Goal: Task Accomplishment & Management: Manage account settings

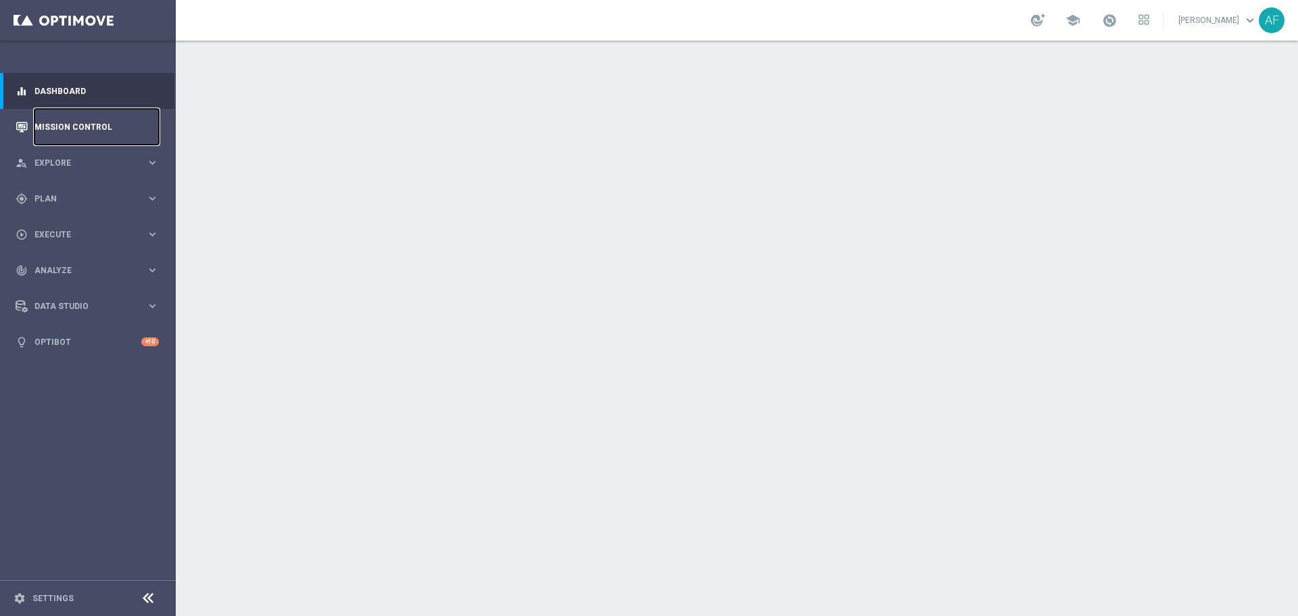
click at [87, 126] on link "Mission Control" at bounding box center [96, 127] width 124 height 36
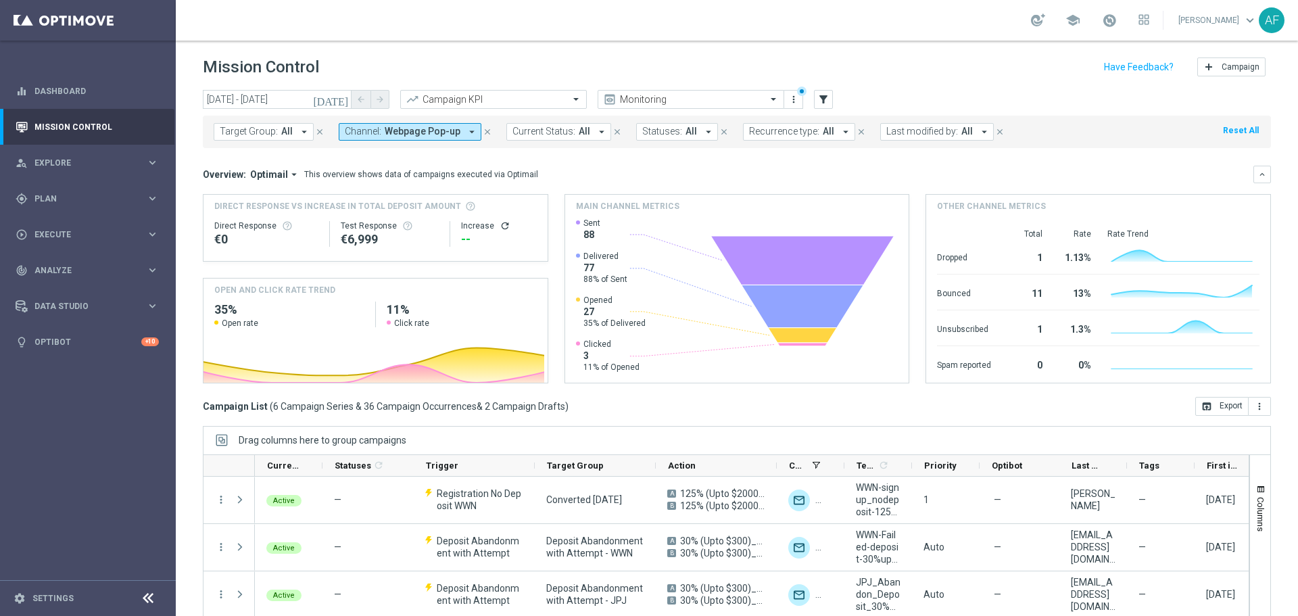
click at [339, 96] on icon "[DATE]" at bounding box center [331, 99] width 36 height 12
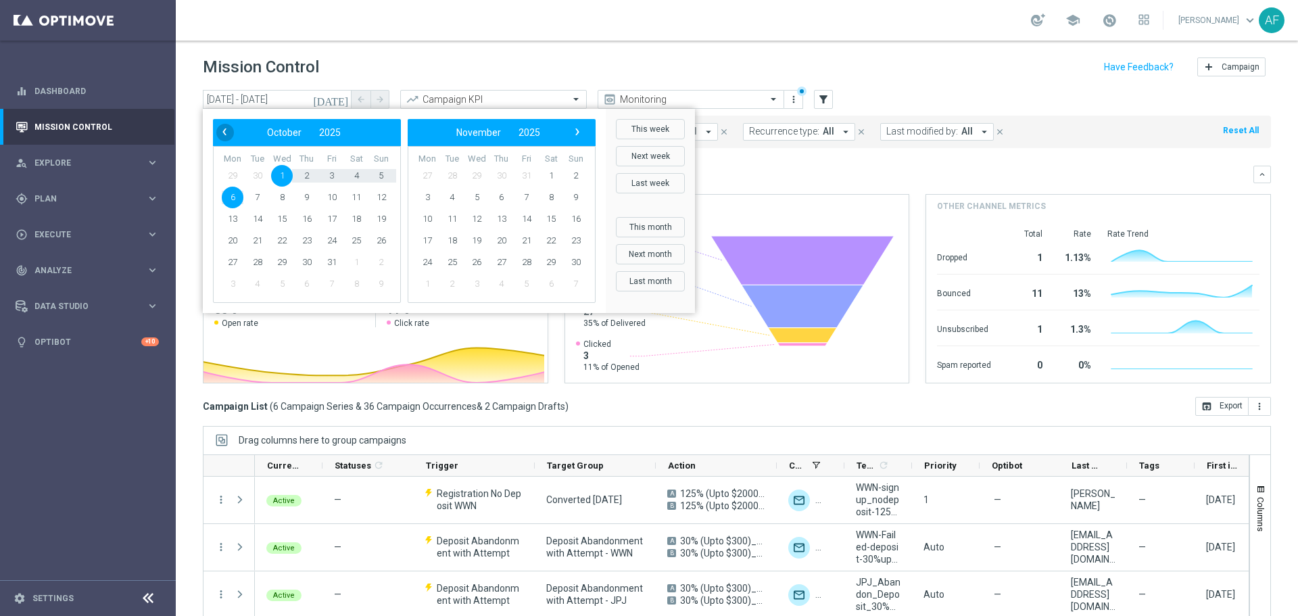
click at [220, 126] on span "‹" at bounding box center [225, 132] width 18 height 18
click at [239, 243] on span "22" at bounding box center [233, 241] width 22 height 22
click at [230, 243] on span "22" at bounding box center [233, 241] width 22 height 22
type input "22 Sep 2025 - 22 Sep 2025"
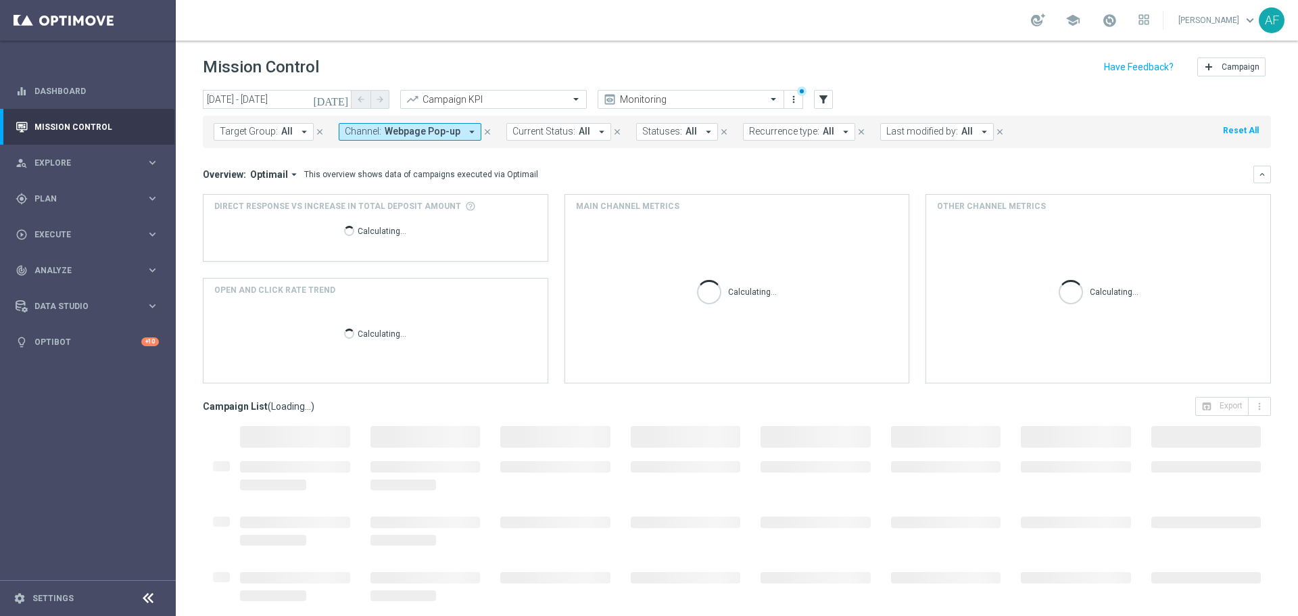
click at [446, 132] on span "Webpage Pop-up" at bounding box center [423, 131] width 76 height 11
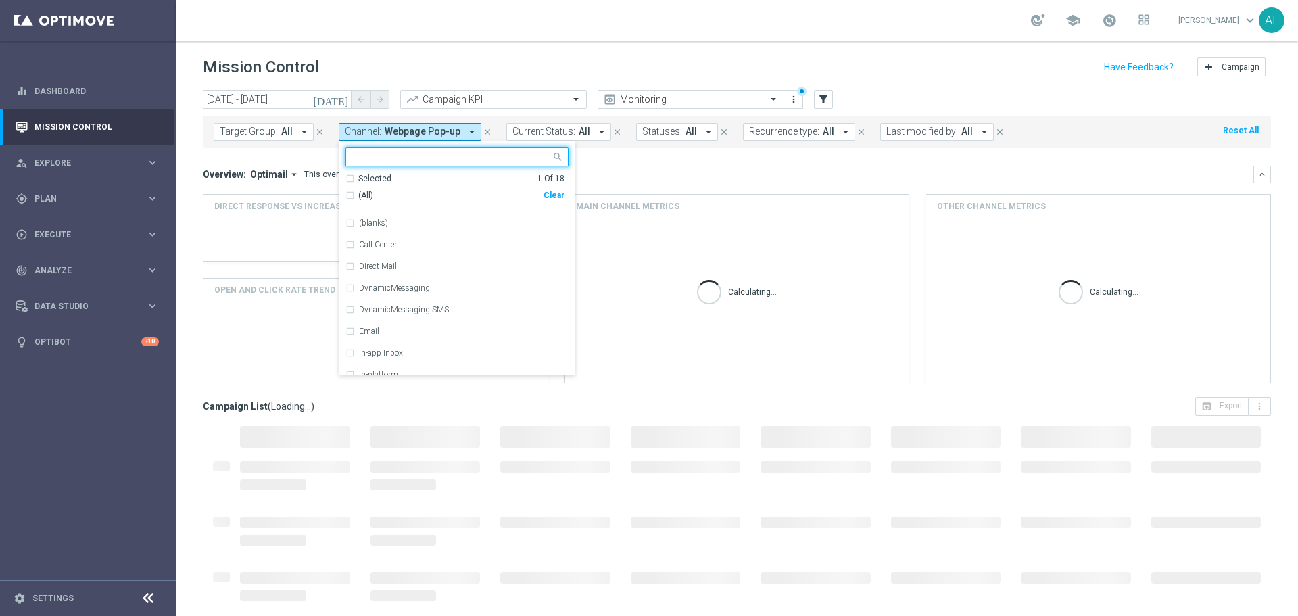
click at [358, 198] on span "(All)" at bounding box center [365, 195] width 15 height 11
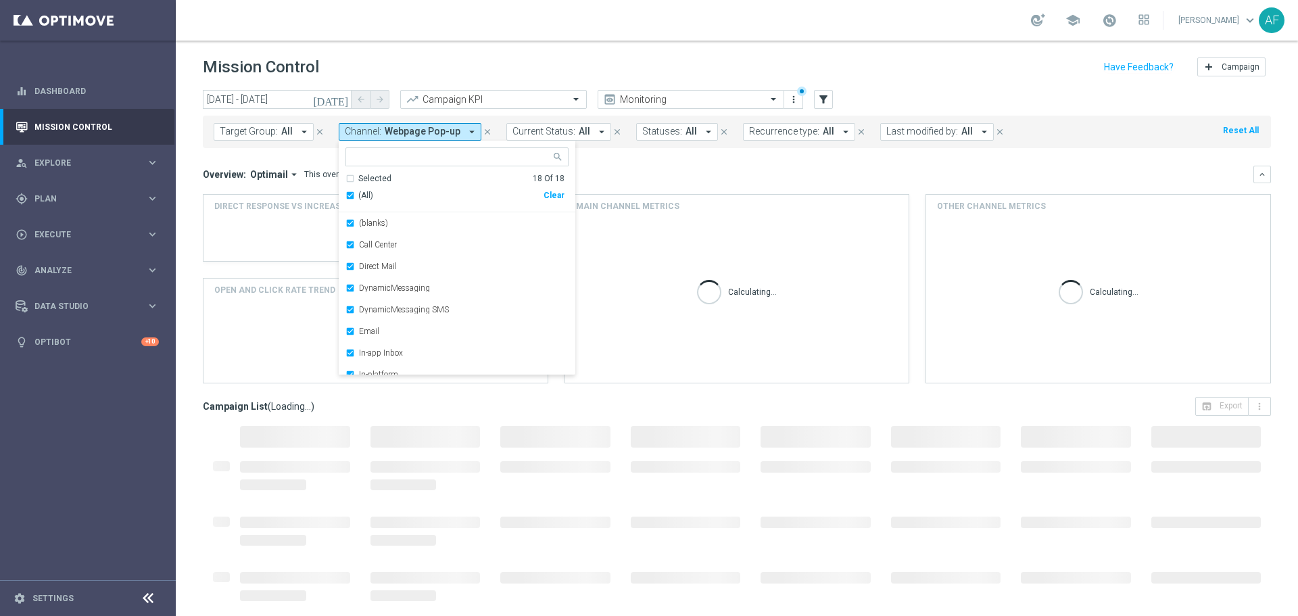
click at [360, 198] on span "(All)" at bounding box center [365, 195] width 15 height 11
click at [352, 180] on div "Selected 0 Of 18" at bounding box center [454, 178] width 219 height 11
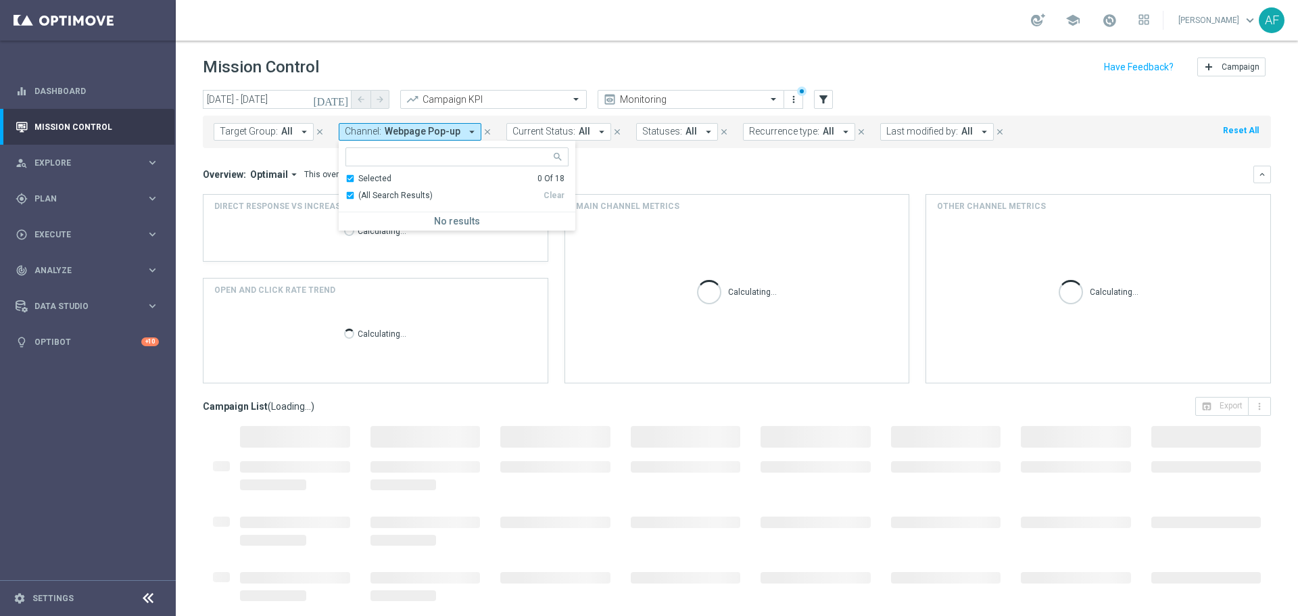
click at [724, 189] on div "Overview: Optimail arrow_drop_down This overview shows data of campaigns execut…" at bounding box center [737, 275] width 1068 height 218
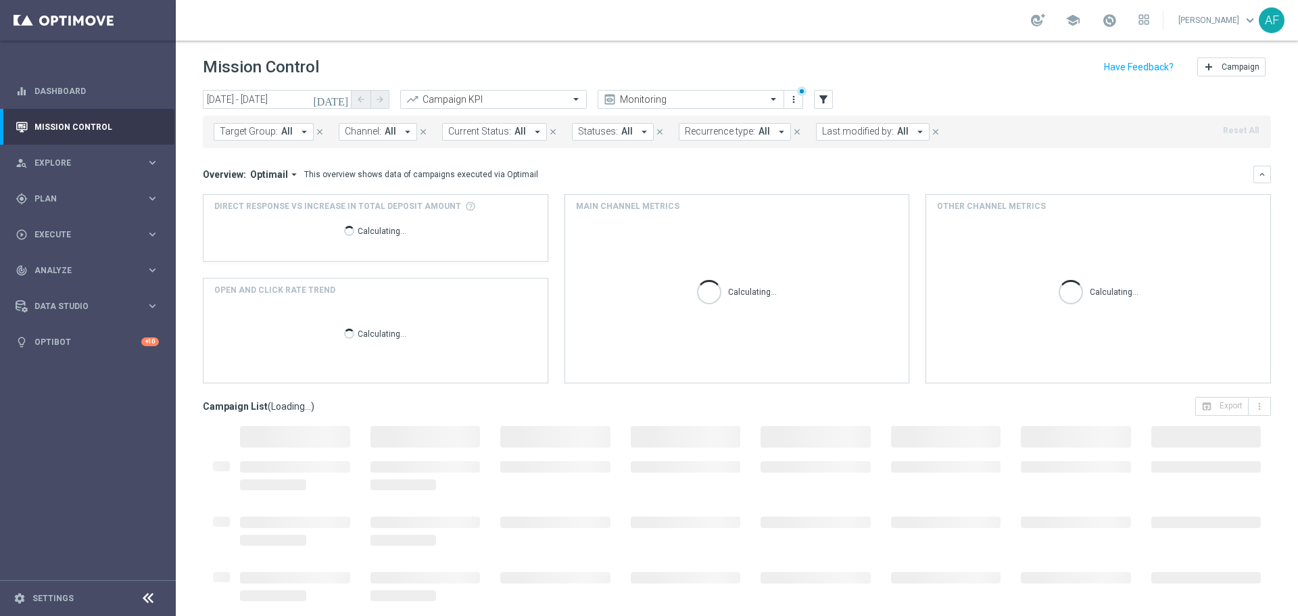
click at [290, 128] on span "All" at bounding box center [286, 131] width 11 height 11
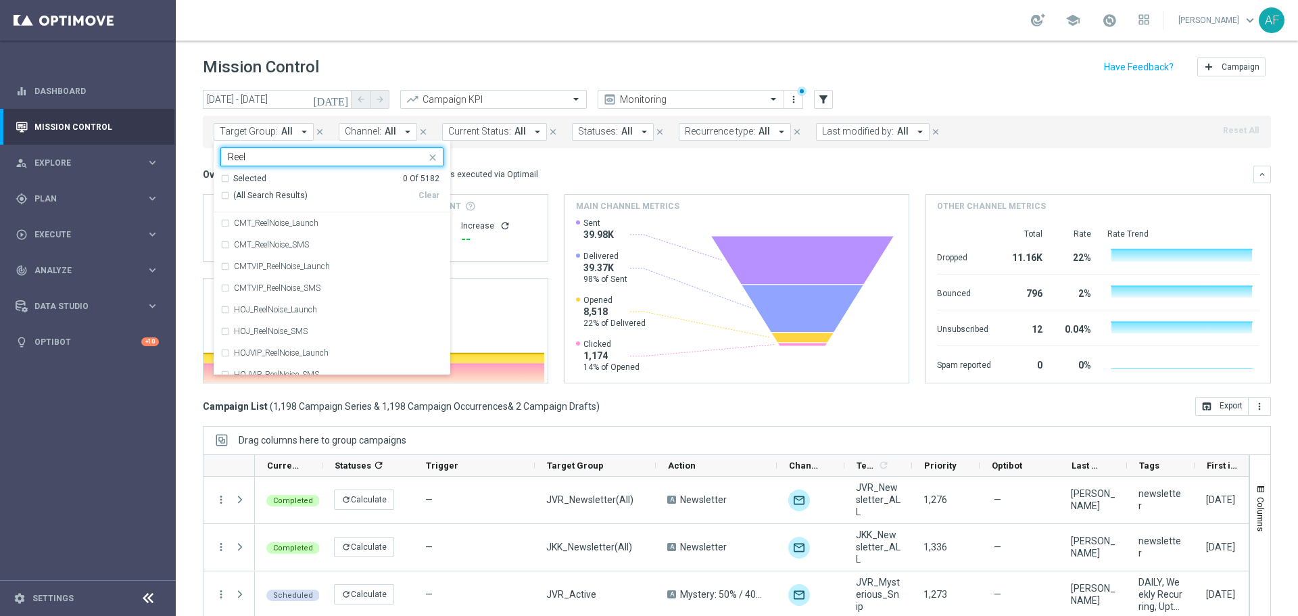
click at [260, 190] on span "(All Search Results)" at bounding box center [270, 195] width 74 height 11
type input "Reel"
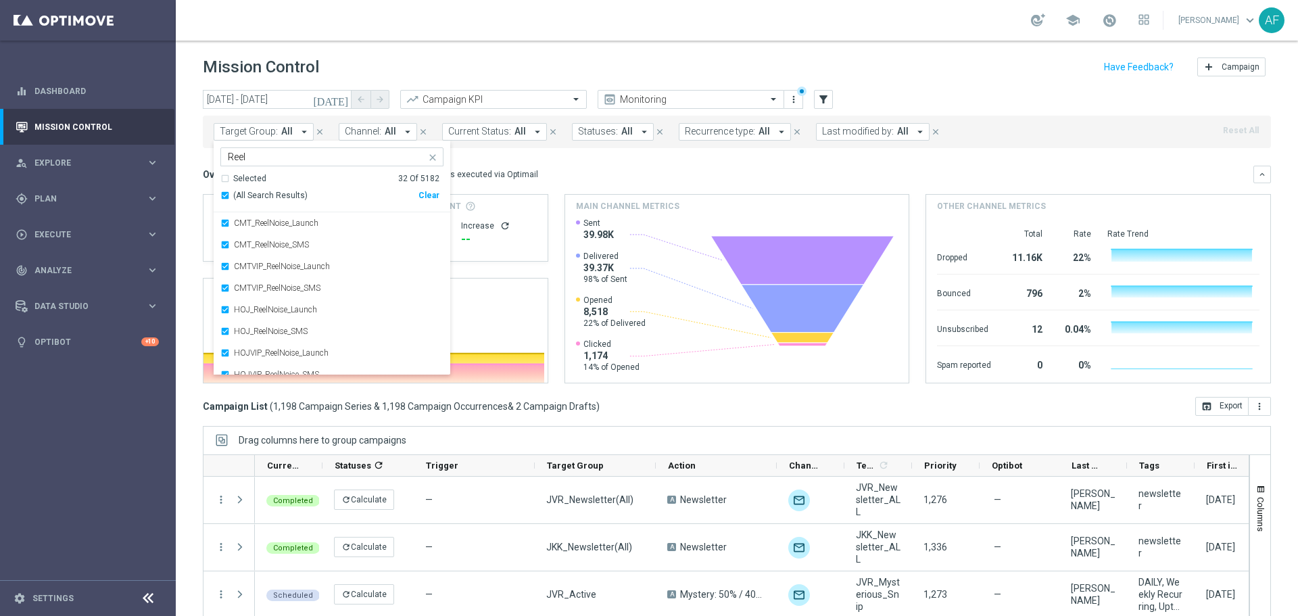
click at [224, 198] on div "(All Search Results)" at bounding box center [319, 195] width 198 height 11
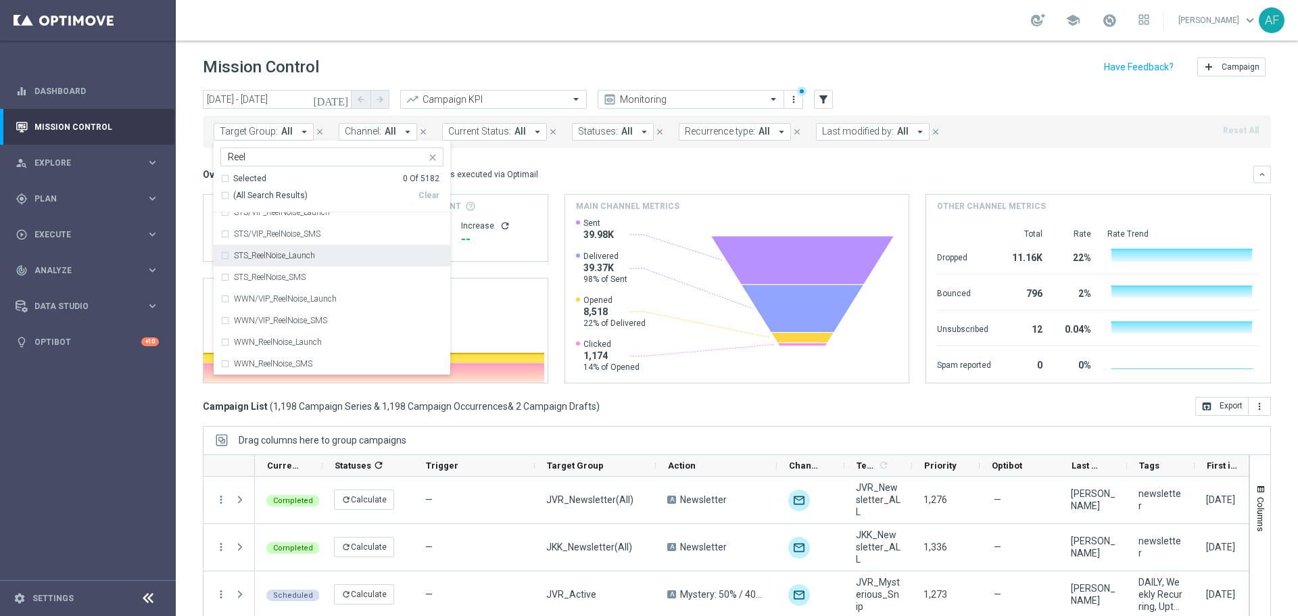
click at [253, 260] on div "STS_ReelNoise_Launch" at bounding box center [331, 256] width 223 height 22
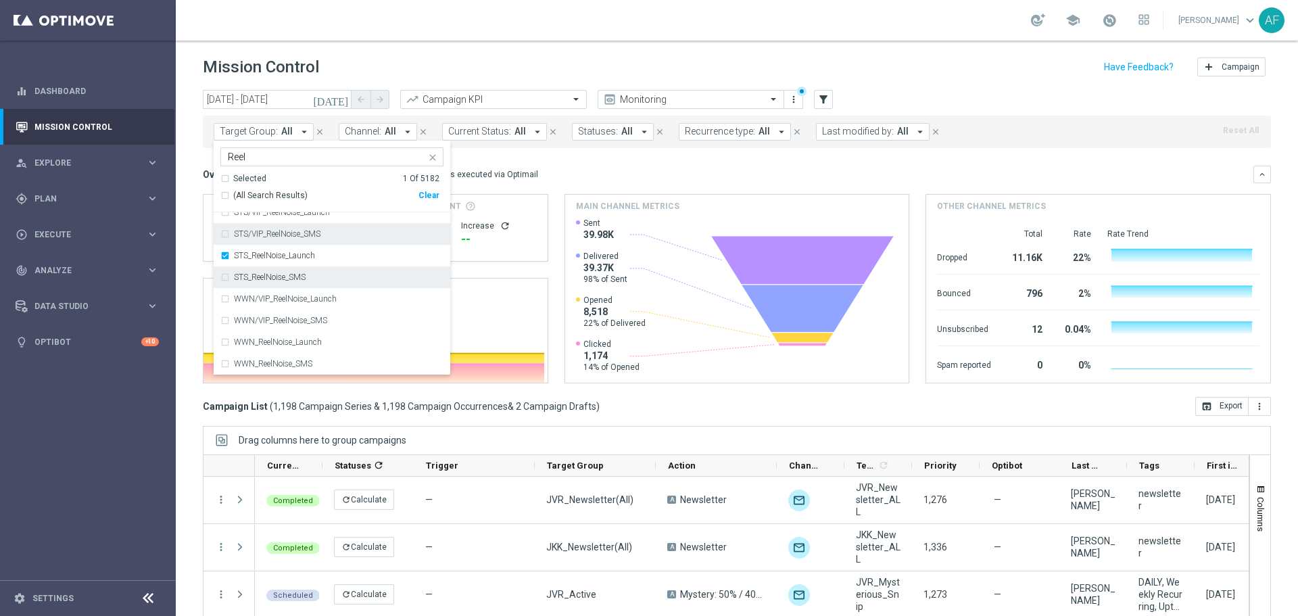
drag, startPoint x: 257, startPoint y: 276, endPoint x: 261, endPoint y: 241, distance: 35.4
click at [257, 276] on label "STS_ReelNoise_SMS" at bounding box center [270, 277] width 72 height 8
click at [262, 235] on label "STS/VIP_ReelNoise_SMS" at bounding box center [277, 234] width 87 height 8
click at [288, 276] on label "STS/VIP_ReelNoise_Launch" at bounding box center [282, 280] width 96 height 8
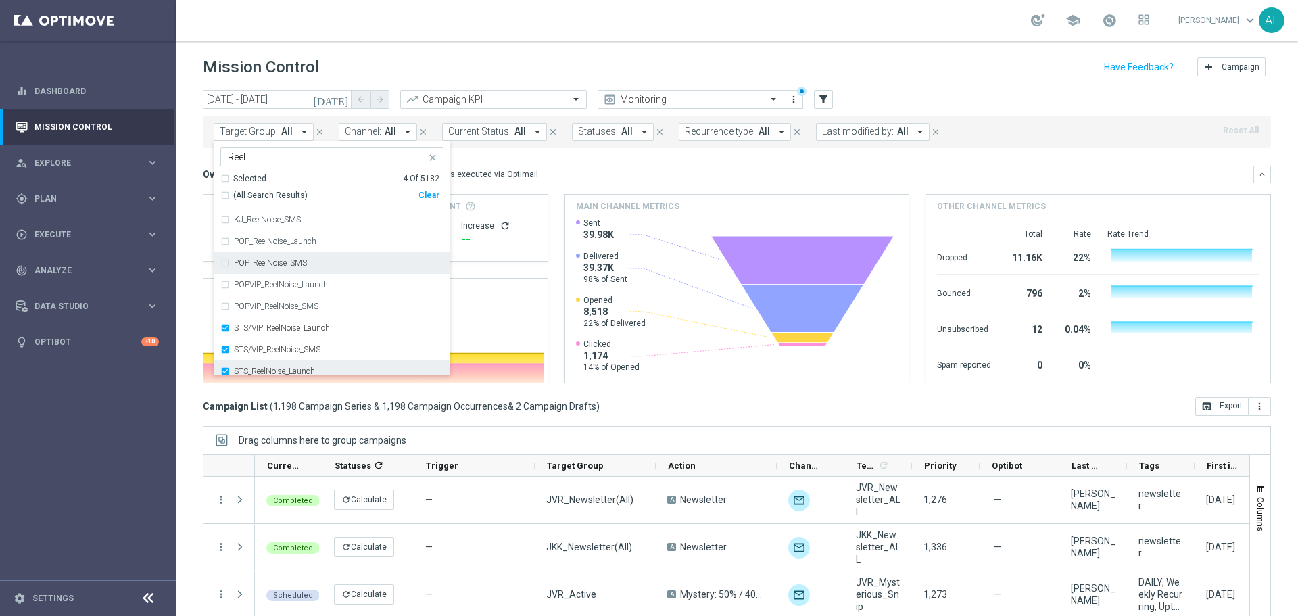
scroll to position [395, 0]
click at [581, 169] on div "Overview: Optimail arrow_drop_down This overview shows data of campaigns execut…" at bounding box center [728, 174] width 1050 height 12
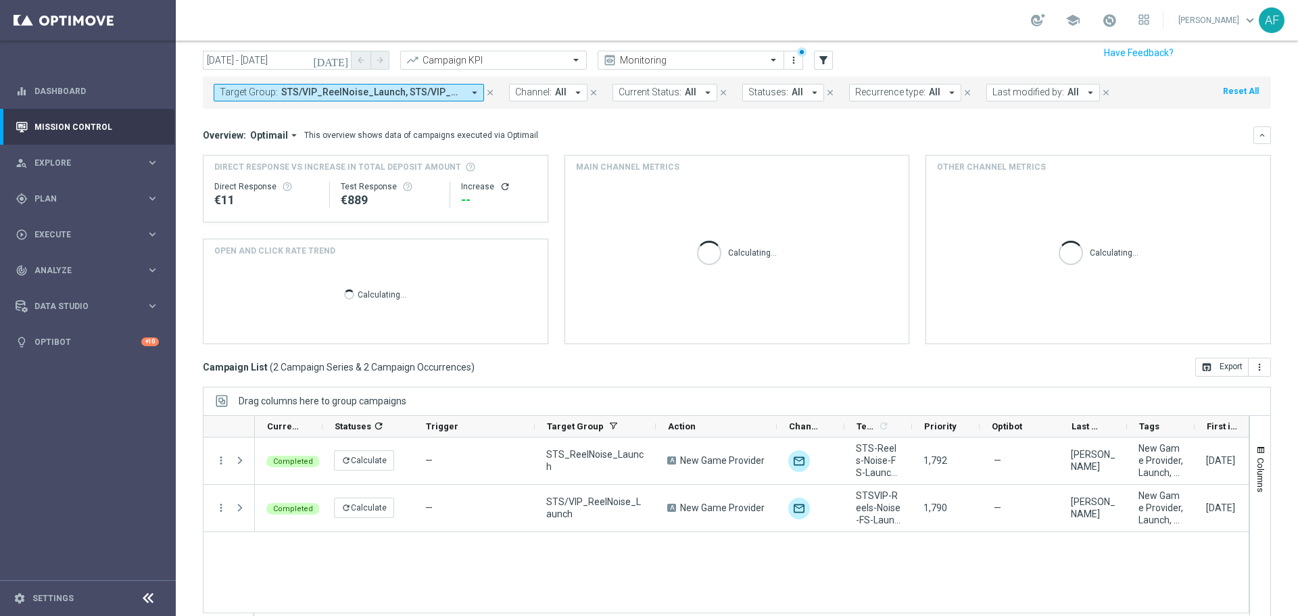
scroll to position [60, 0]
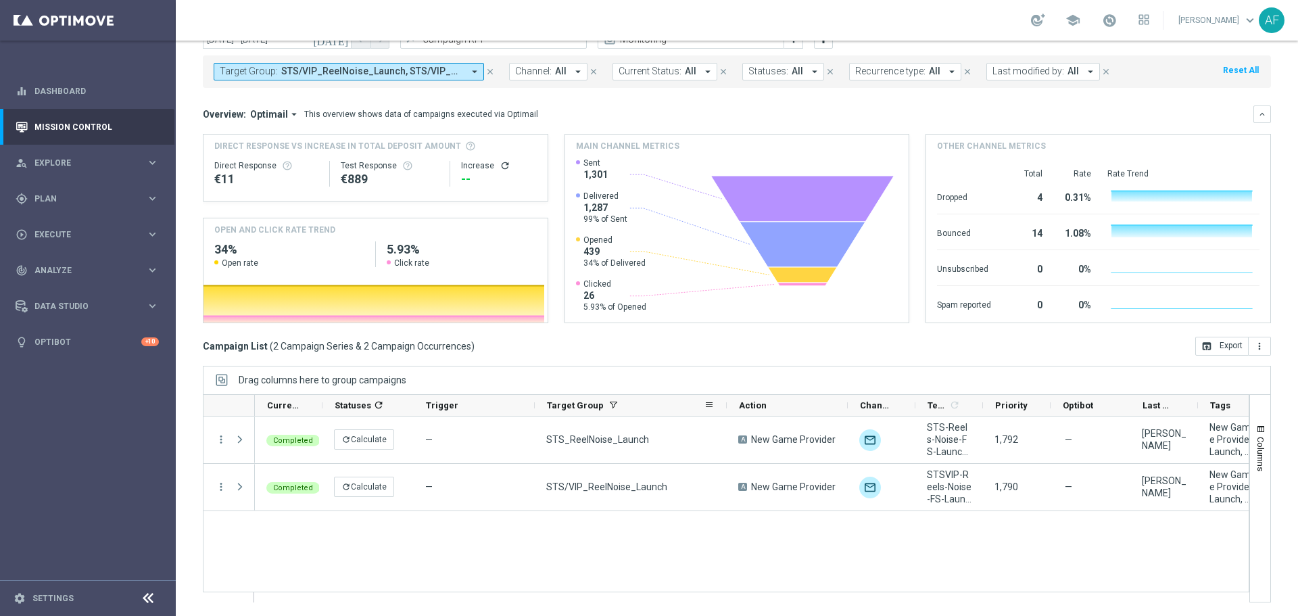
drag, startPoint x: 654, startPoint y: 408, endPoint x: 725, endPoint y: 410, distance: 71.0
click at [725, 410] on div at bounding box center [726, 405] width 5 height 21
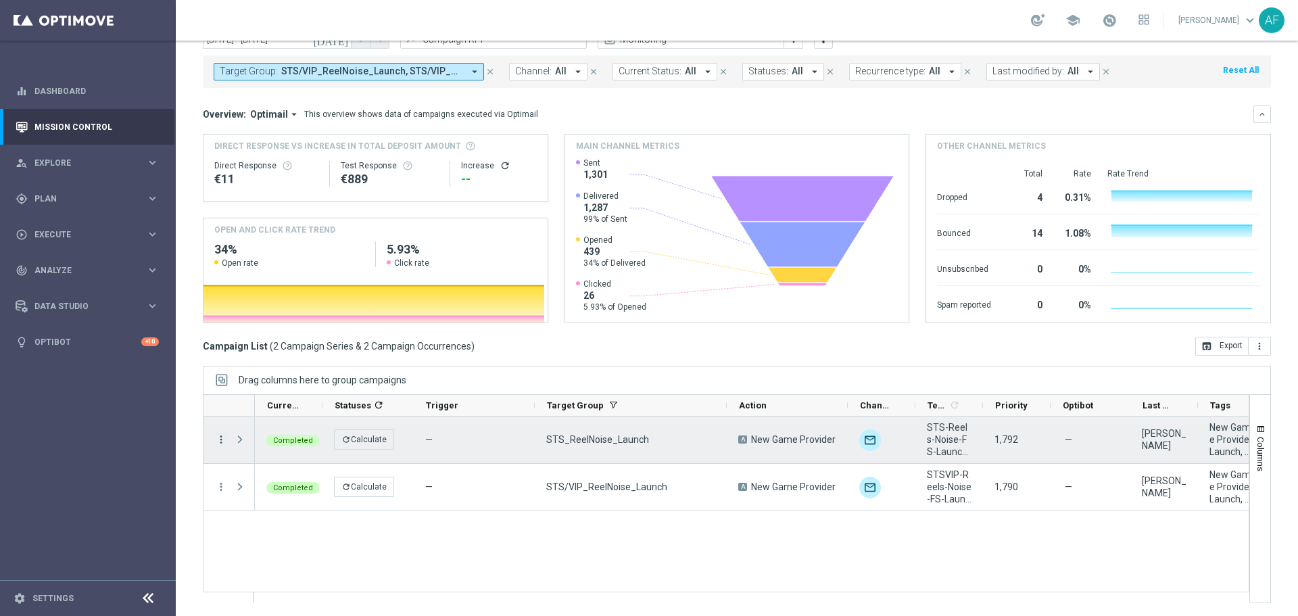
click at [218, 436] on icon "more_vert" at bounding box center [221, 439] width 12 height 12
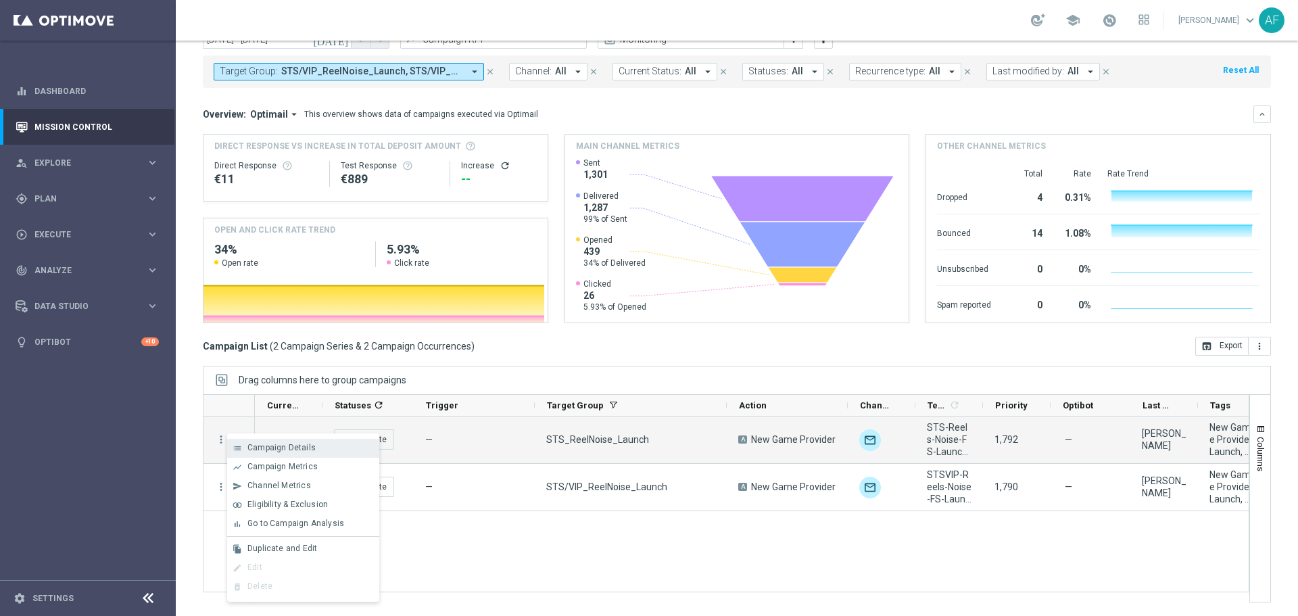
click at [263, 443] on div "list Campaign Details" at bounding box center [303, 448] width 152 height 19
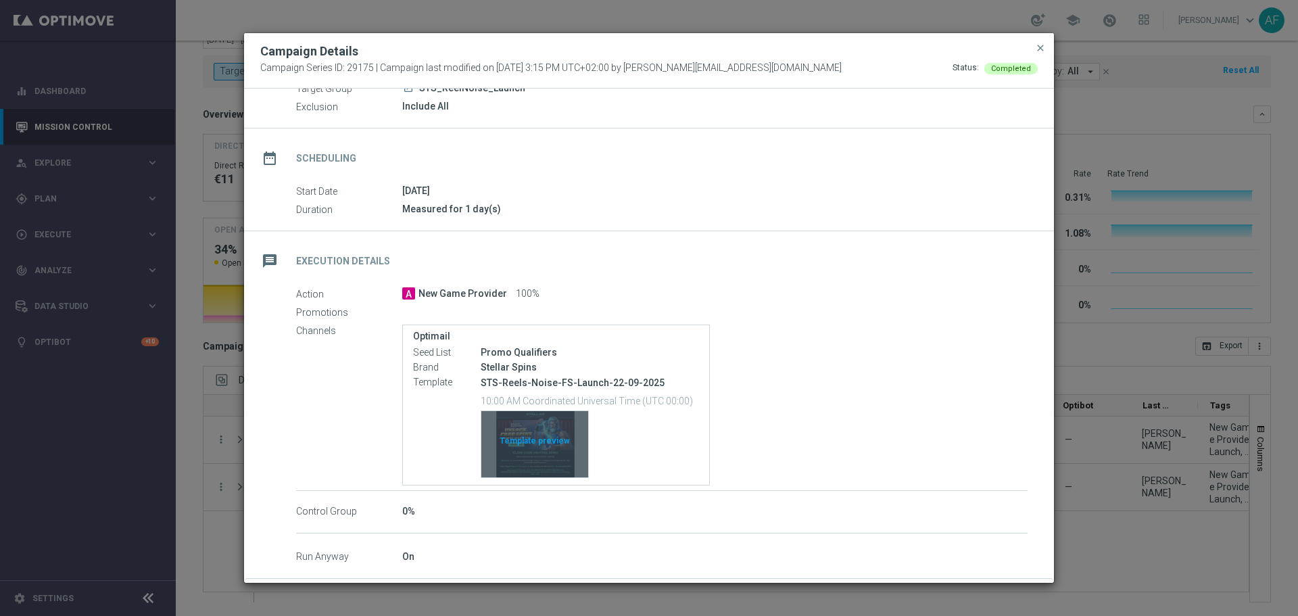
scroll to position [116, 0]
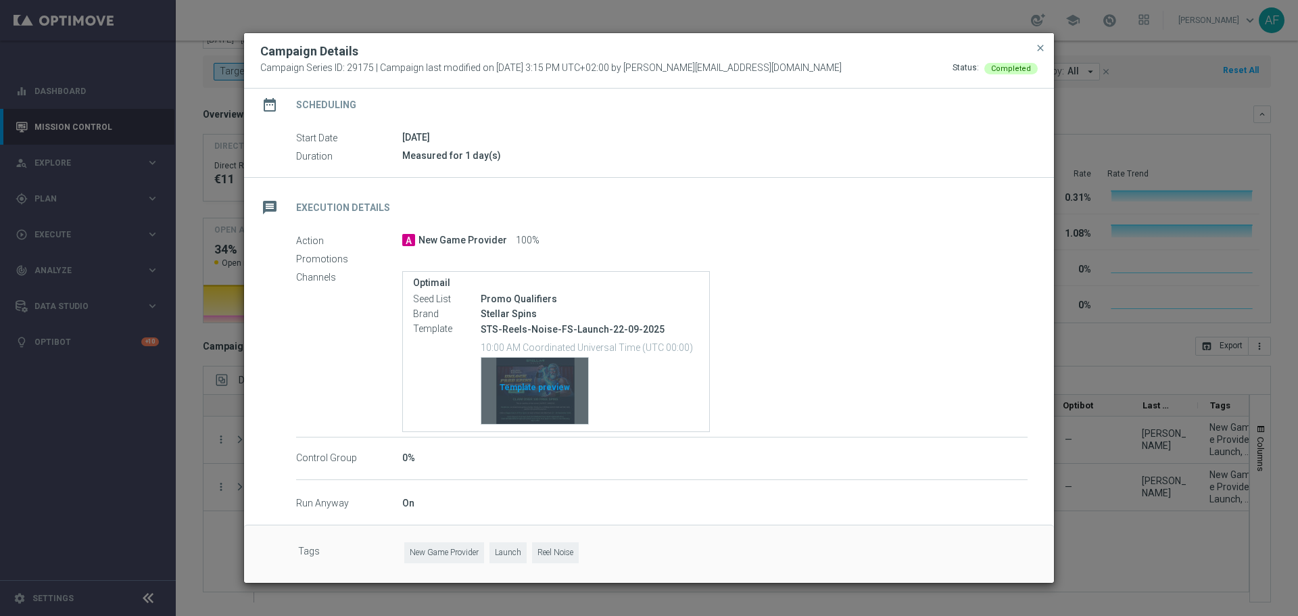
click at [551, 396] on div "Template preview" at bounding box center [534, 391] width 107 height 66
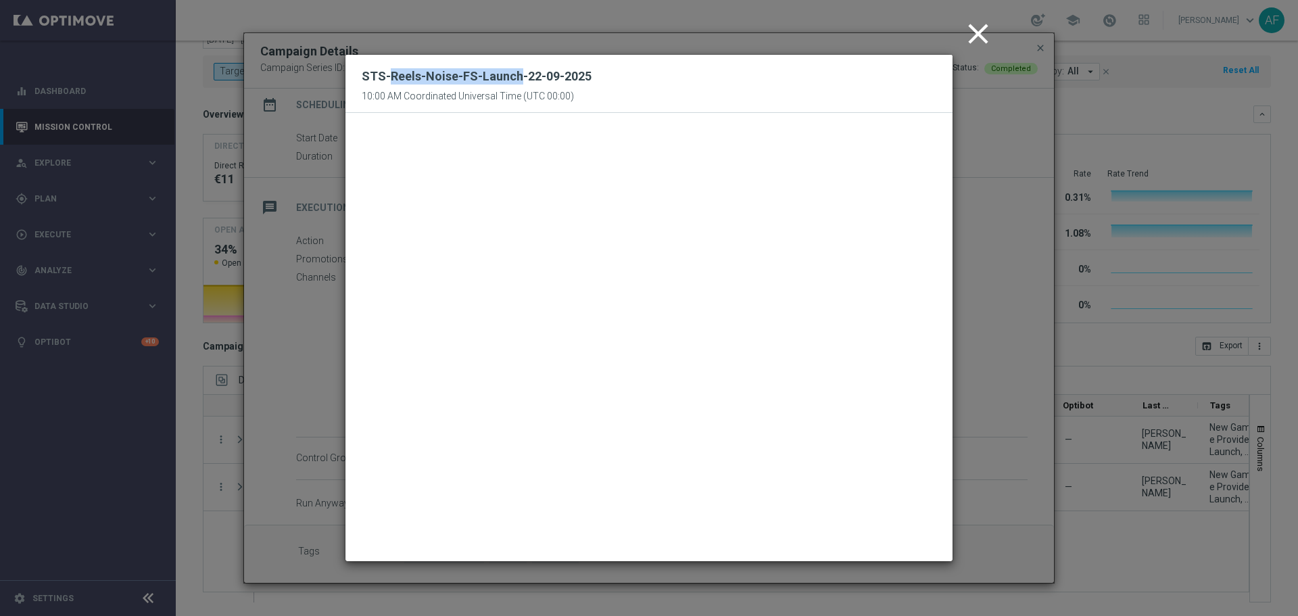
drag, startPoint x: 390, startPoint y: 74, endPoint x: 519, endPoint y: 73, distance: 129.1
click at [519, 73] on h2 "STS-Reels-Noise-FS-Launch-22-09-2025" at bounding box center [477, 76] width 230 height 16
click at [758, 81] on div "STS-Reels-Noise-FS-Launch-22-09-2025 10:00 AM Coordinated Universal Time (UTC 0…" at bounding box center [648, 84] width 607 height 58
drag, startPoint x: 976, startPoint y: 32, endPoint x: 999, endPoint y: 38, distance: 23.8
click at [977, 32] on icon "close" at bounding box center [978, 34] width 34 height 34
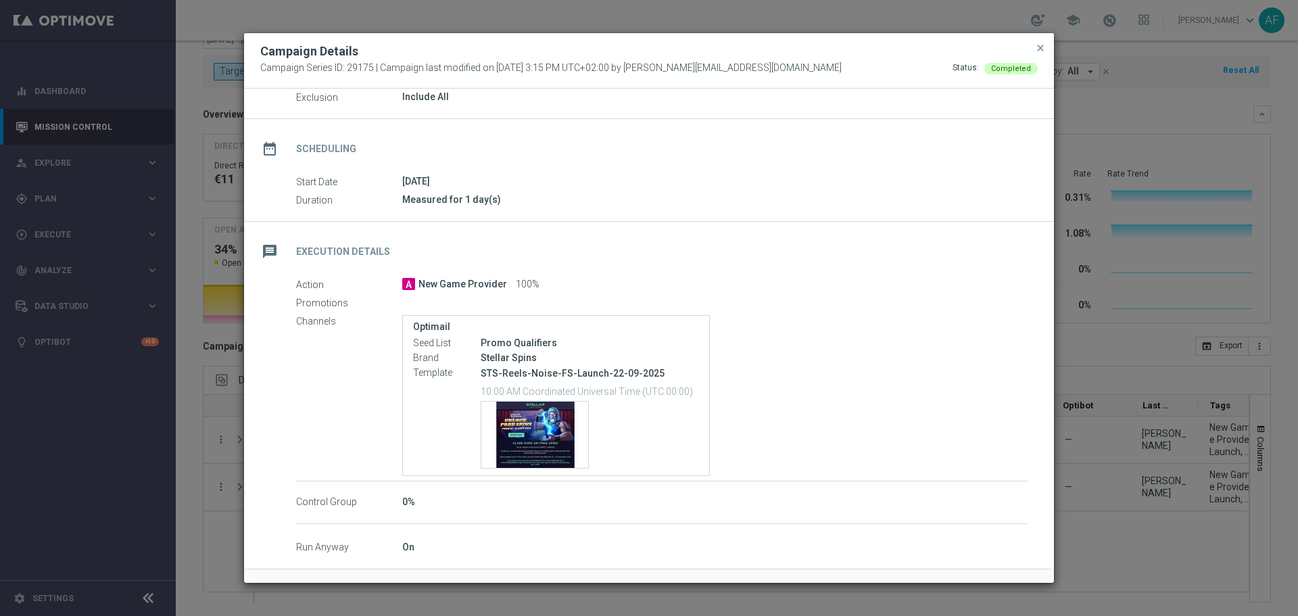
scroll to position [0, 0]
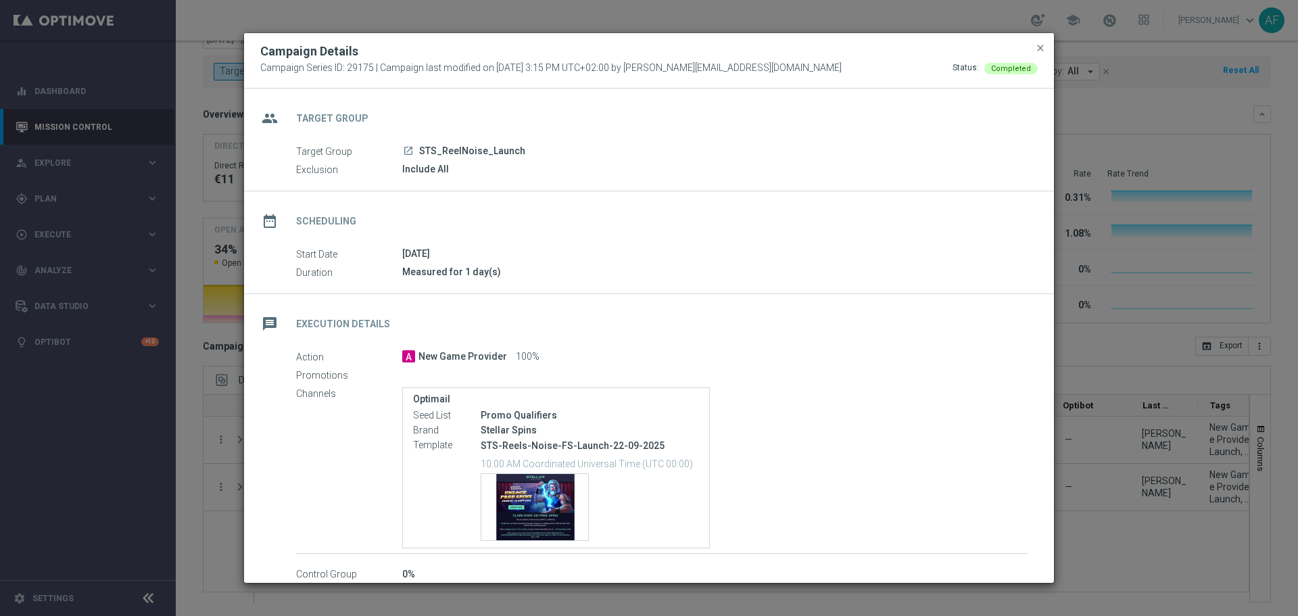
click at [408, 149] on icon "launch" at bounding box center [408, 150] width 11 height 11
click at [1042, 48] on span "close" at bounding box center [1040, 48] width 11 height 11
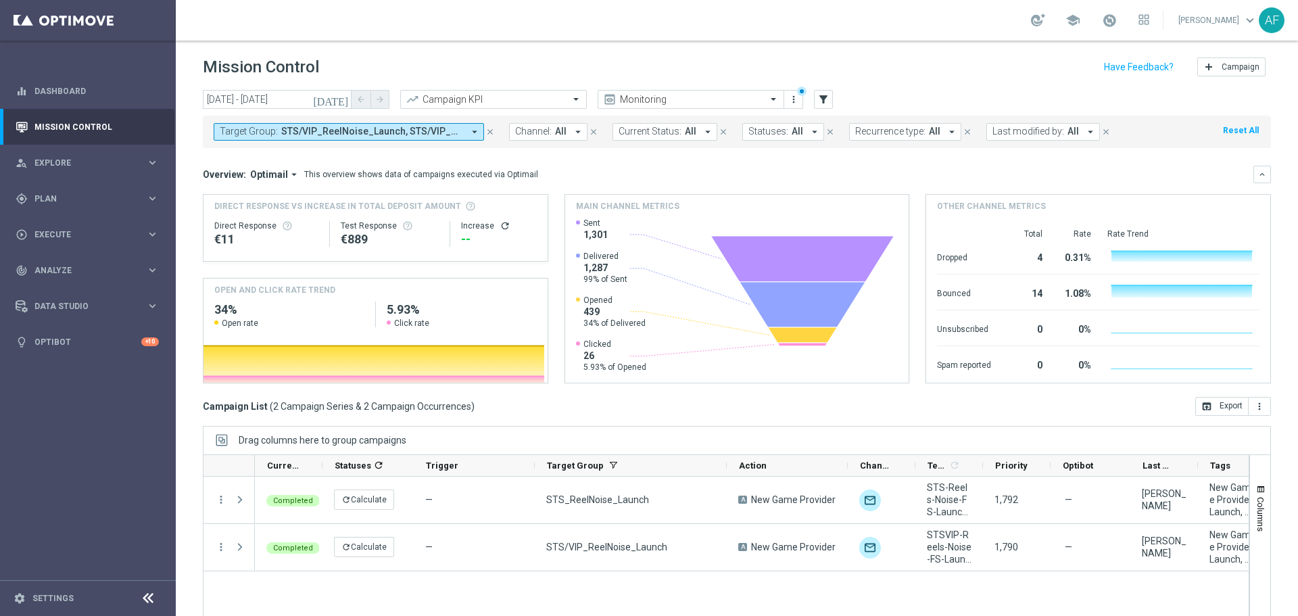
click at [329, 126] on span "STS/VIP_ReelNoise_Launch, STS/VIP_ReelNoise_SMS, STS_ReelNoise_Launch, STS_Reel…" at bounding box center [372, 131] width 182 height 11
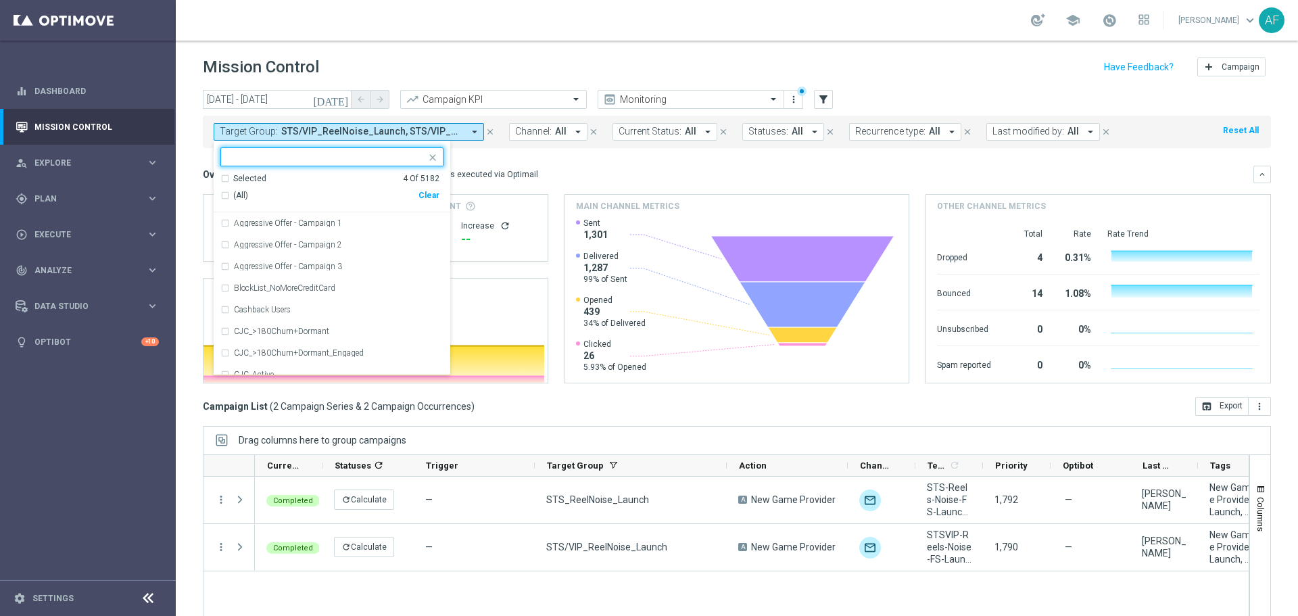
click at [252, 180] on div "Selected" at bounding box center [249, 178] width 33 height 11
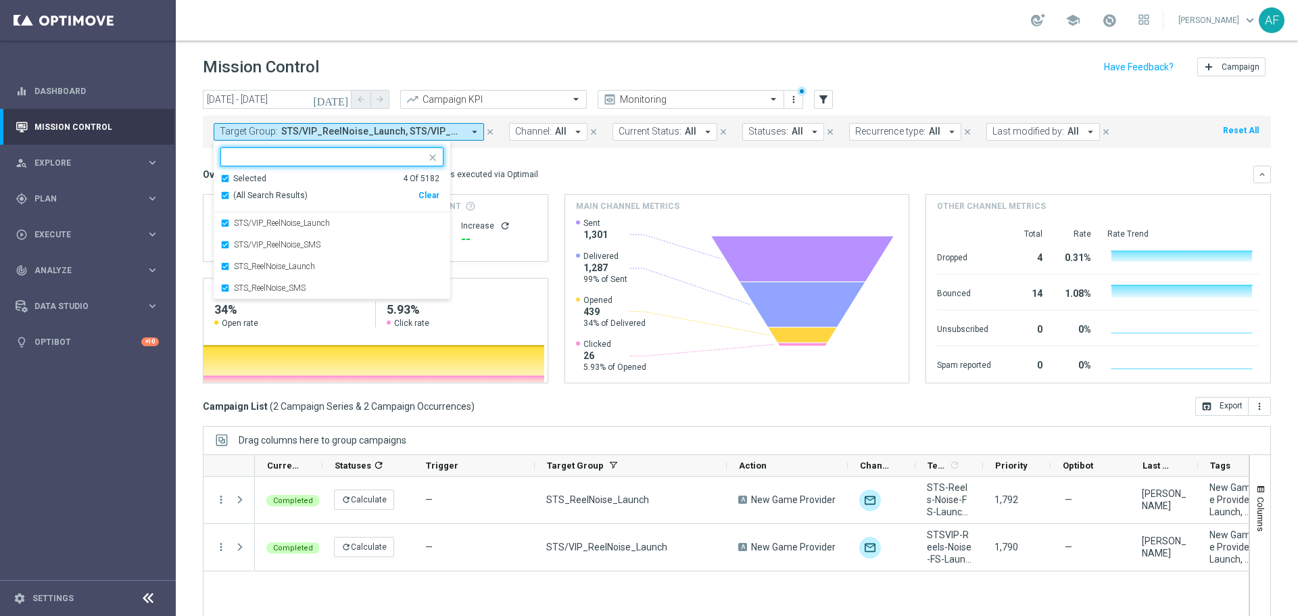
click at [222, 195] on div "(All Search Results)" at bounding box center [319, 195] width 198 height 11
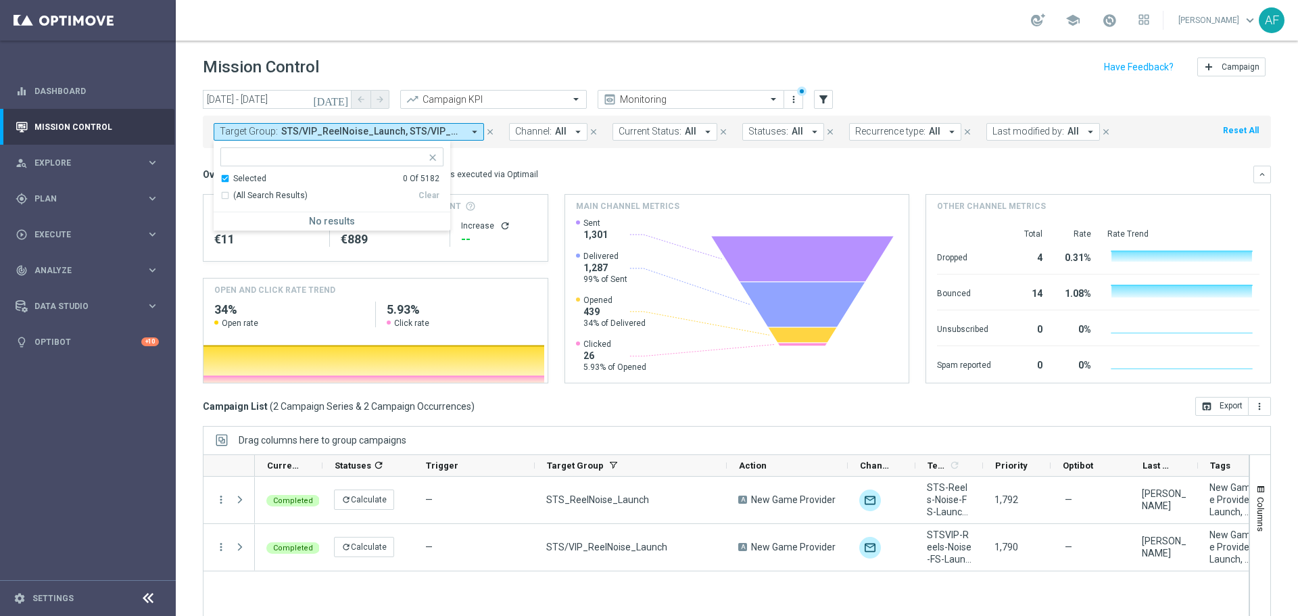
click at [627, 162] on mini-dashboard "Overview: Optimail arrow_drop_down This overview shows data of campaigns execut…" at bounding box center [737, 272] width 1068 height 249
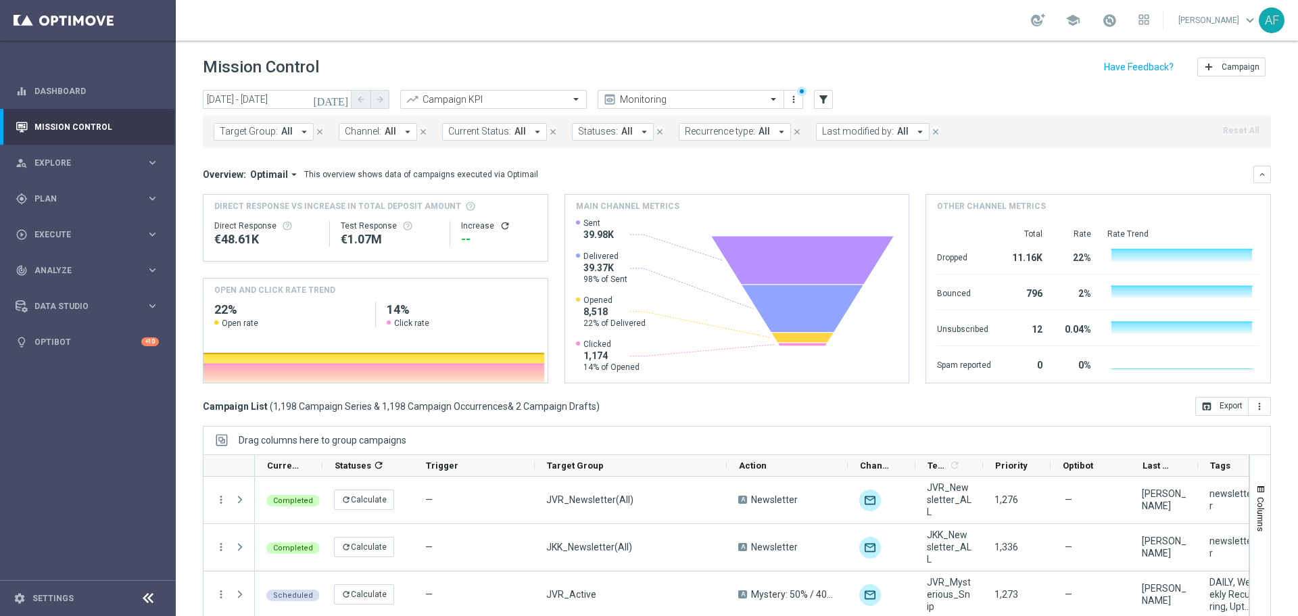
click at [337, 101] on icon "[DATE]" at bounding box center [331, 99] width 36 height 12
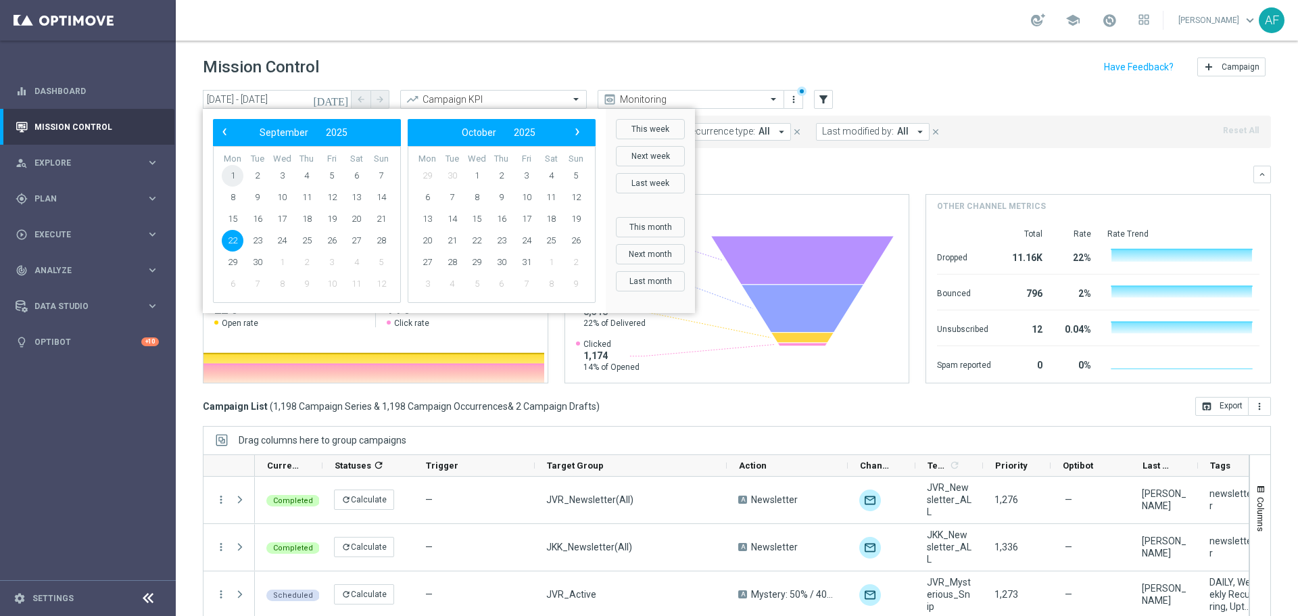
click at [235, 175] on span "1" at bounding box center [233, 176] width 22 height 22
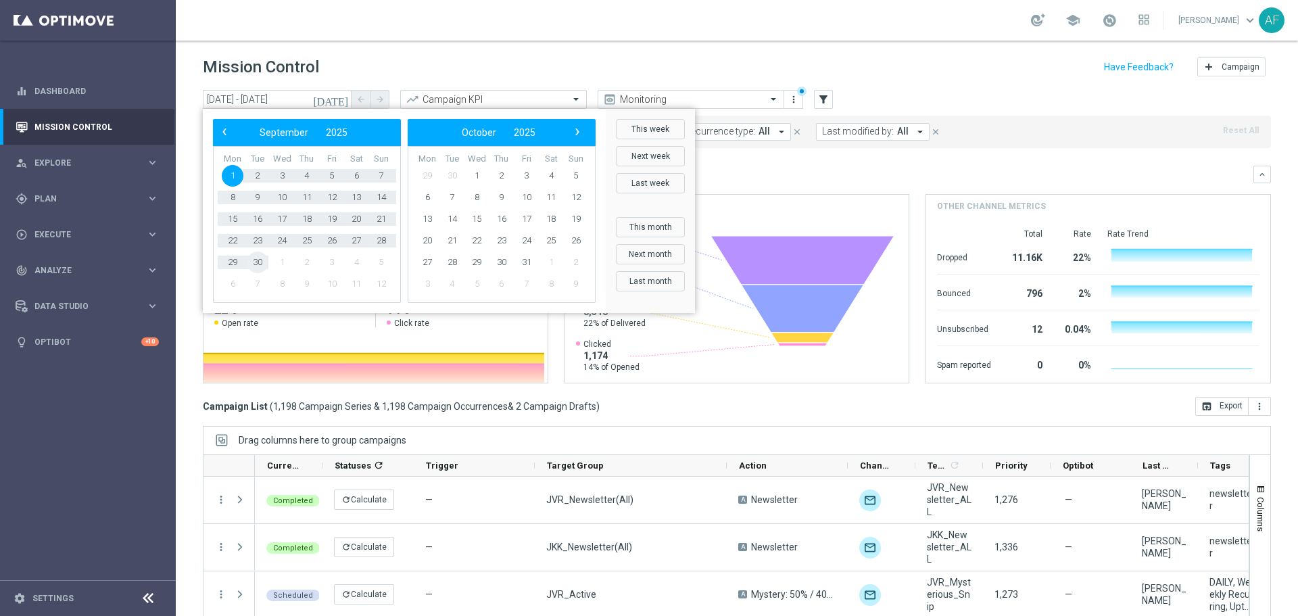
click at [257, 264] on span "30" at bounding box center [258, 262] width 22 height 22
type input "01 Sep 2025 - 30 Sep 2025"
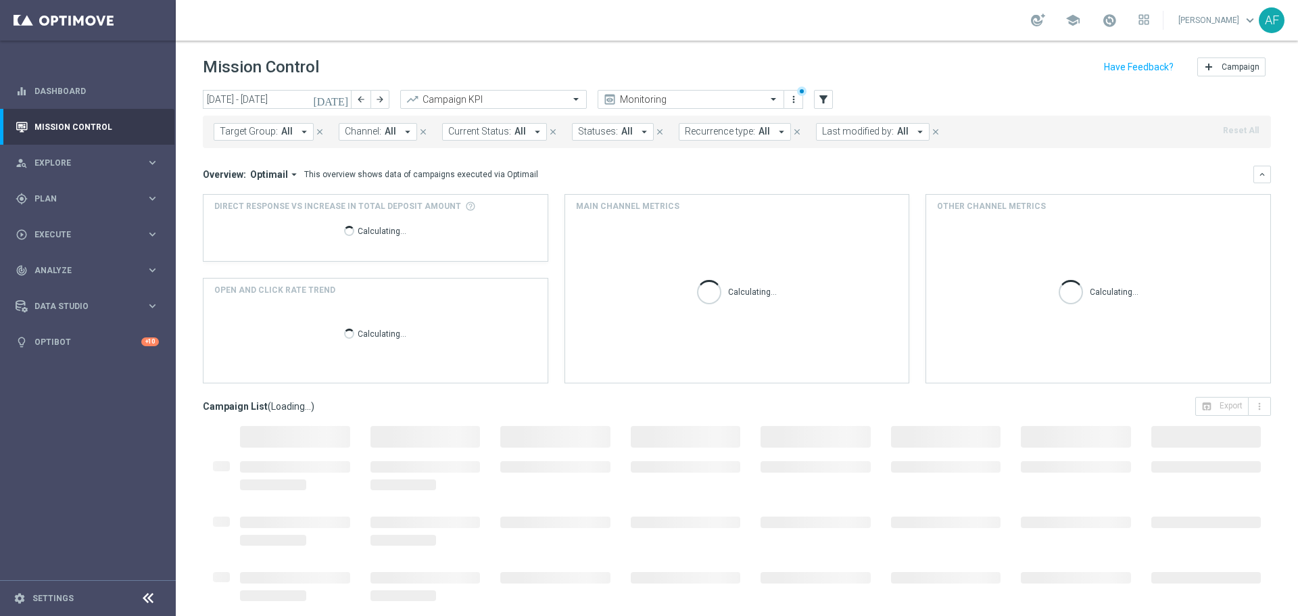
click at [303, 130] on icon "arrow_drop_down" at bounding box center [304, 132] width 12 height 12
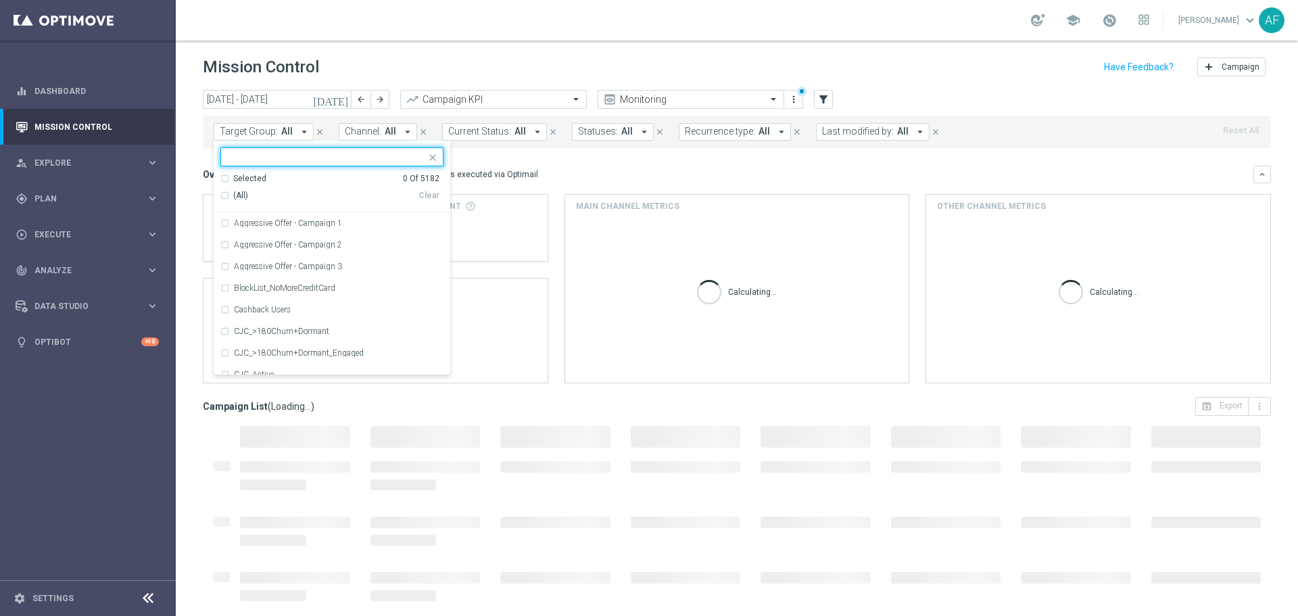
click at [530, 168] on div "Overview: Optimail arrow_drop_down This overview shows data of campaigns execut…" at bounding box center [728, 174] width 1050 height 12
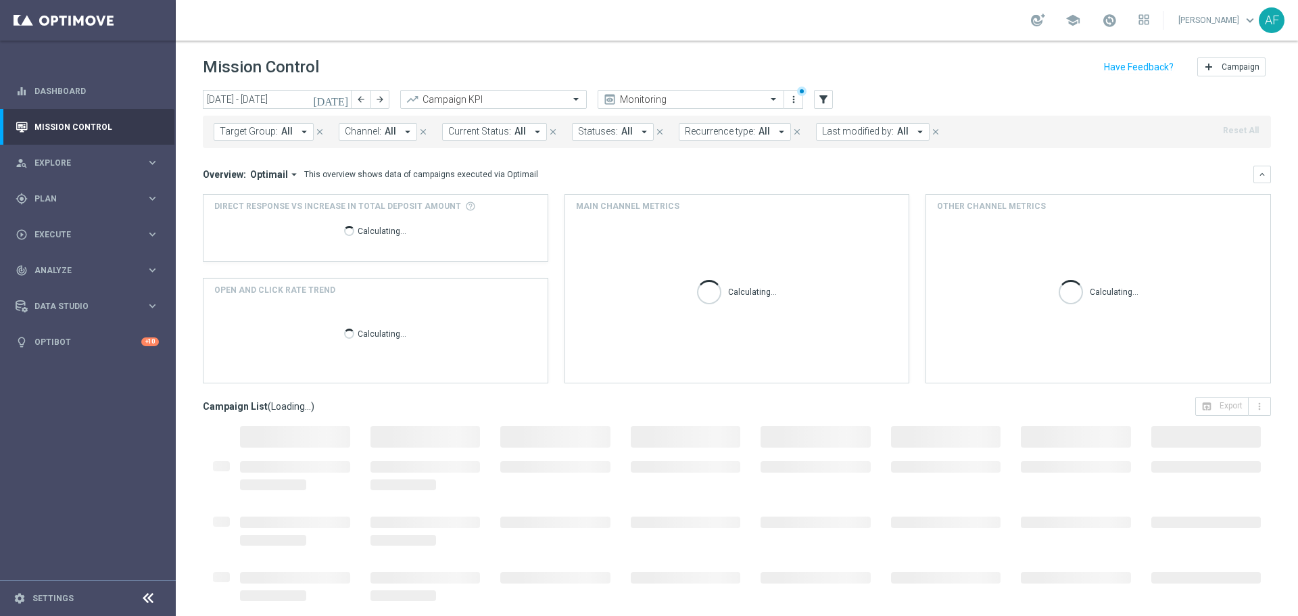
click at [388, 134] on span "All" at bounding box center [390, 131] width 11 height 11
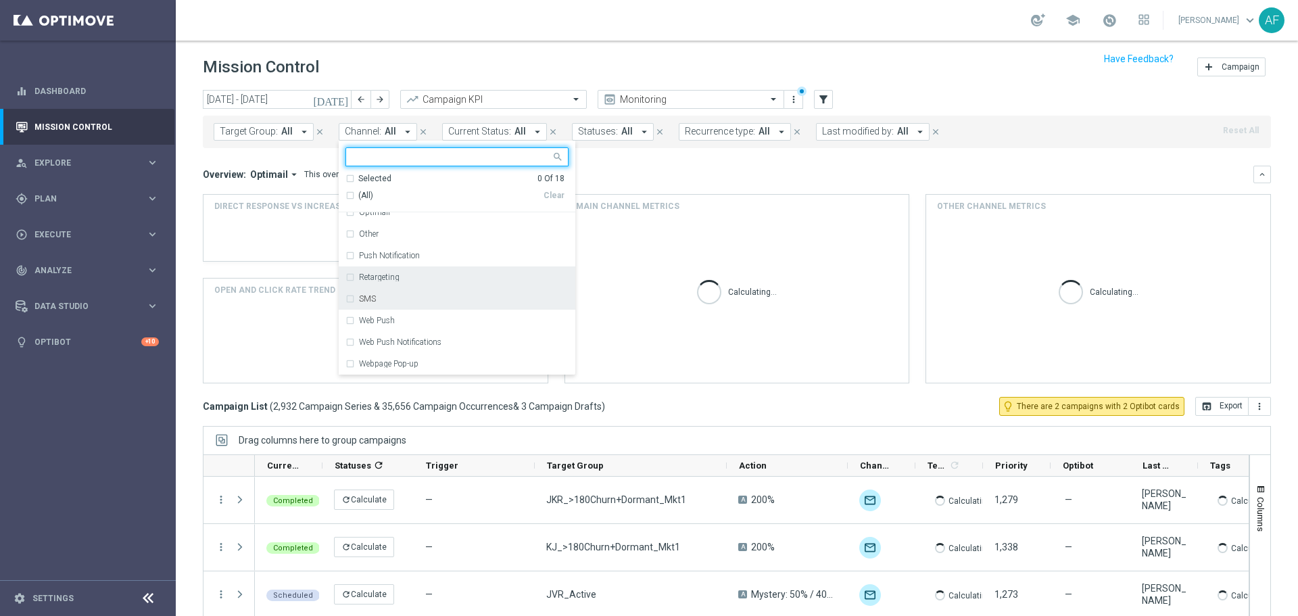
scroll to position [30, 0]
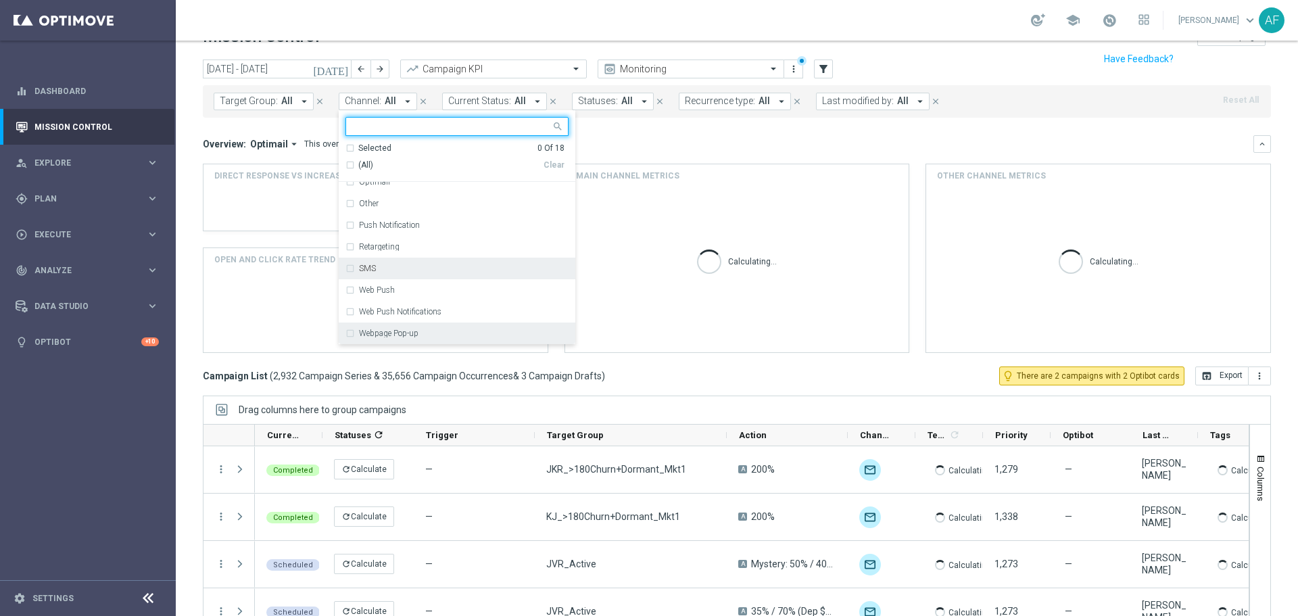
click at [410, 329] on label "Webpage Pop-up" at bounding box center [388, 333] width 59 height 8
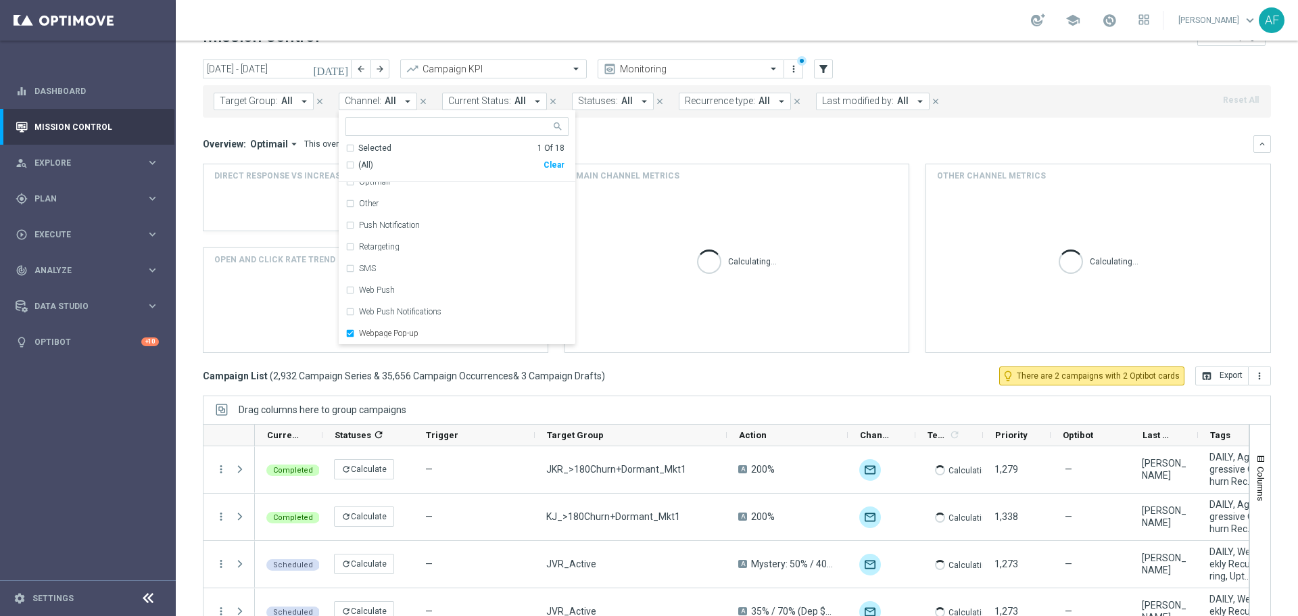
scroll to position [60, 0]
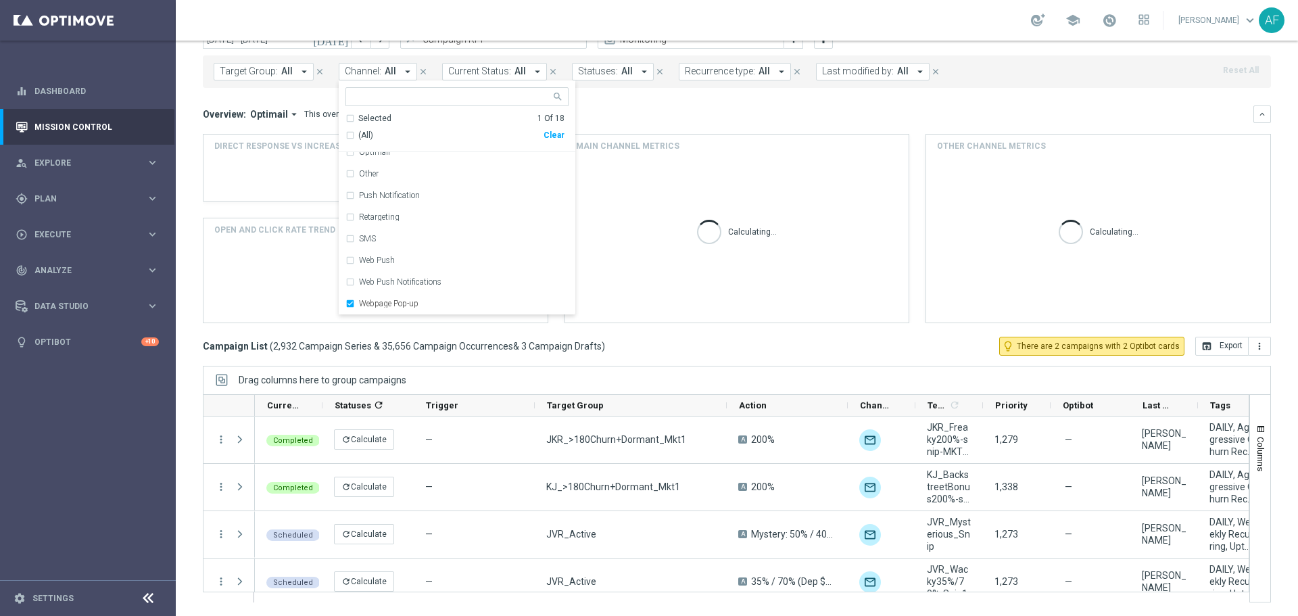
click at [673, 112] on div "Overview: Optimail arrow_drop_down This overview shows data of campaigns execut…" at bounding box center [728, 114] width 1050 height 12
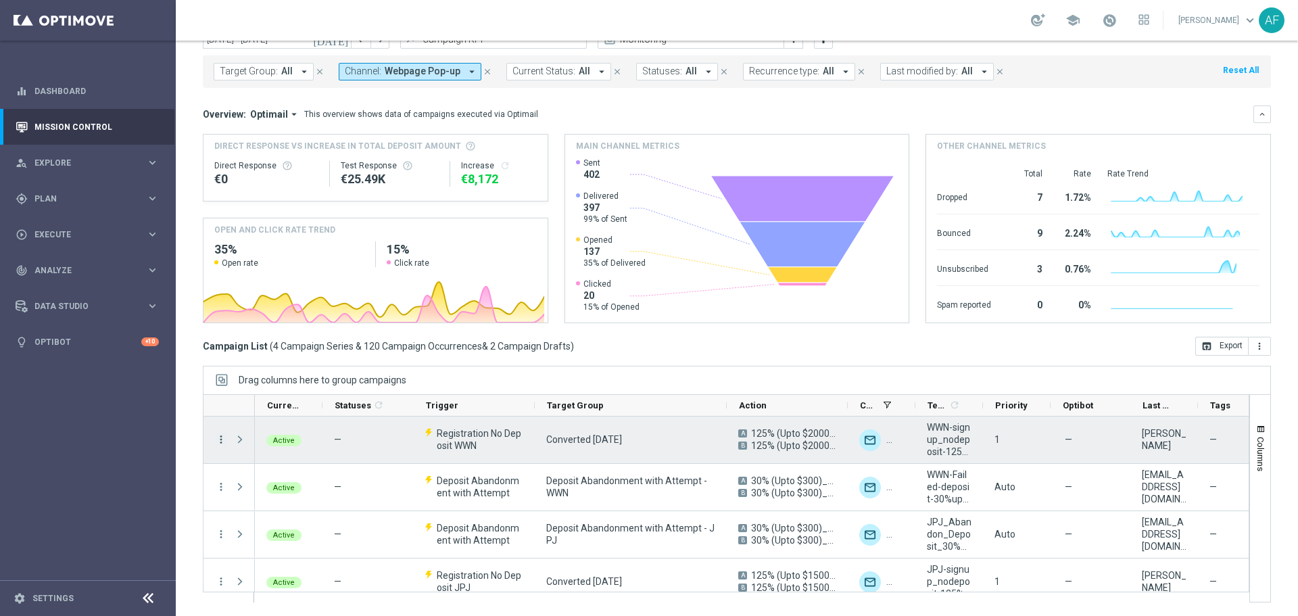
click at [222, 440] on icon "more_vert" at bounding box center [221, 439] width 12 height 12
click at [279, 523] on div "edit Edit" at bounding box center [303, 529] width 152 height 19
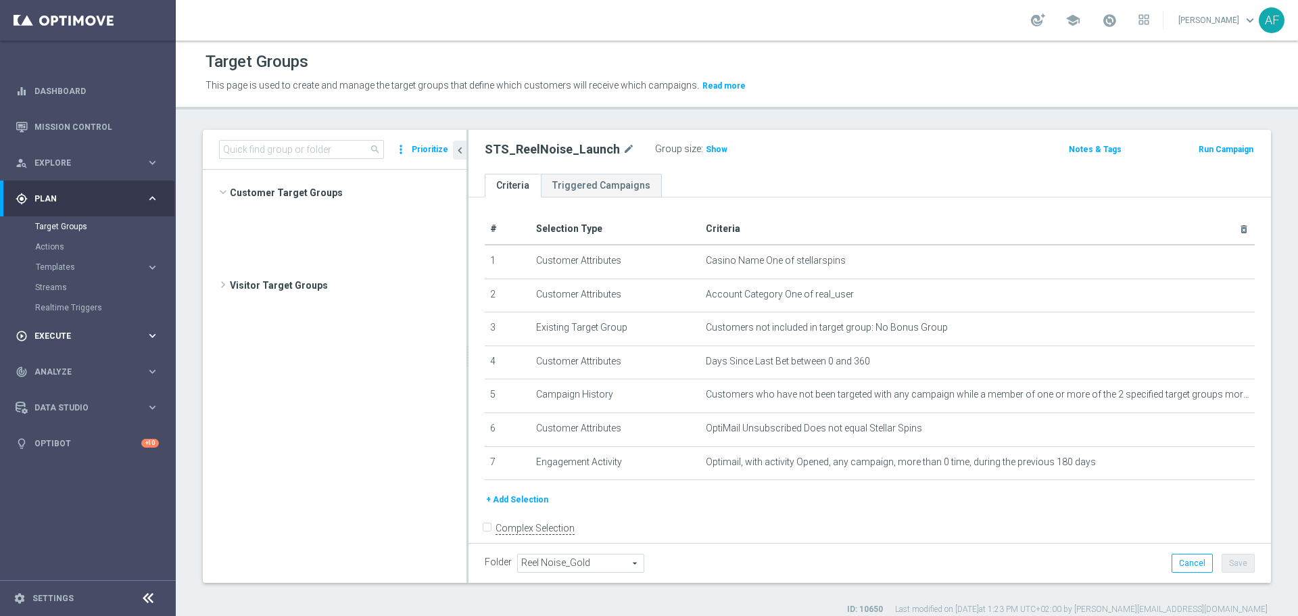
scroll to position [866, 0]
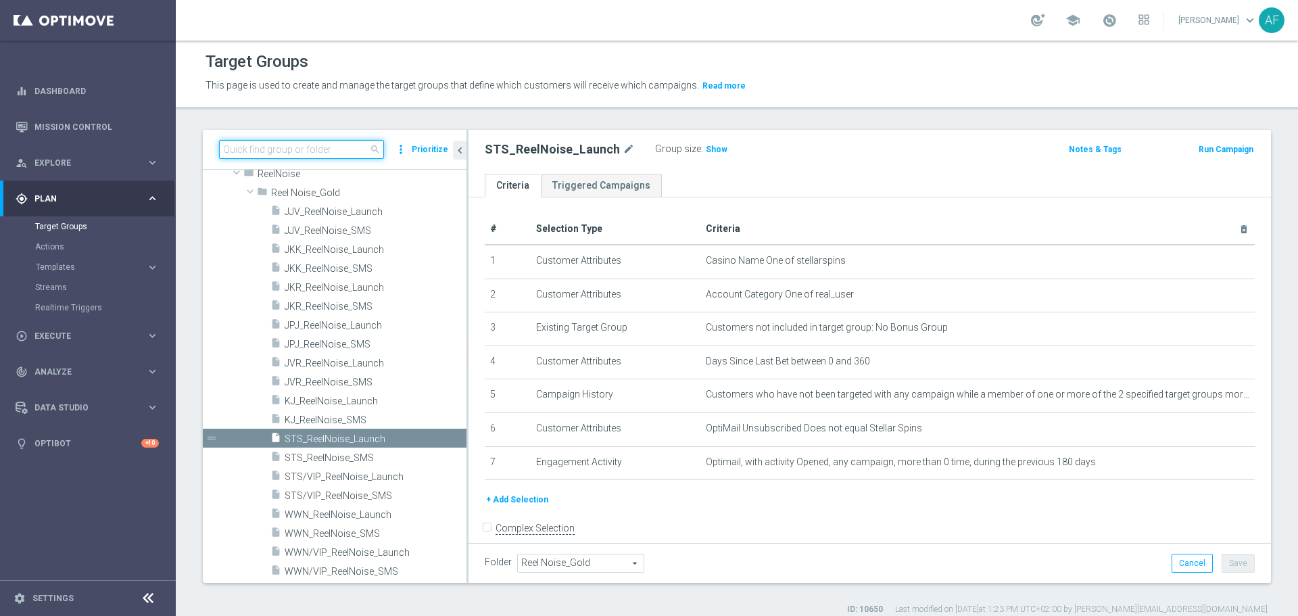
click at [294, 149] on input at bounding box center [301, 149] width 165 height 19
drag, startPoint x: 485, startPoint y: 147, endPoint x: 611, endPoint y: 151, distance: 125.7
click at [611, 151] on h2 "STS_ReelNoise_Launch" at bounding box center [552, 149] width 135 height 16
copy h2 "STS_ReelNoise_Launch"
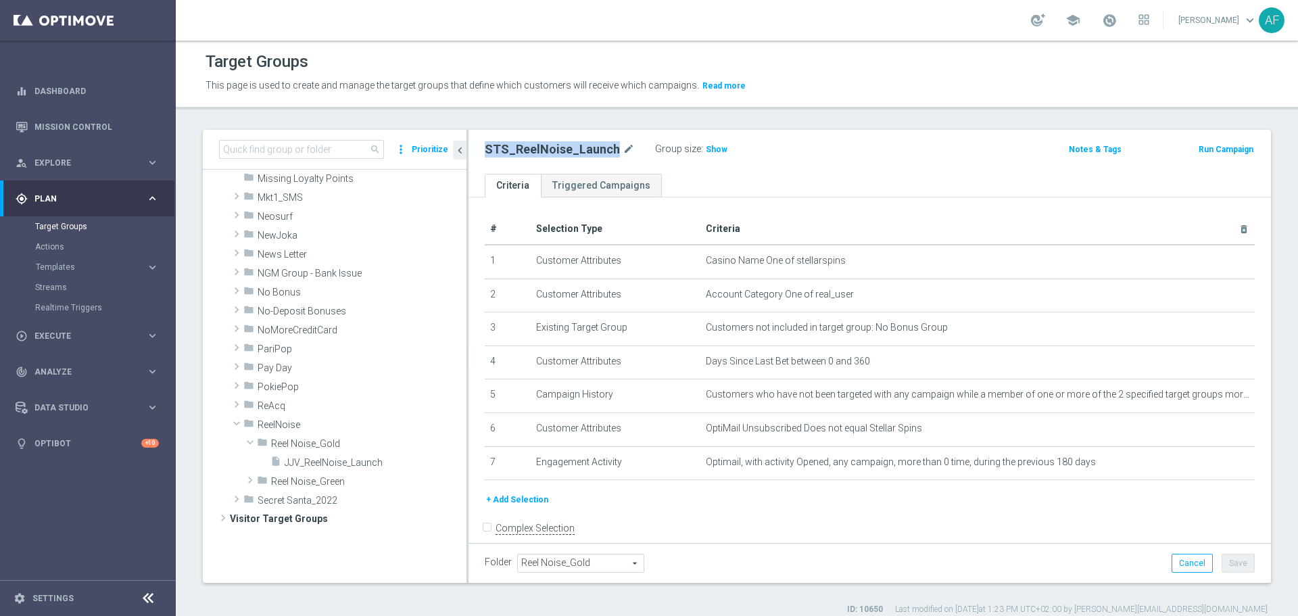
scroll to position [0, 0]
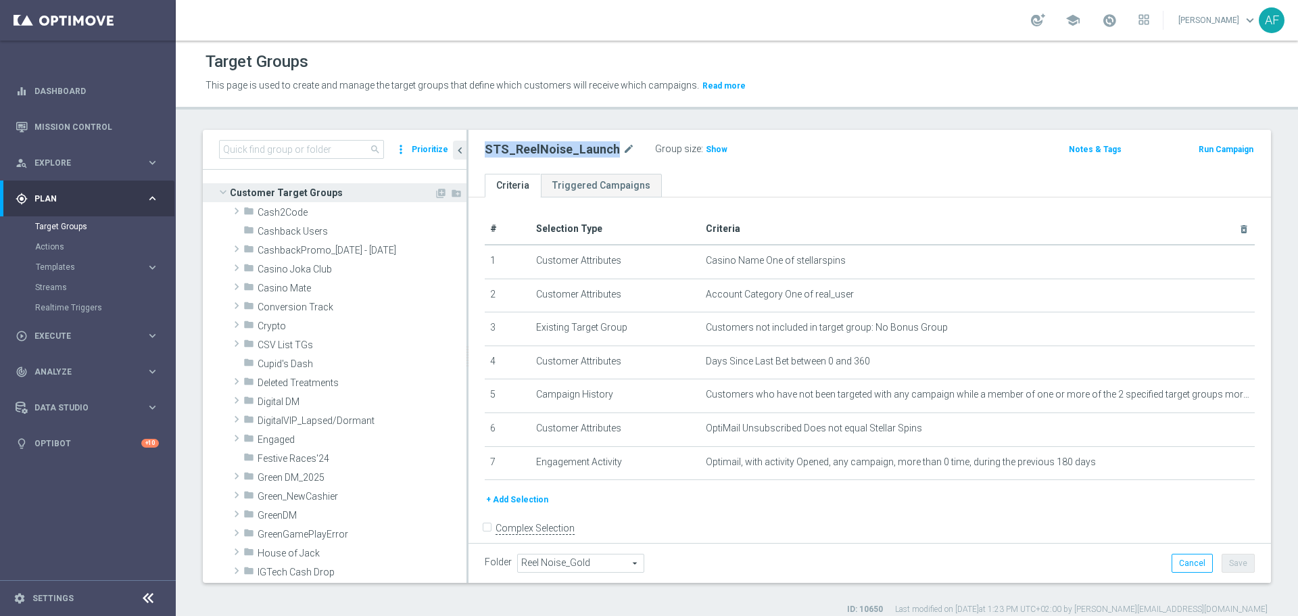
drag, startPoint x: 445, startPoint y: 191, endPoint x: 423, endPoint y: 197, distance: 22.3
click at [451, 191] on icon "create_new_folder" at bounding box center [456, 193] width 11 height 11
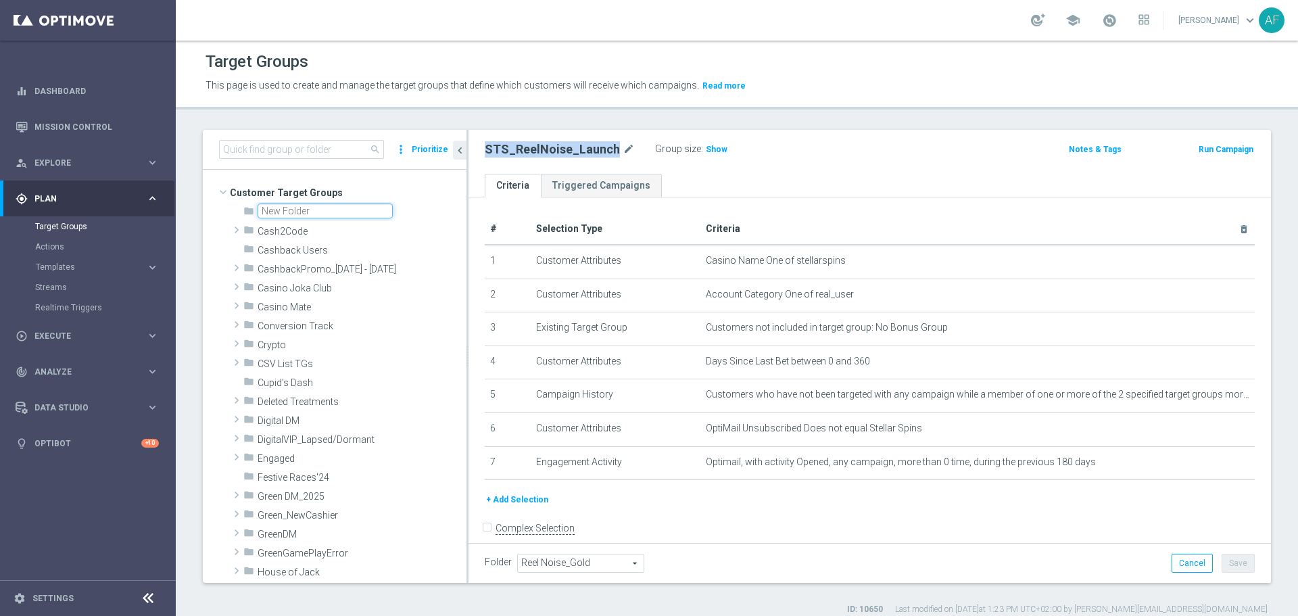
click at [282, 210] on input "text" at bounding box center [324, 210] width 135 height 15
type input "TheOriginals"
click at [414, 118] on div "Target Groups This page is used to create and manage the target groups that def…" at bounding box center [737, 328] width 1122 height 575
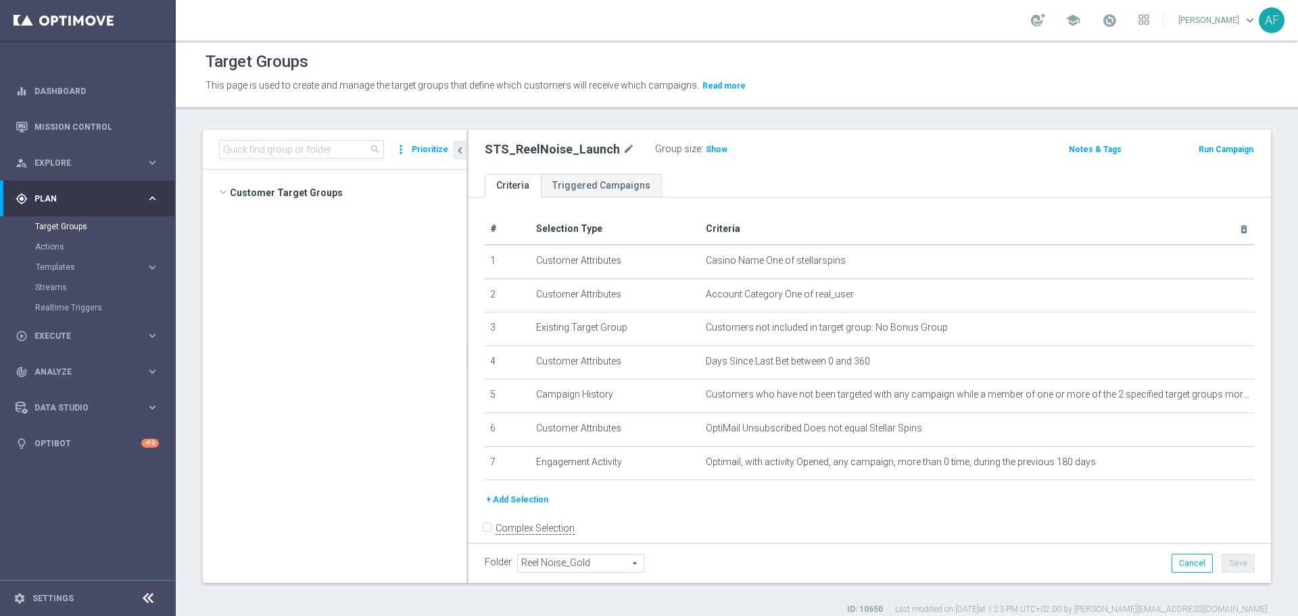
scroll to position [1182, 0]
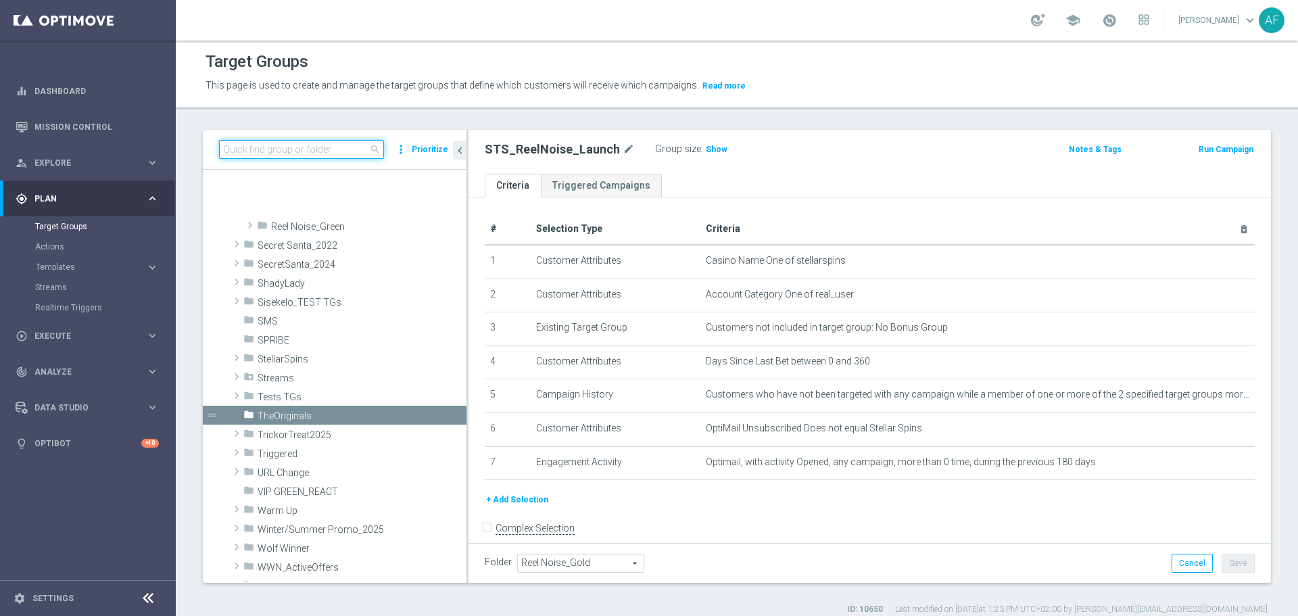
click at [328, 148] on input at bounding box center [301, 149] width 165 height 19
paste input "STS_ReelNoise_Launch"
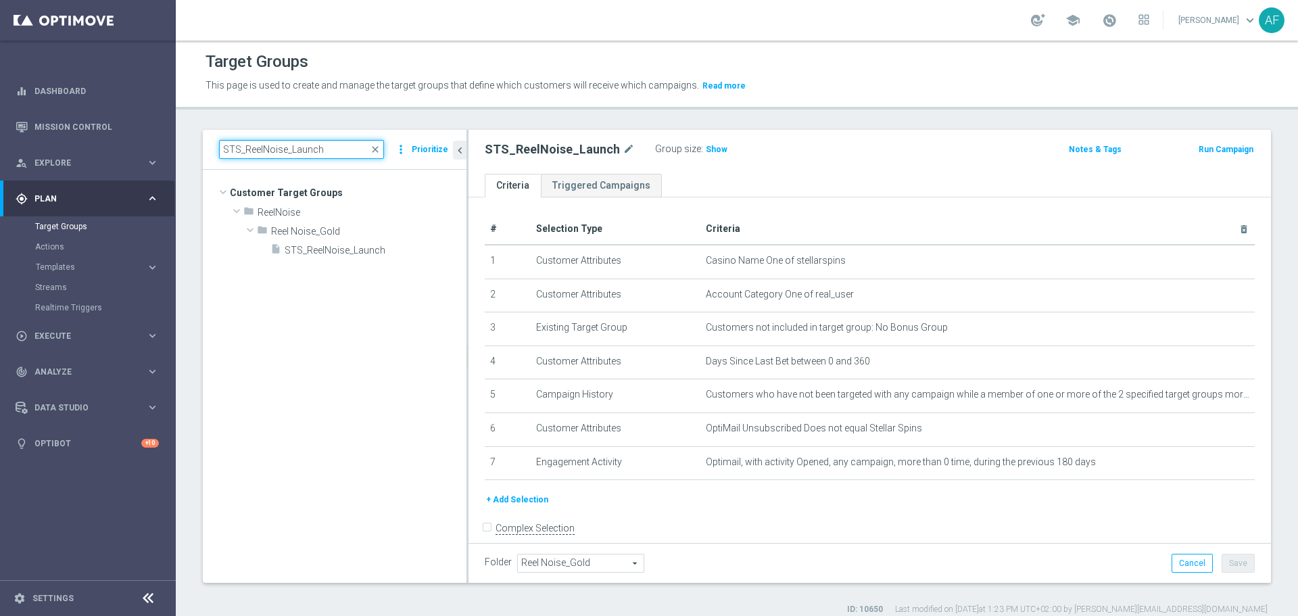
scroll to position [0, 0]
type input "STS_ReelNoise_Launch"
click at [438, 248] on icon "content_copy" at bounding box center [440, 250] width 11 height 11
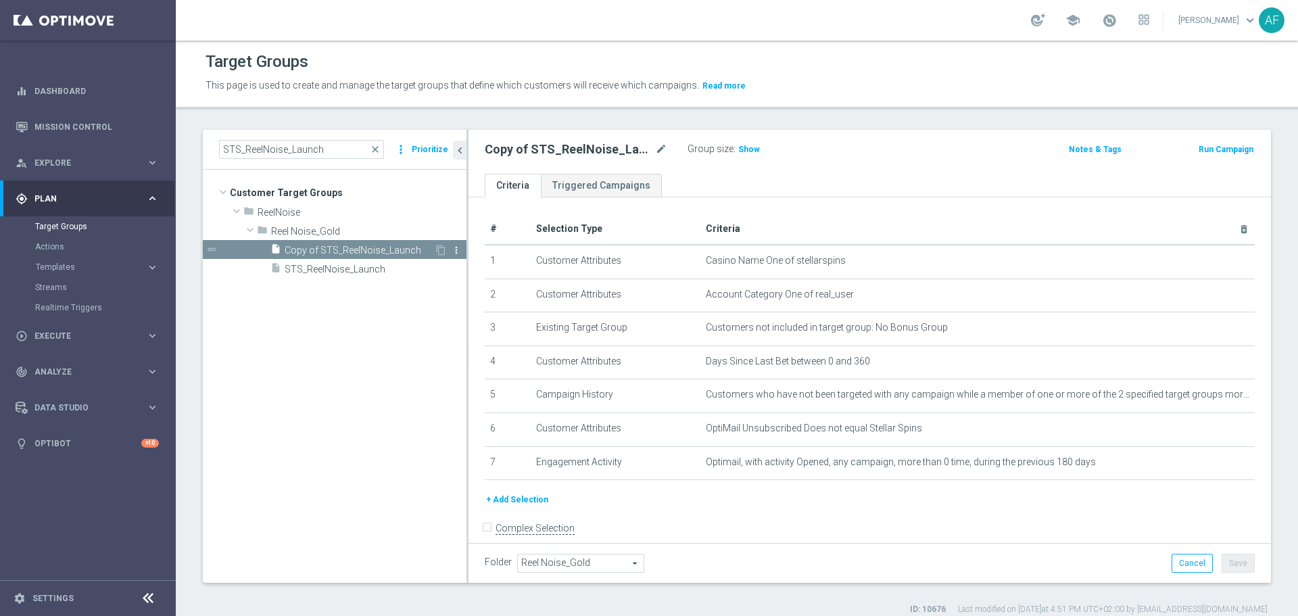
click at [455, 248] on icon "more_vert" at bounding box center [456, 250] width 11 height 11
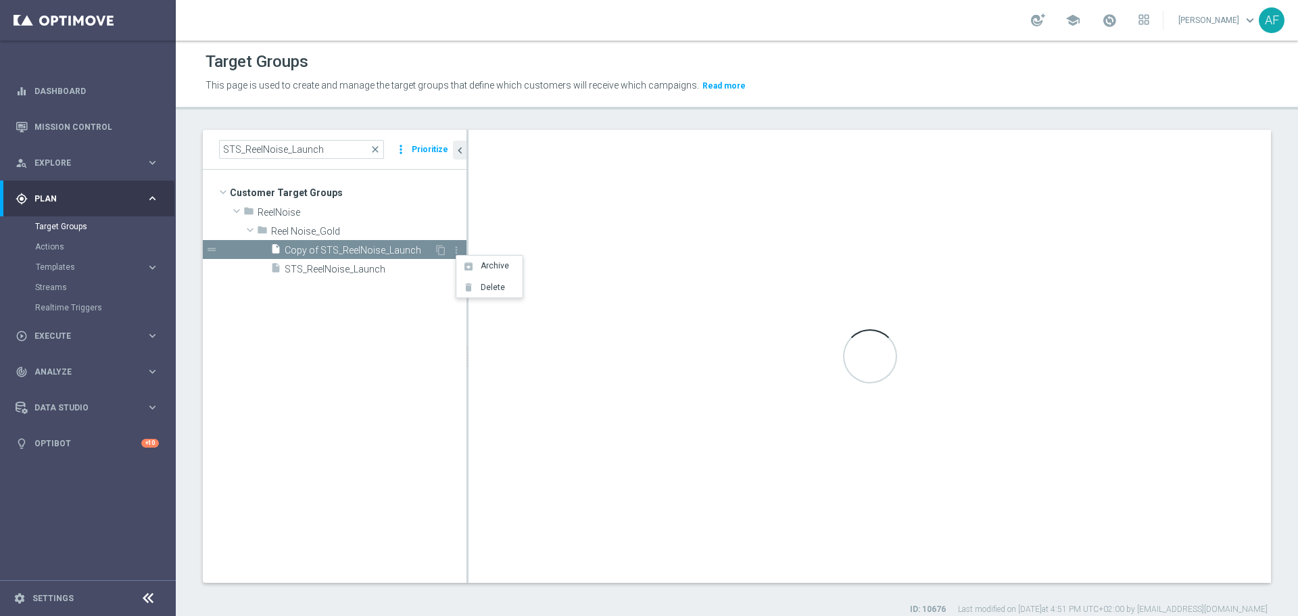
click at [412, 250] on span "Copy of STS_ReelNoise_Launch" at bounding box center [359, 250] width 149 height 11
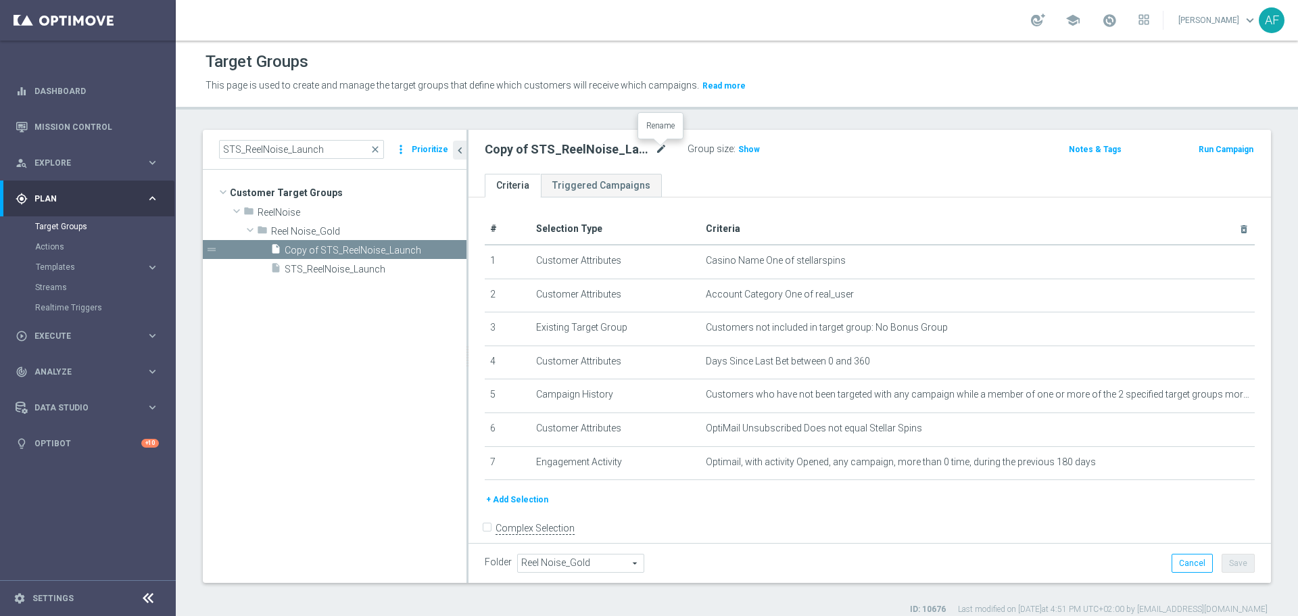
click at [660, 145] on icon "mode_edit" at bounding box center [661, 149] width 12 height 16
drag, startPoint x: 543, startPoint y: 153, endPoint x: 523, endPoint y: 155, distance: 20.3
click at [542, 154] on input "Copy of STS_ReelNoise_Launch" at bounding box center [576, 150] width 182 height 19
click at [522, 152] on input "Copy of STS_ReelNoise_Launch" at bounding box center [576, 150] width 182 height 19
drag, startPoint x: 523, startPoint y: 151, endPoint x: 501, endPoint y: 150, distance: 21.6
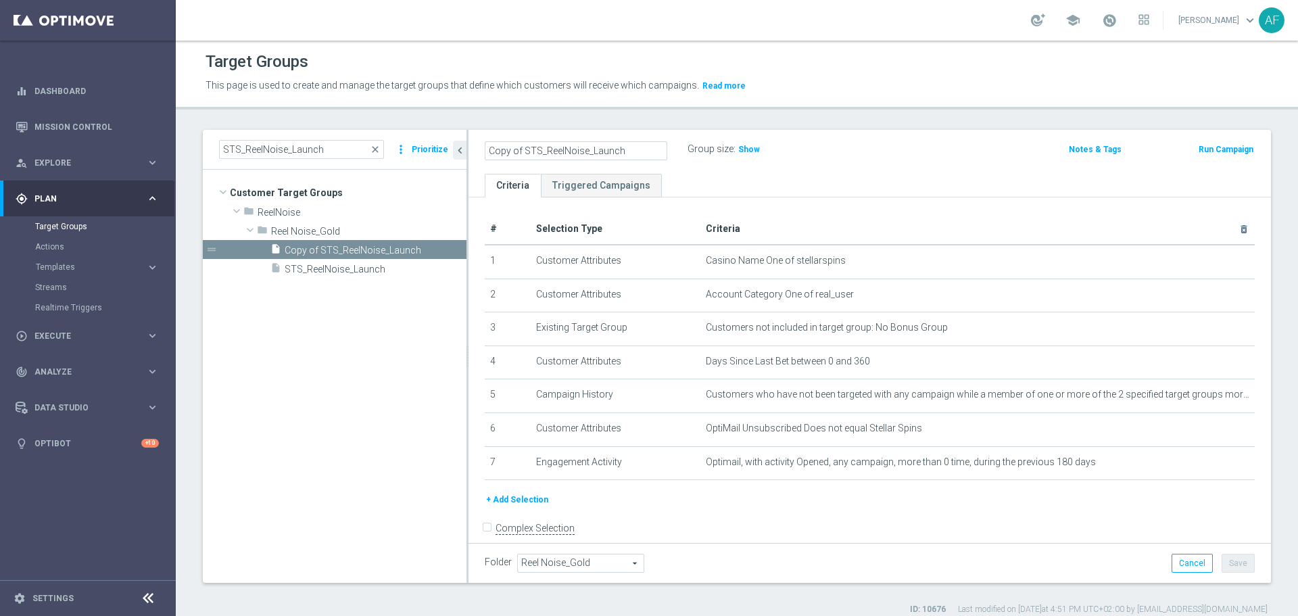
click at [466, 152] on as-split "STS_ReelNoise_Launch close more_vert Prioritize Customer Target Groups library_…" at bounding box center [737, 356] width 1068 height 453
click at [516, 150] on input "Copy of STS_ReelNoise_Launch" at bounding box center [576, 150] width 182 height 19
click at [522, 149] on input "Copy of STS_ReelNoise_Launch" at bounding box center [576, 150] width 182 height 19
click at [523, 149] on input "Copy of STS_ReelNoise_Launch" at bounding box center [576, 150] width 182 height 19
drag, startPoint x: 551, startPoint y: 149, endPoint x: 566, endPoint y: 180, distance: 34.8
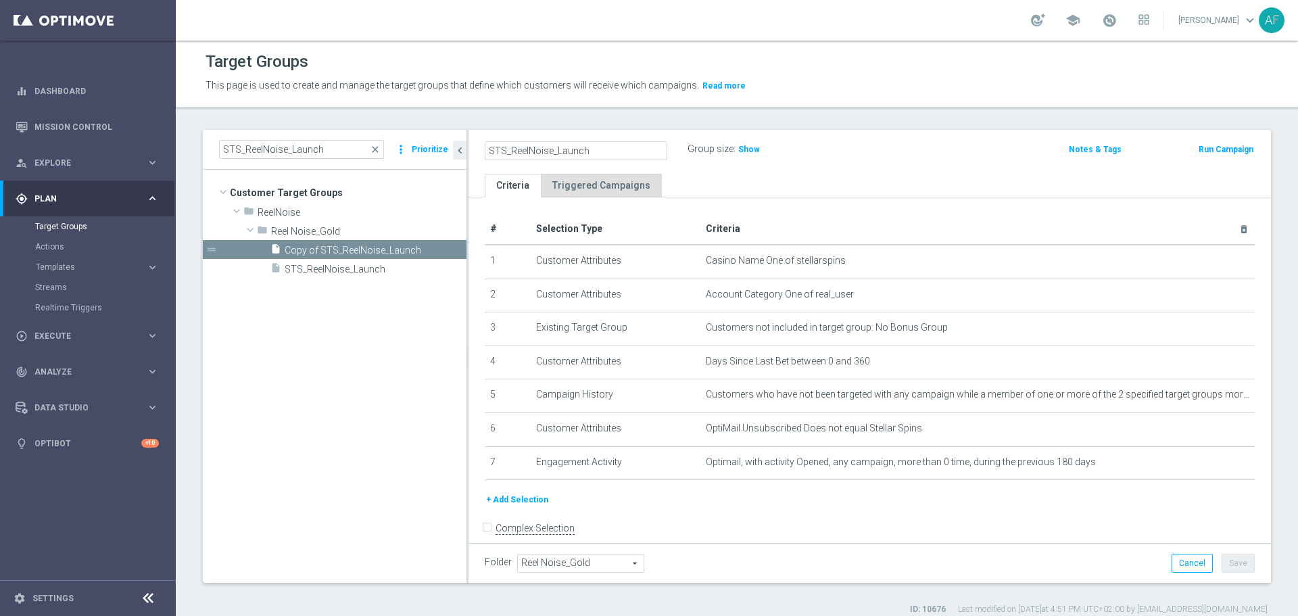
click at [551, 151] on input "STS_ReelNoise_Launch" at bounding box center [576, 150] width 182 height 19
type input "STS_TheOriginals_Launch"
click at [846, 187] on ul "Criteria Triggered Campaigns" at bounding box center [869, 186] width 802 height 24
click at [1241, 562] on button "Save" at bounding box center [1237, 562] width 33 height 19
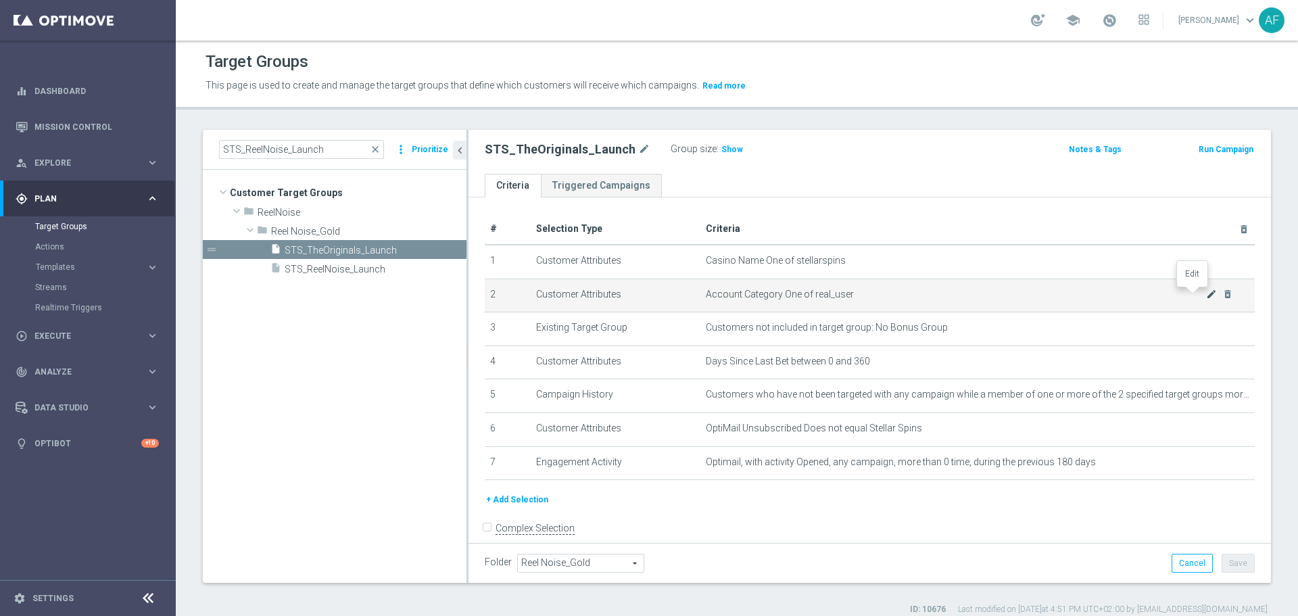
click at [1206, 297] on icon "mode_edit" at bounding box center [1211, 294] width 11 height 11
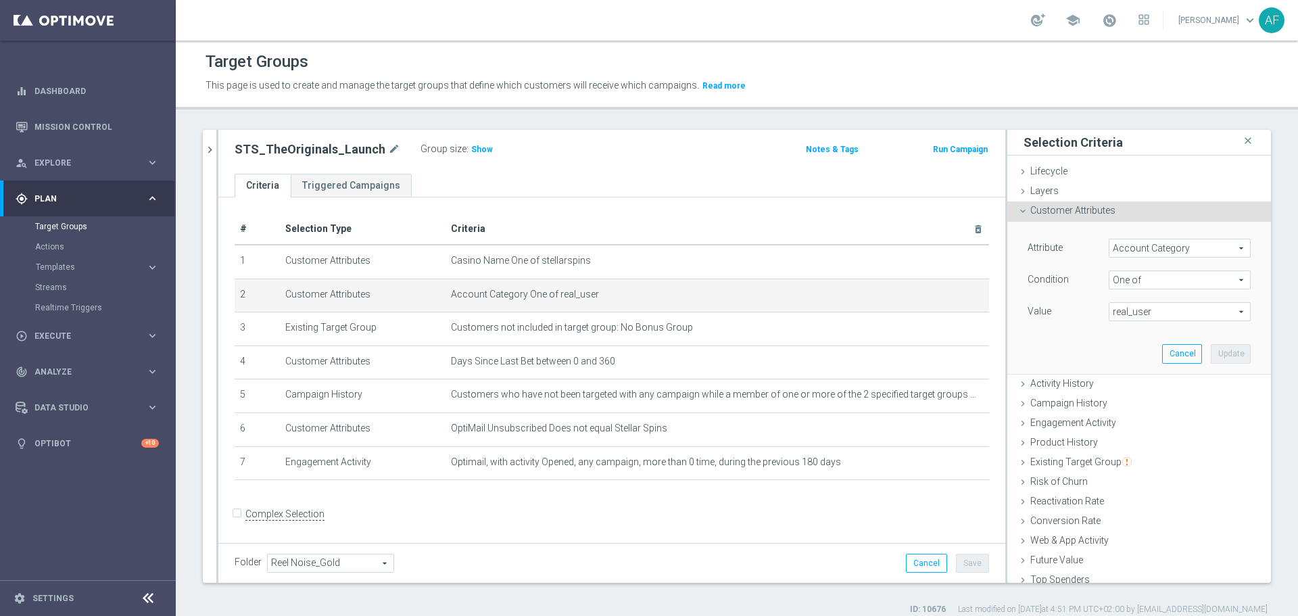
click at [1139, 304] on span "real_user" at bounding box center [1179, 312] width 141 height 18
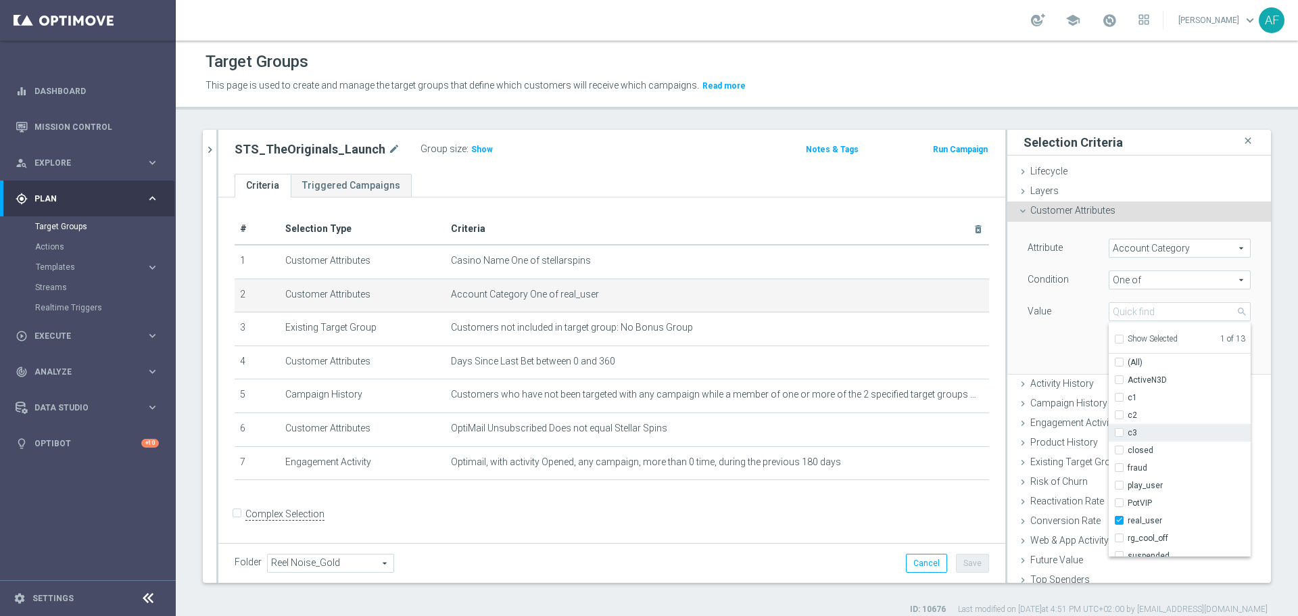
drag, startPoint x: 1117, startPoint y: 430, endPoint x: 1115, endPoint y: 416, distance: 15.0
click at [1127, 430] on span "c3" at bounding box center [1188, 432] width 123 height 11
click at [1118, 430] on input "c3" at bounding box center [1122, 432] width 9 height 9
checkbox input "true"
type input "Selected 2 of 13"
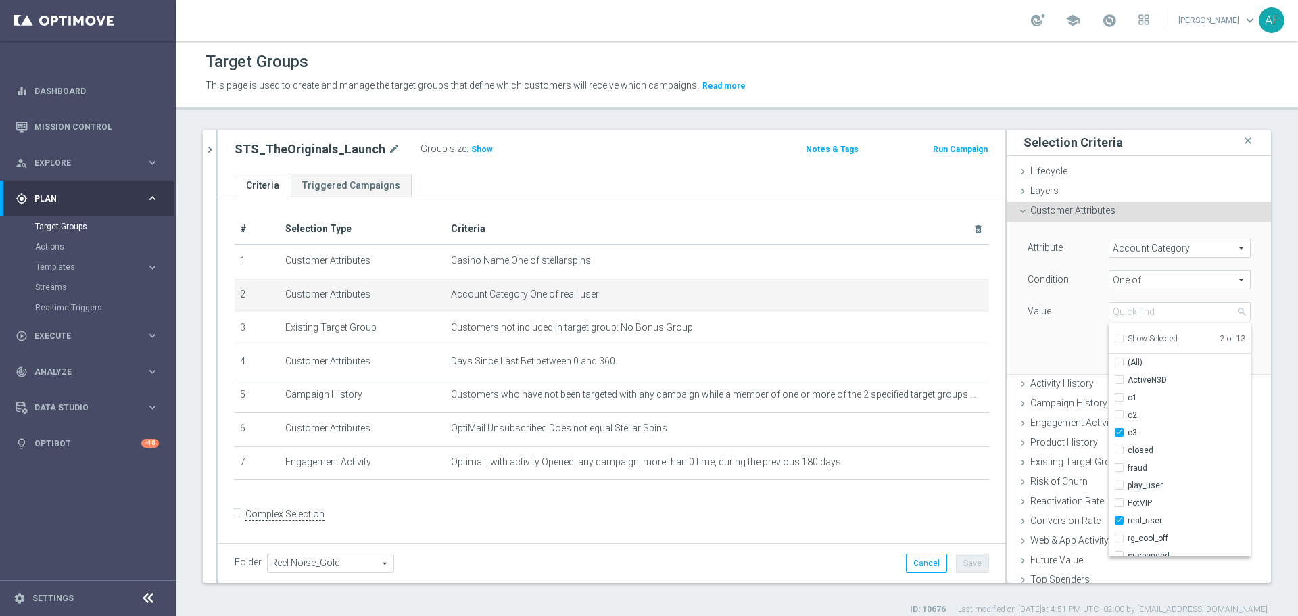
click at [1062, 362] on div "Attribute Account Category Account Category arrow_drop_down search Condition On…" at bounding box center [1138, 297] width 243 height 151
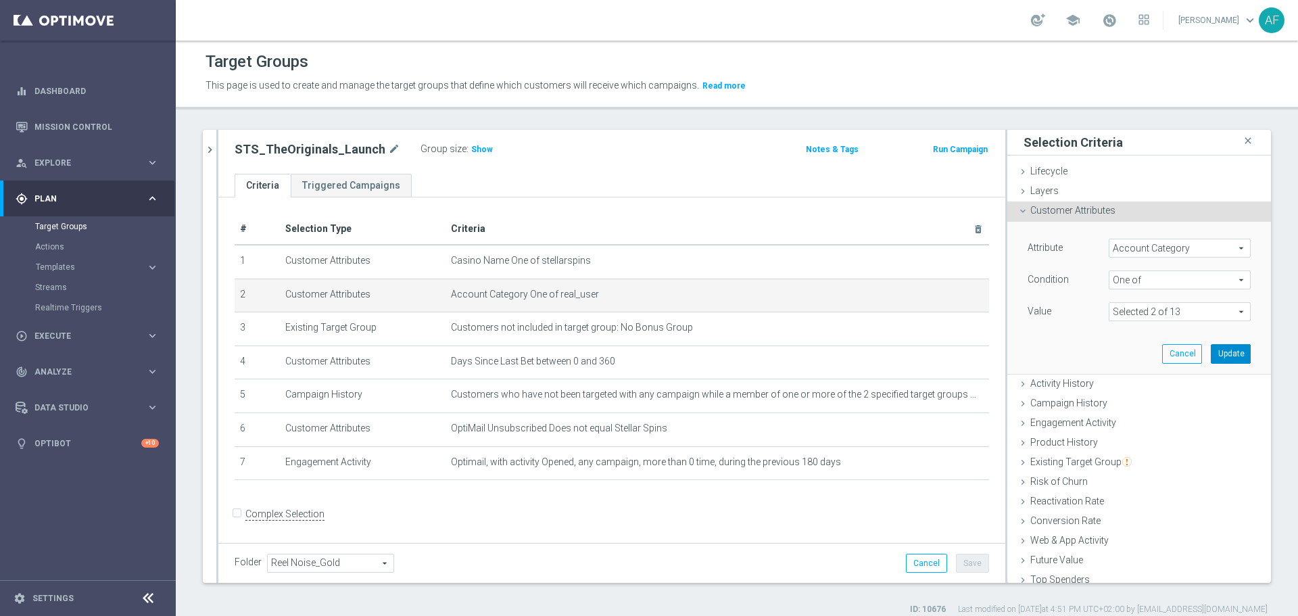
click at [1210, 347] on button "Update" at bounding box center [1230, 353] width 40 height 19
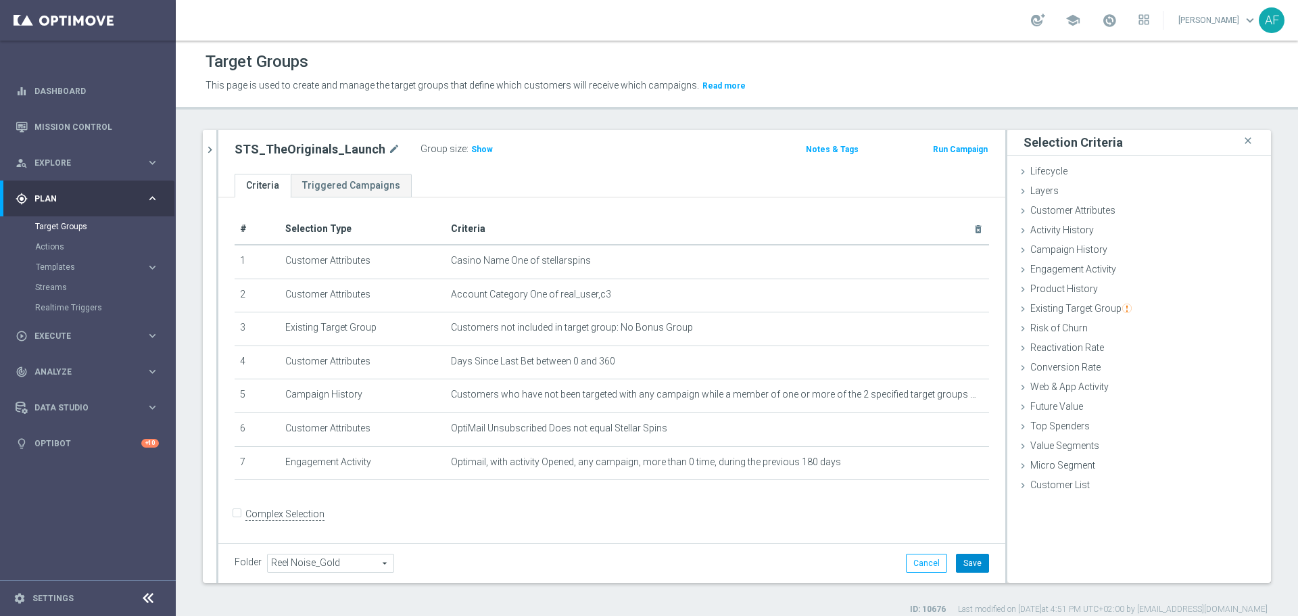
click at [958, 558] on button "Save" at bounding box center [972, 562] width 33 height 19
click at [212, 150] on icon "chevron_right" at bounding box center [209, 149] width 13 height 13
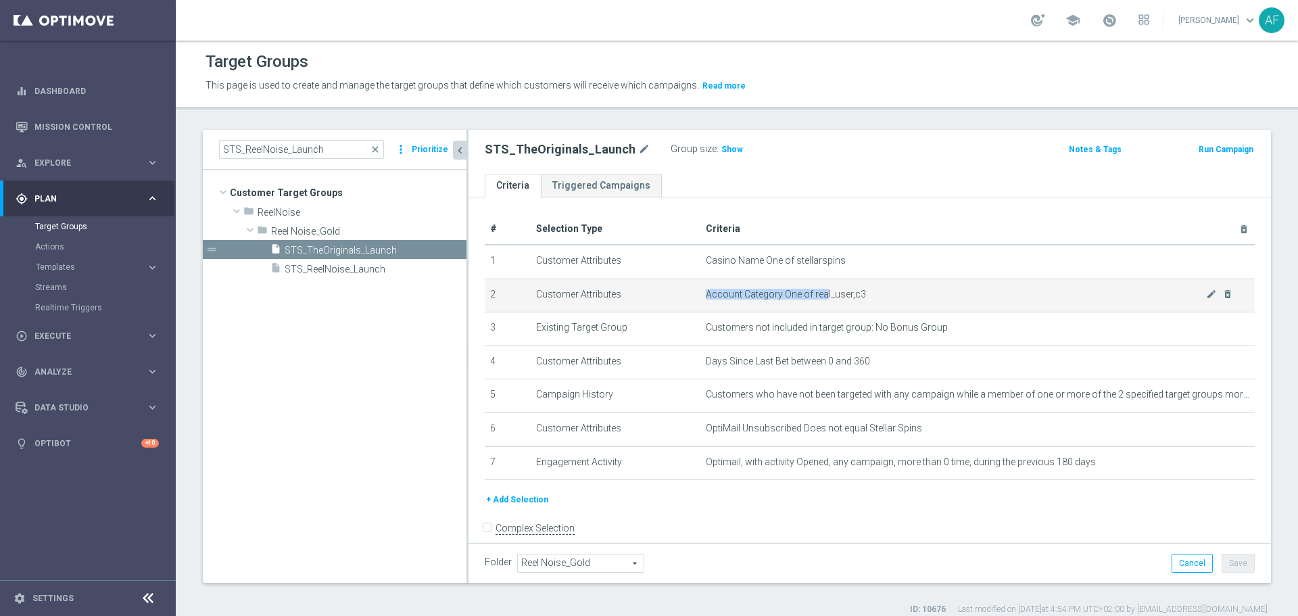
drag, startPoint x: 743, startPoint y: 288, endPoint x: 819, endPoint y: 291, distance: 76.4
click at [819, 291] on td "Account Category One of real_user,c3 mode_edit delete_forever" at bounding box center [977, 295] width 554 height 34
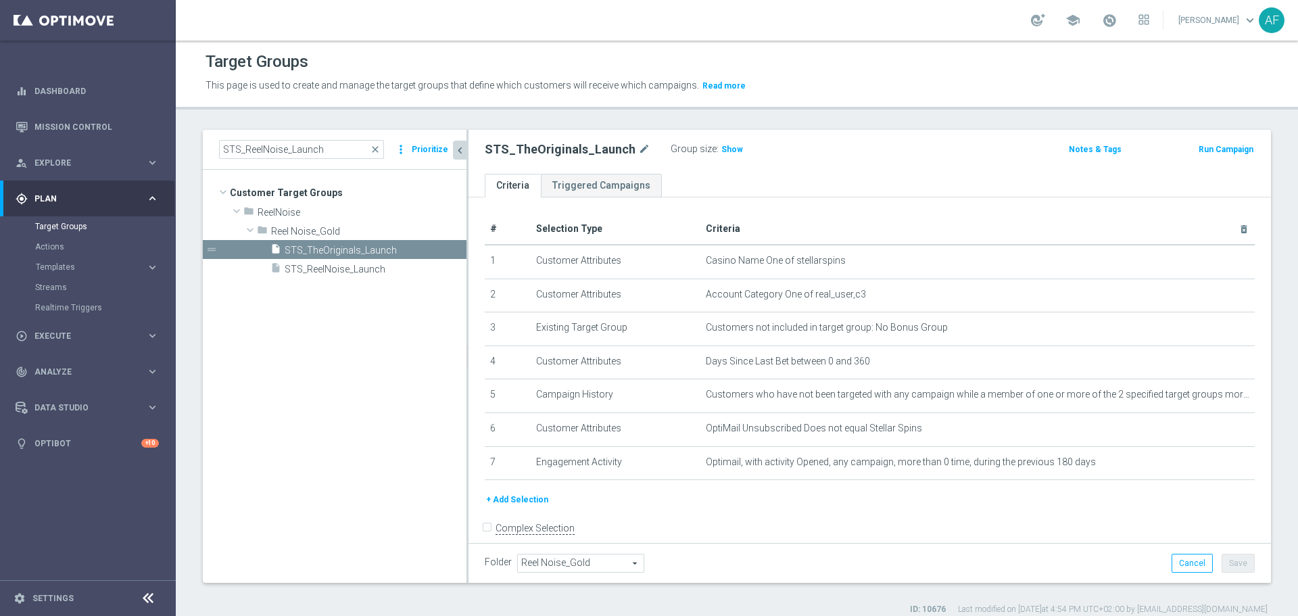
click at [905, 212] on div "# Selection Type Criteria delete_forever 1 Customer Attributes Casino Name One …" at bounding box center [869, 382] width 802 height 370
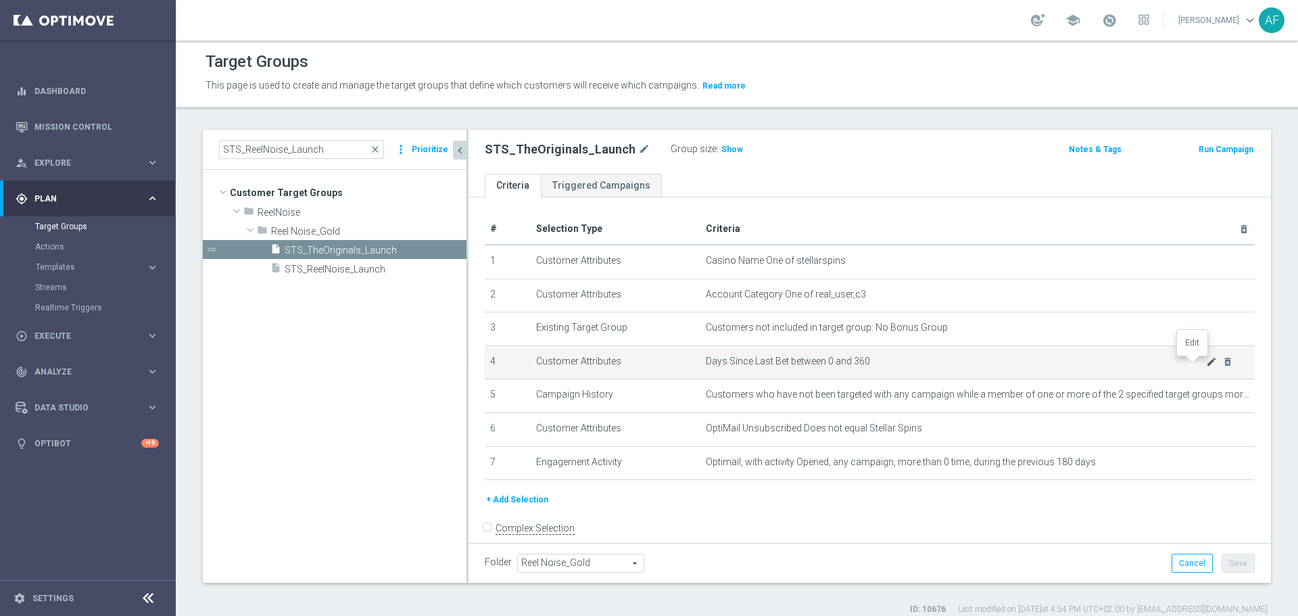
click at [1206, 364] on icon "mode_edit" at bounding box center [1211, 361] width 11 height 11
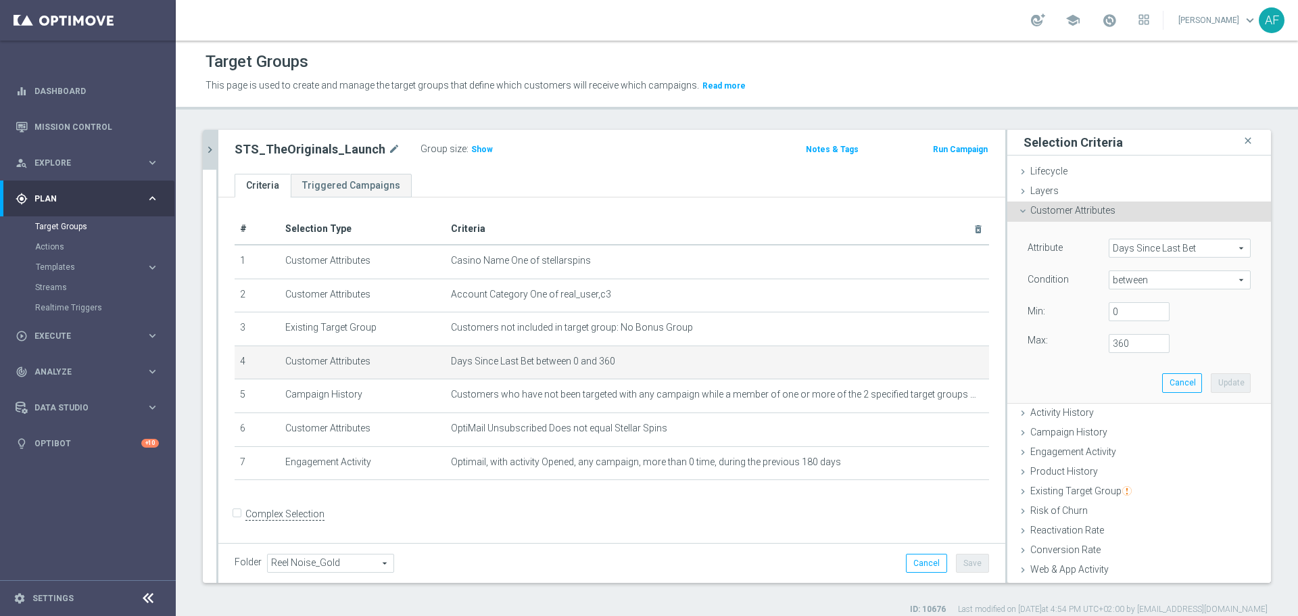
click at [1148, 251] on span "Days Since Last Bet" at bounding box center [1179, 248] width 141 height 18
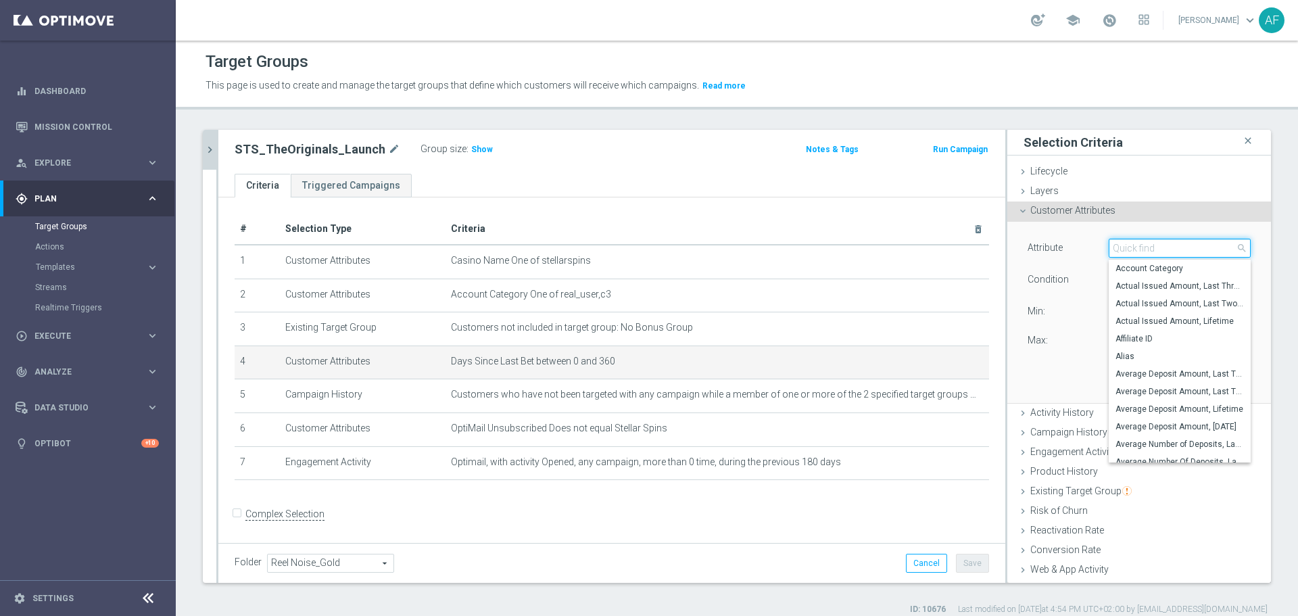
click at [1148, 249] on input "search" at bounding box center [1179, 248] width 142 height 19
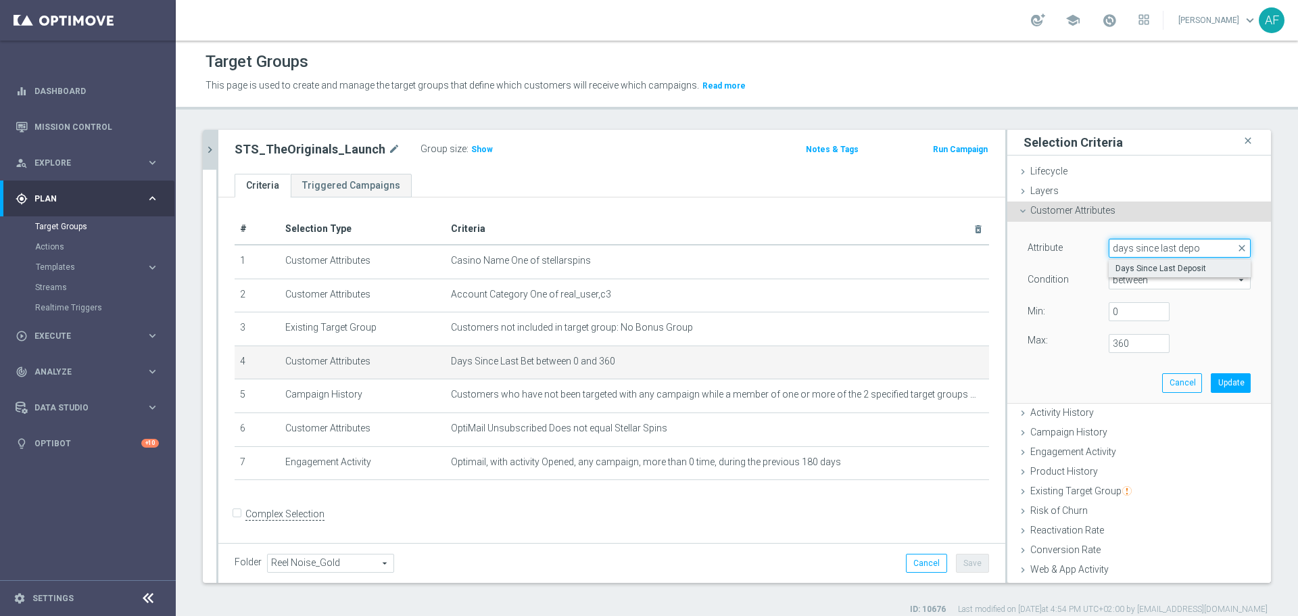
type input "days since last depo"
click at [1167, 264] on span "Days Since Last Deposit" at bounding box center [1179, 268] width 128 height 11
type input "Days Since Last Deposit"
type input "="
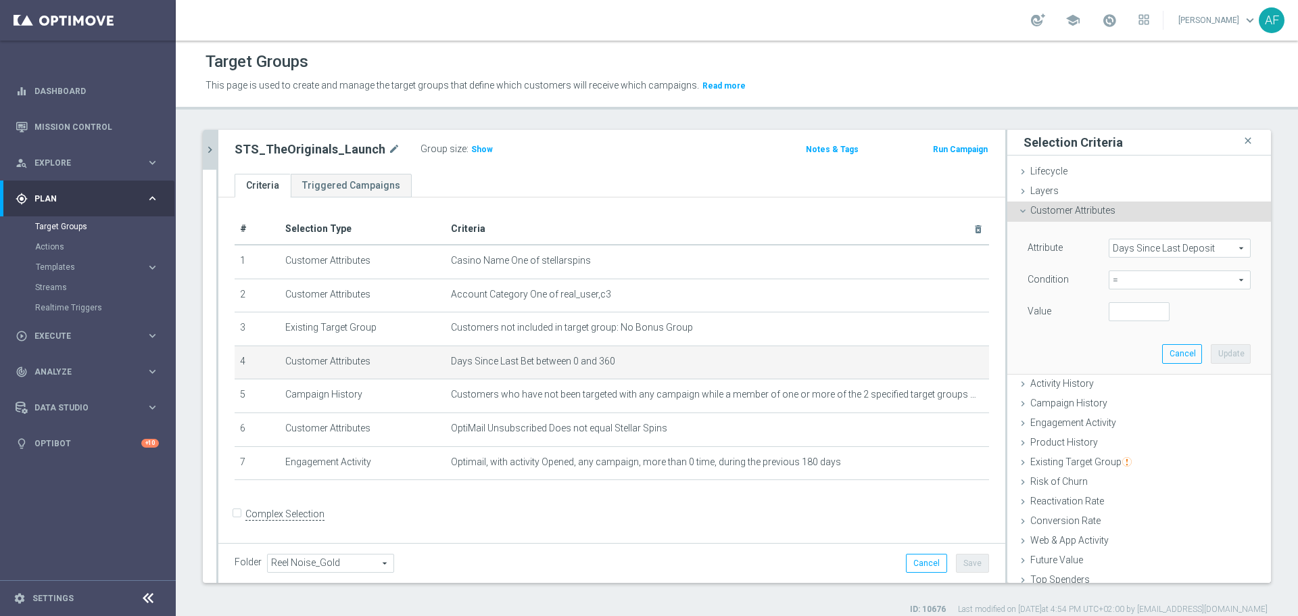
click at [1133, 278] on span "=" at bounding box center [1179, 280] width 141 height 18
click at [1125, 400] on span "between" at bounding box center [1179, 405] width 128 height 11
type input "between"
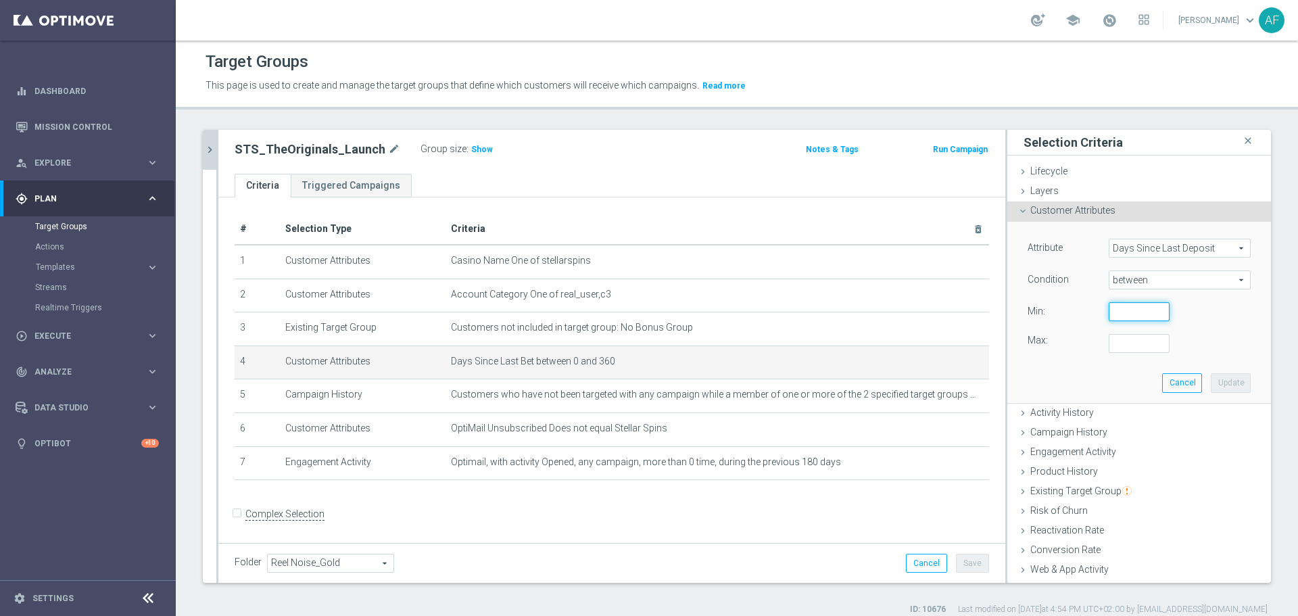
click at [1115, 313] on input "number" at bounding box center [1138, 311] width 61 height 19
type input "0"
click at [1112, 347] on input "number" at bounding box center [1138, 343] width 61 height 19
type input "180"
click at [1210, 387] on button "Update" at bounding box center [1230, 382] width 40 height 19
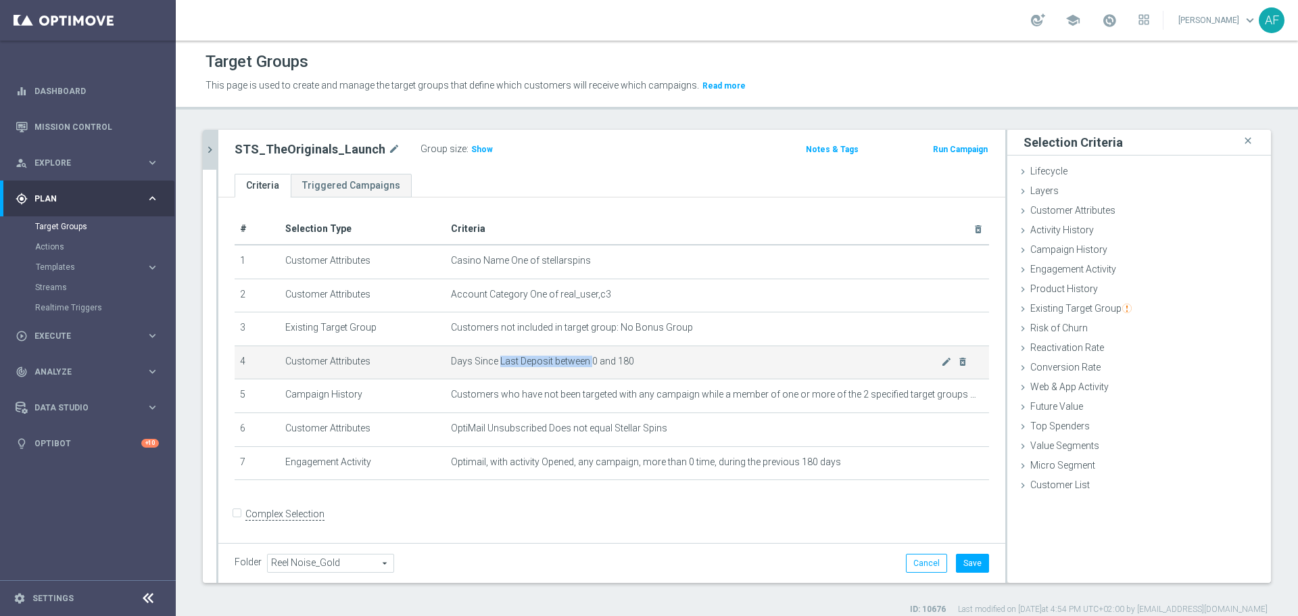
drag, startPoint x: 562, startPoint y: 365, endPoint x: 587, endPoint y: 365, distance: 25.0
click at [587, 365] on span "Days Since Last Deposit between 0 and 180" at bounding box center [696, 360] width 490 height 11
click at [586, 365] on span "Days Since Last Deposit between 0 and 180" at bounding box center [696, 360] width 490 height 11
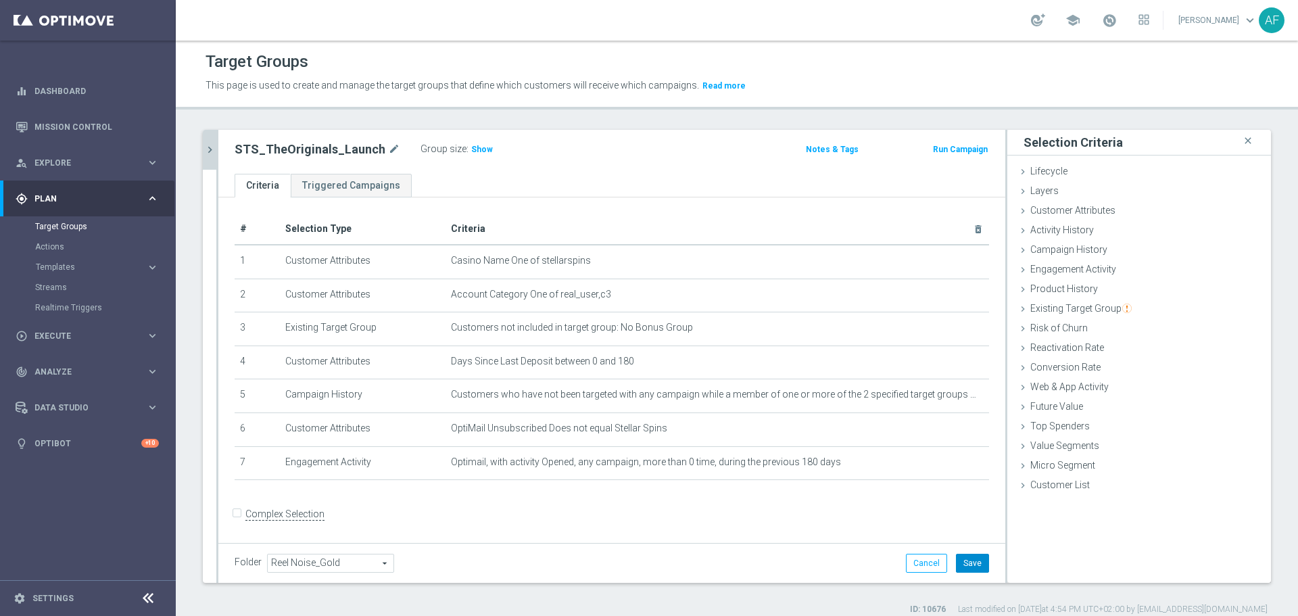
click at [962, 562] on button "Save" at bounding box center [972, 562] width 33 height 19
click at [214, 153] on icon "chevron_right" at bounding box center [209, 149] width 13 height 13
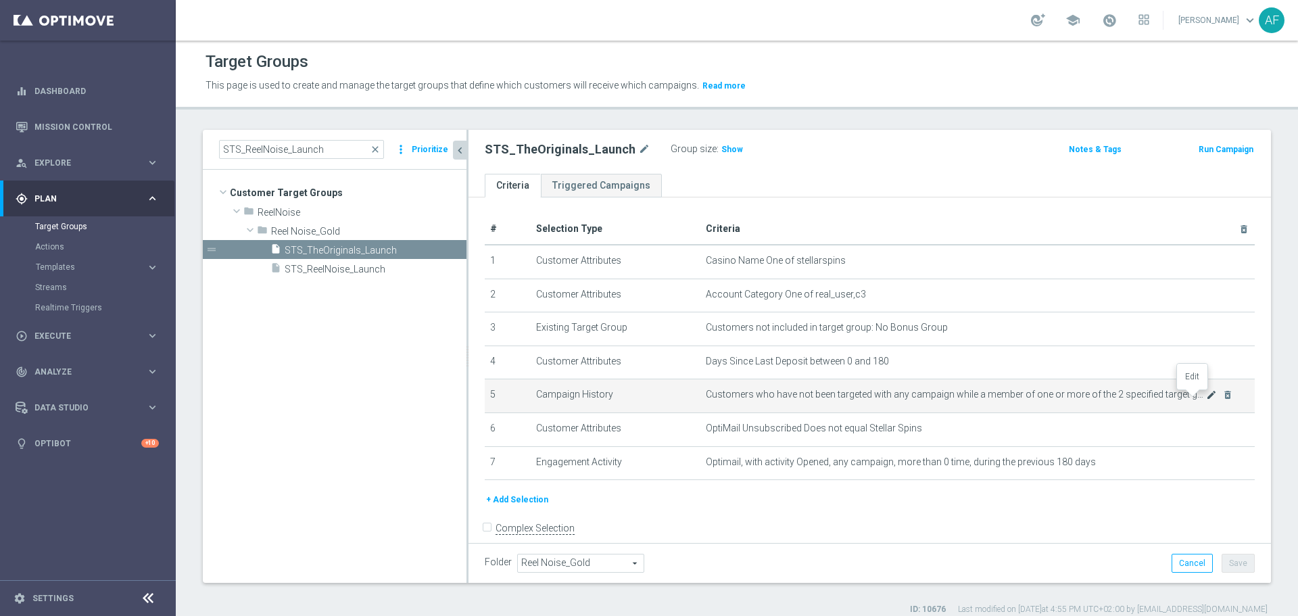
click at [1206, 399] on icon "mode_edit" at bounding box center [1211, 394] width 11 height 11
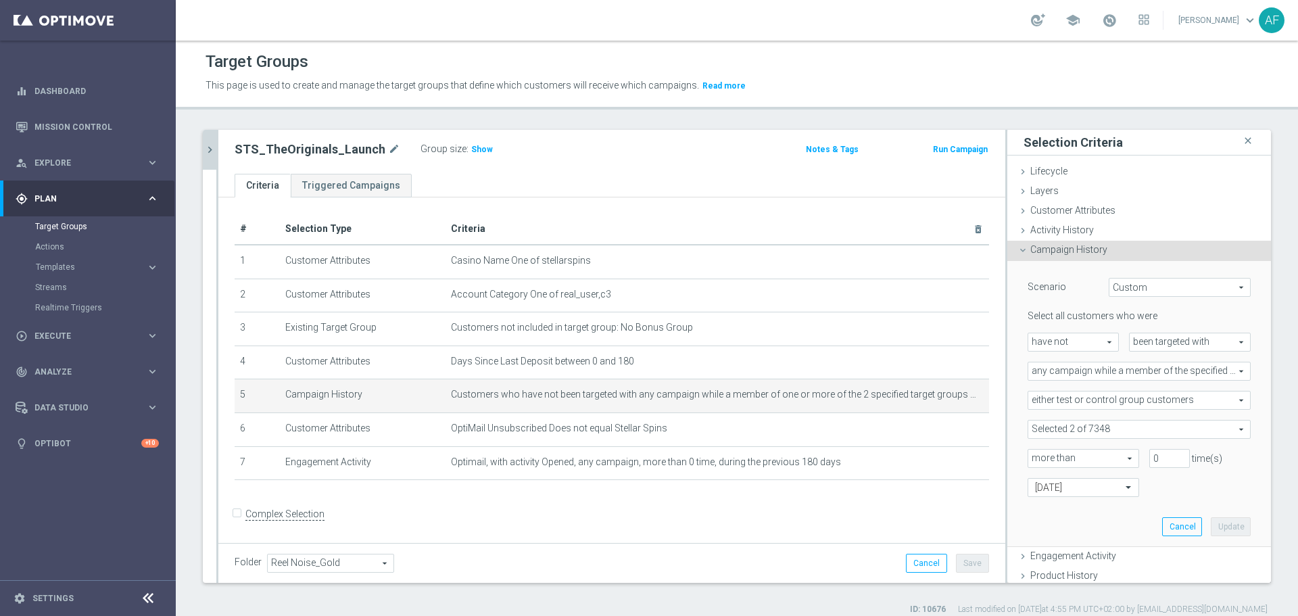
scroll to position [68, 0]
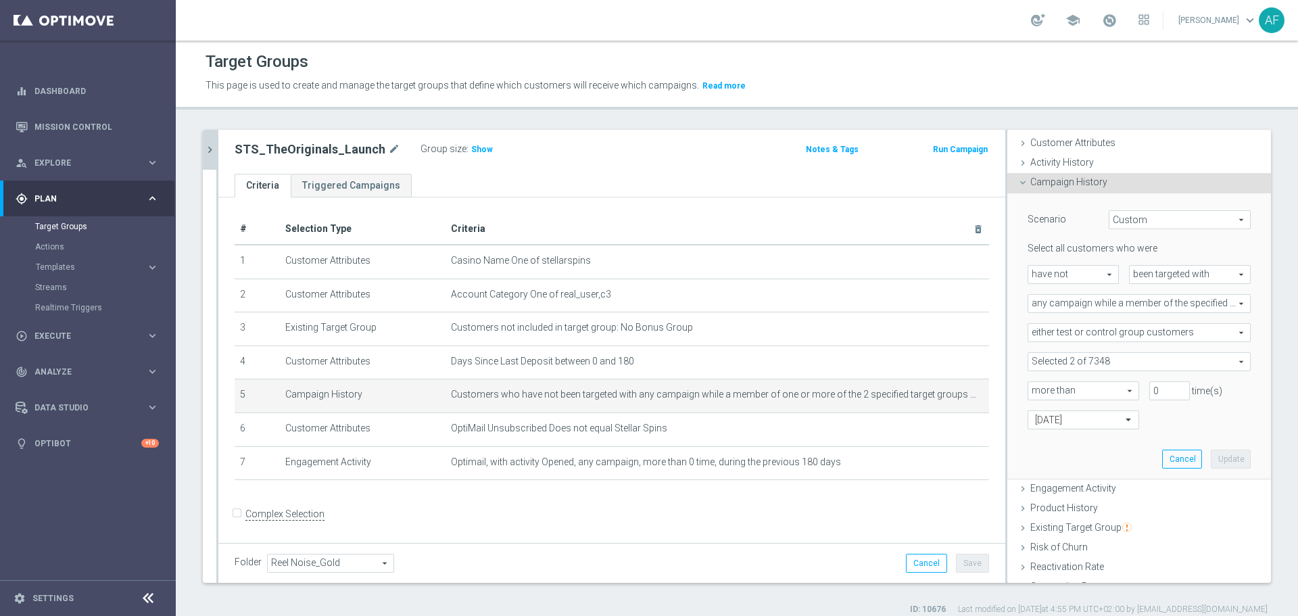
click at [1104, 356] on span at bounding box center [1139, 362] width 222 height 18
click at [1056, 390] on span "Show Selected" at bounding box center [1071, 388] width 50 height 9
click at [1041, 390] on input "Show Selected" at bounding box center [1037, 391] width 9 height 9
checkbox input "true"
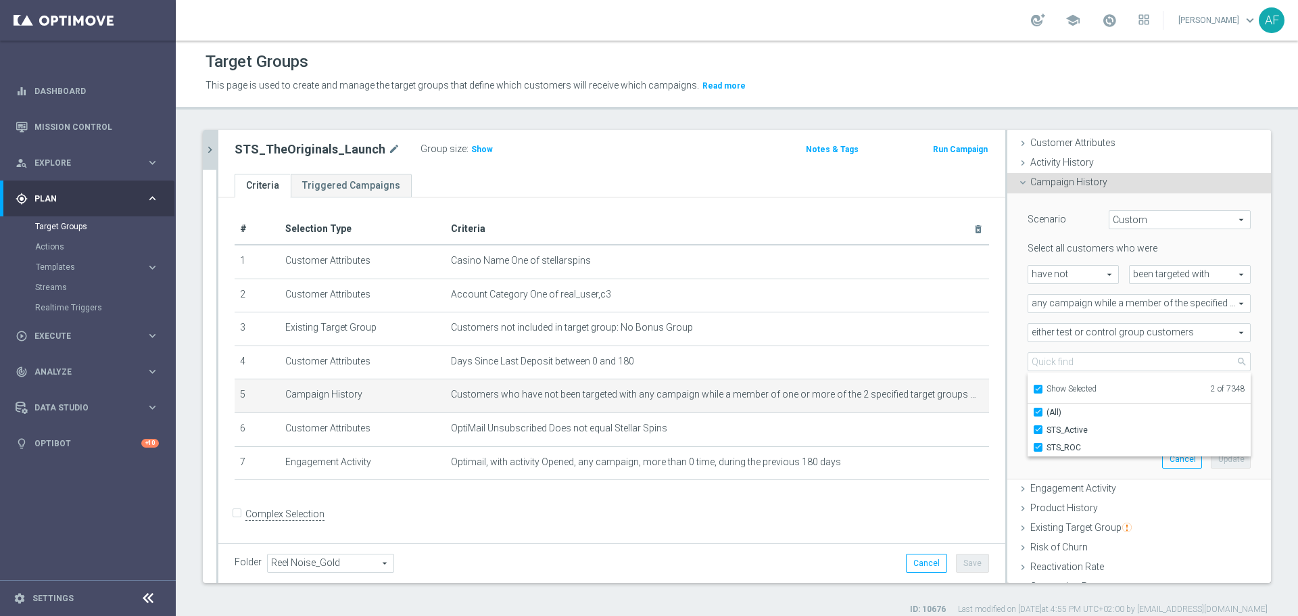
click at [1007, 382] on div "Scenario Custom Custom arrow_drop_down search Select all customers who were hav…" at bounding box center [1139, 336] width 264 height 287
click at [1077, 359] on span at bounding box center [1139, 362] width 222 height 18
click at [1033, 387] on input "Show Selected" at bounding box center [1037, 391] width 9 height 9
checkbox input "false"
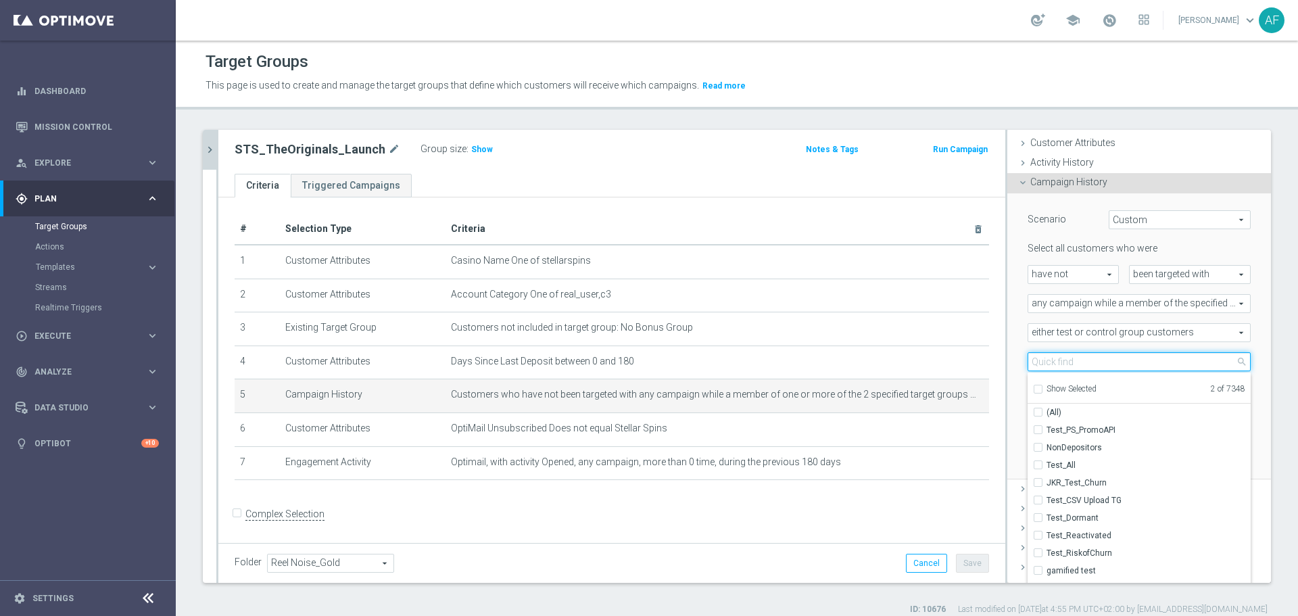
click at [1049, 362] on input "search" at bounding box center [1138, 361] width 223 height 19
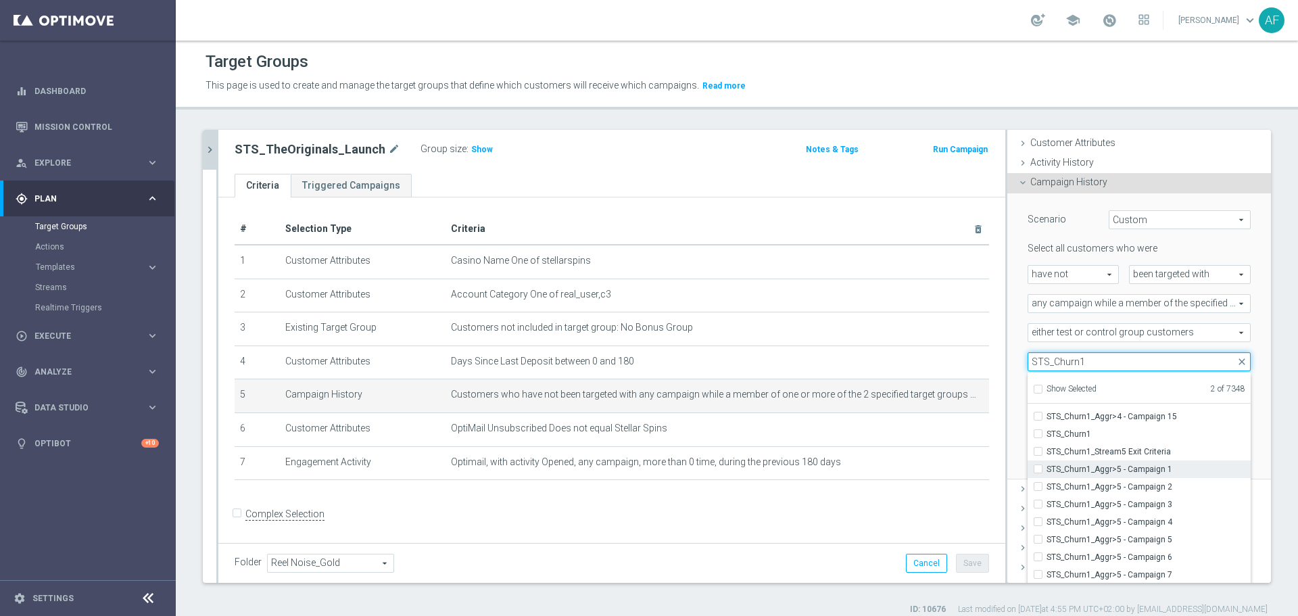
scroll to position [865, 0]
type input "STS_Churn1"
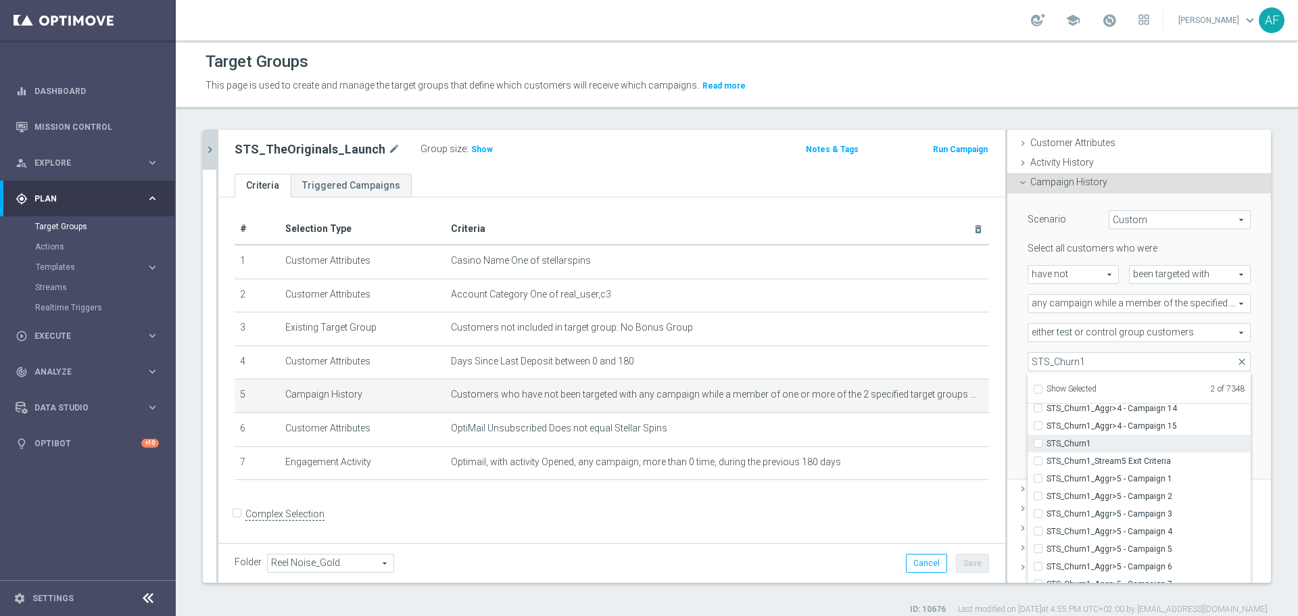
click at [1073, 441] on span "STS_Churn1" at bounding box center [1148, 443] width 204 height 11
click at [1046, 441] on input "STS_Churn1" at bounding box center [1041, 443] width 9 height 9
checkbox input "true"
type input "Selected 3 of 7348"
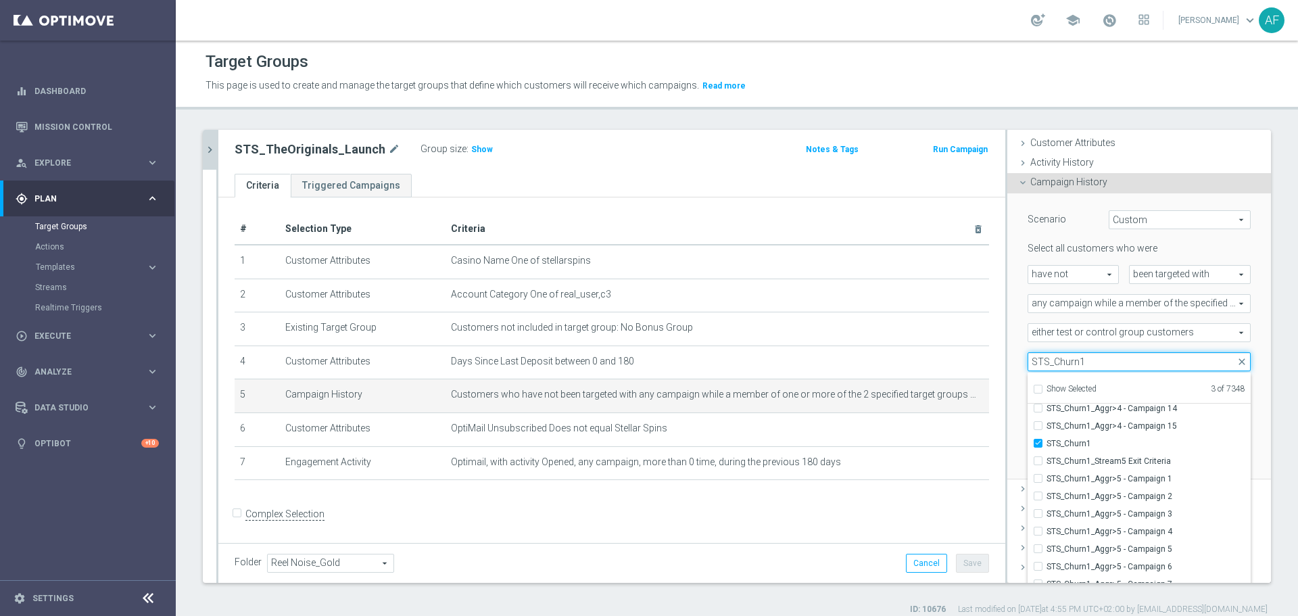
click at [1083, 361] on input "STS_Churn1" at bounding box center [1138, 361] width 223 height 19
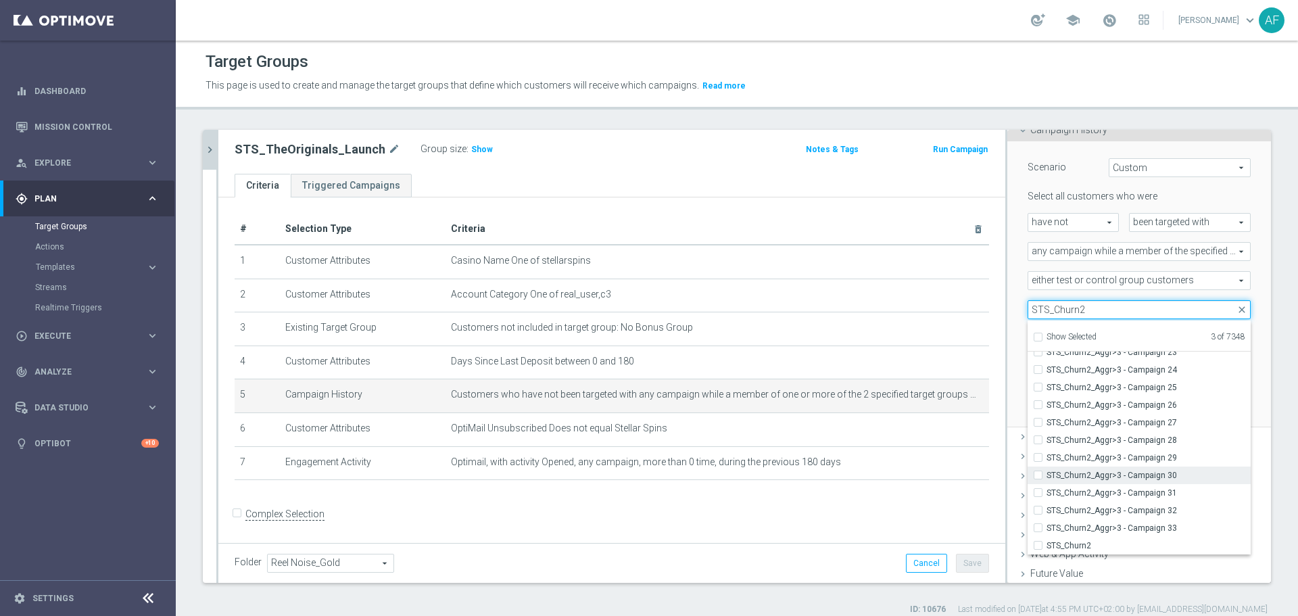
scroll to position [200, 0]
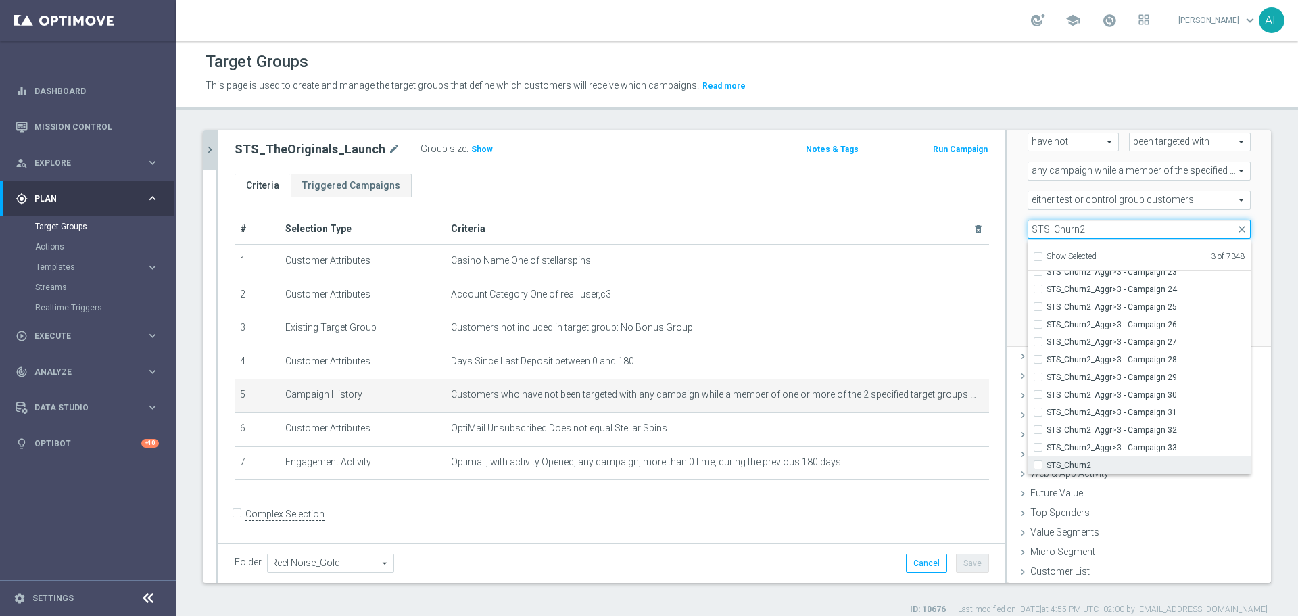
type input "STS_Churn2"
click at [1037, 465] on input "STS_Churn2" at bounding box center [1041, 464] width 9 height 9
checkbox input "true"
type input "Selected 4 of 7348"
click at [1007, 305] on div "Scenario Custom Custom arrow_drop_down search Select all customers who were hav…" at bounding box center [1139, 204] width 264 height 287
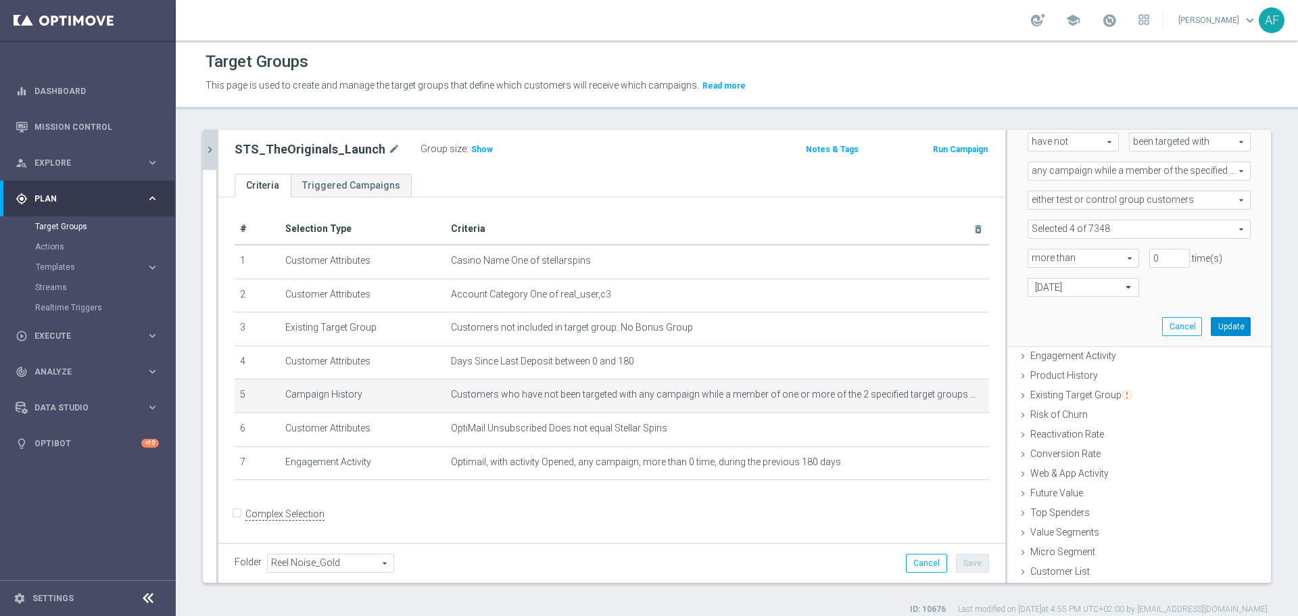
click at [1210, 322] on button "Update" at bounding box center [1230, 326] width 40 height 19
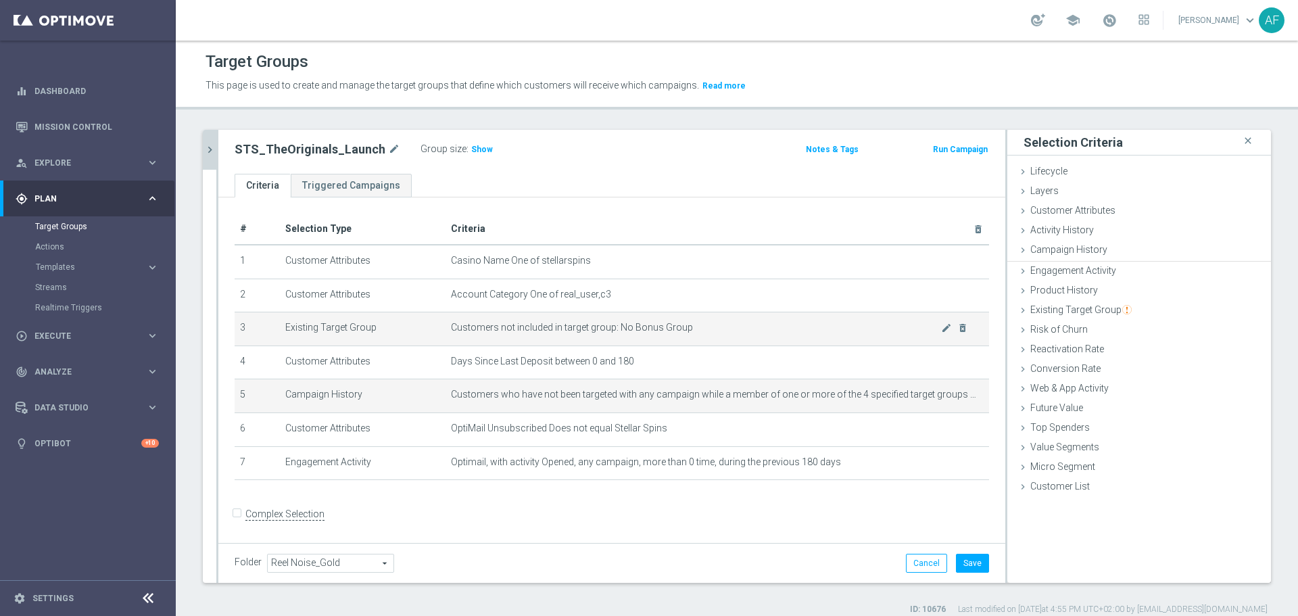
scroll to position [0, 0]
click at [941, 397] on icon "mode_edit" at bounding box center [946, 394] width 11 height 11
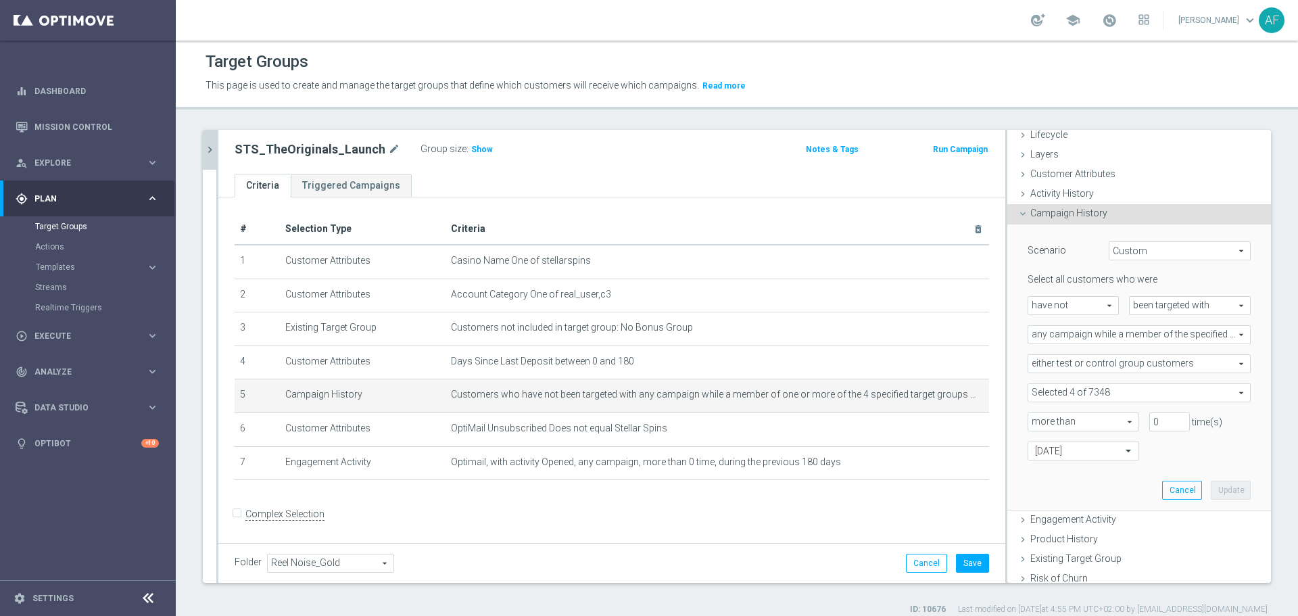
scroll to position [68, 0]
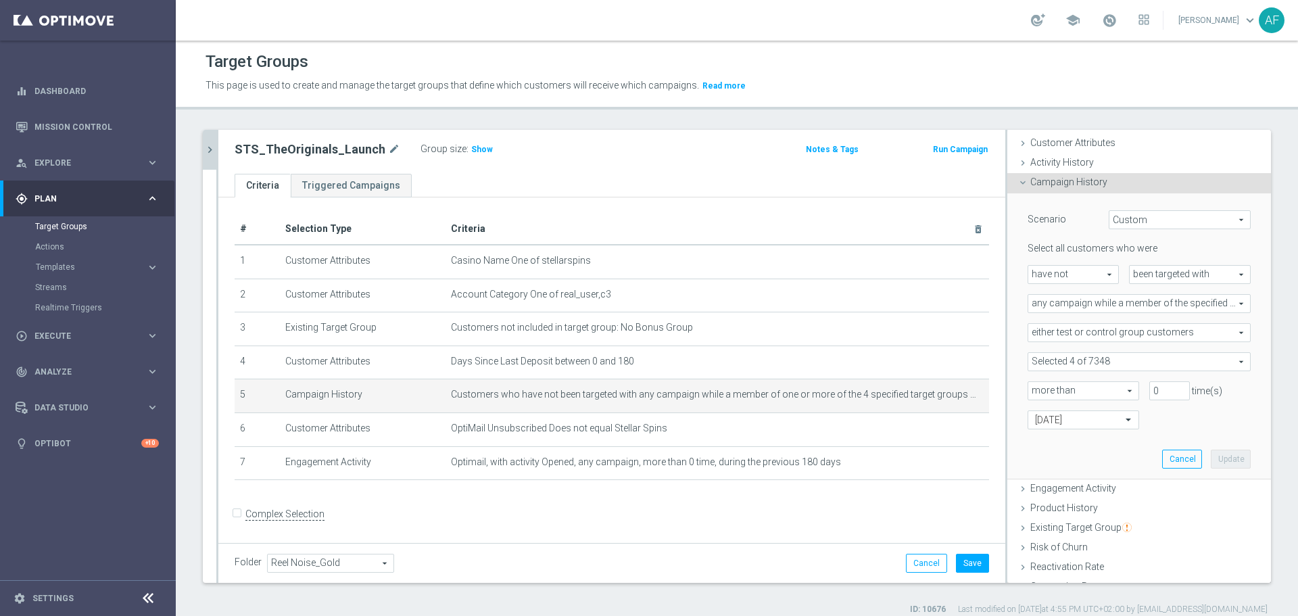
click at [1106, 364] on span at bounding box center [1139, 362] width 222 height 18
click at [1056, 387] on span "Show Selected" at bounding box center [1071, 388] width 50 height 9
click at [1041, 387] on input "Show Selected" at bounding box center [1037, 391] width 9 height 9
checkbox input "true"
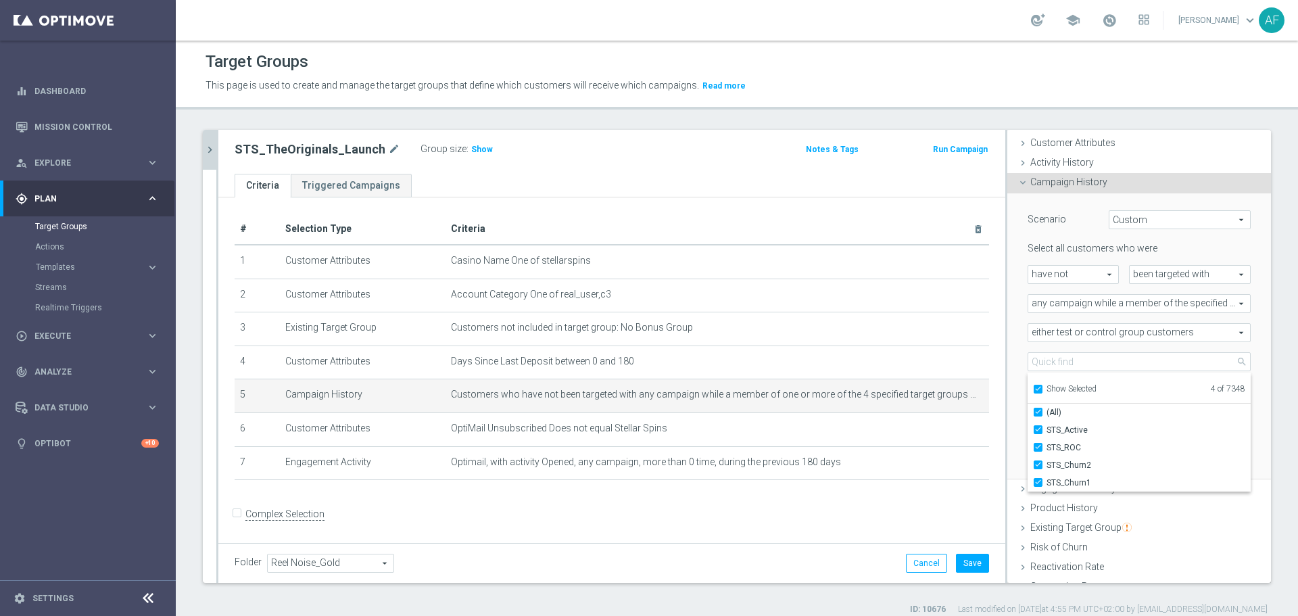
click at [1056, 387] on span "Show Selected" at bounding box center [1071, 388] width 50 height 9
click at [1041, 387] on input "Show Selected" at bounding box center [1037, 391] width 9 height 9
checkbox input "false"
click at [1017, 362] on div "Selected 4 of 7348 arrow_drop_down search Show Selected 4 of 7348 (All) Test_PS…" at bounding box center [1138, 361] width 243 height 19
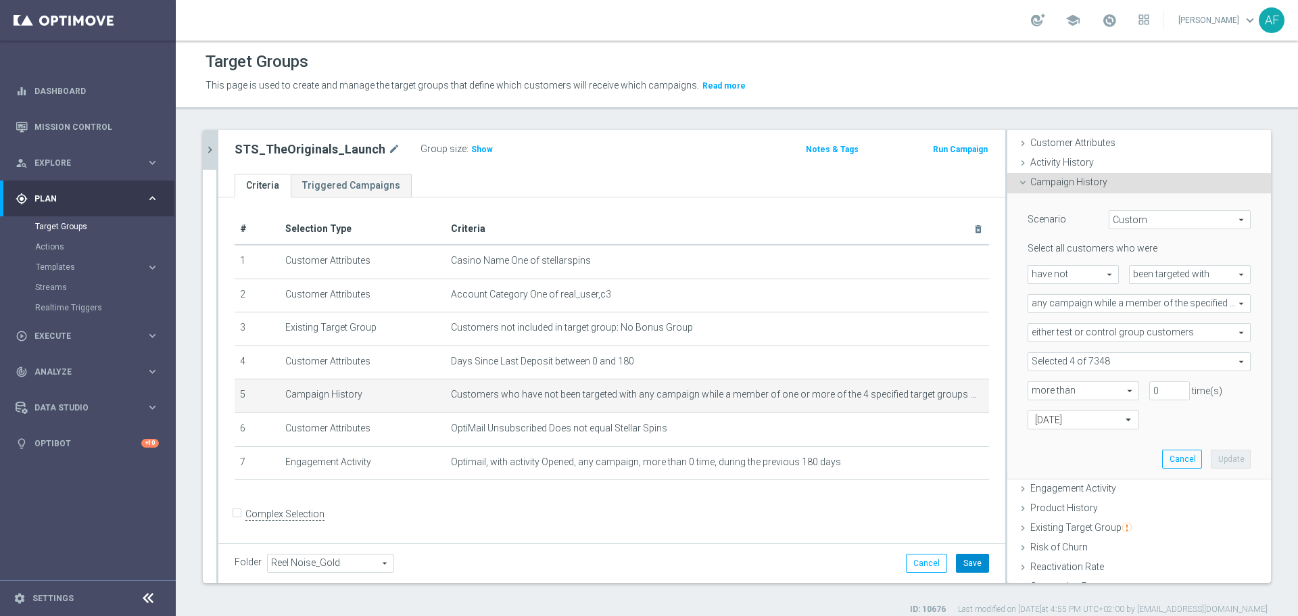
click at [968, 561] on button "Save" at bounding box center [972, 562] width 33 height 19
click at [481, 149] on span "Show" at bounding box center [482, 149] width 22 height 9
click at [213, 154] on icon "chevron_right" at bounding box center [209, 149] width 13 height 13
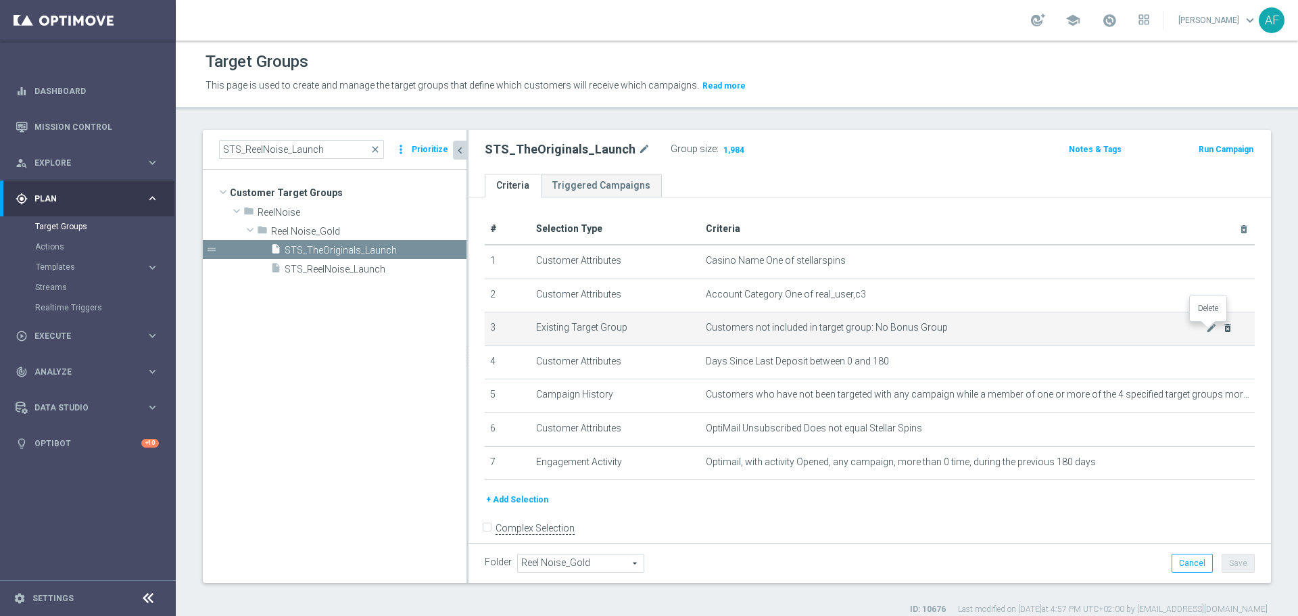
click at [1222, 330] on icon "delete_forever" at bounding box center [1227, 327] width 11 height 11
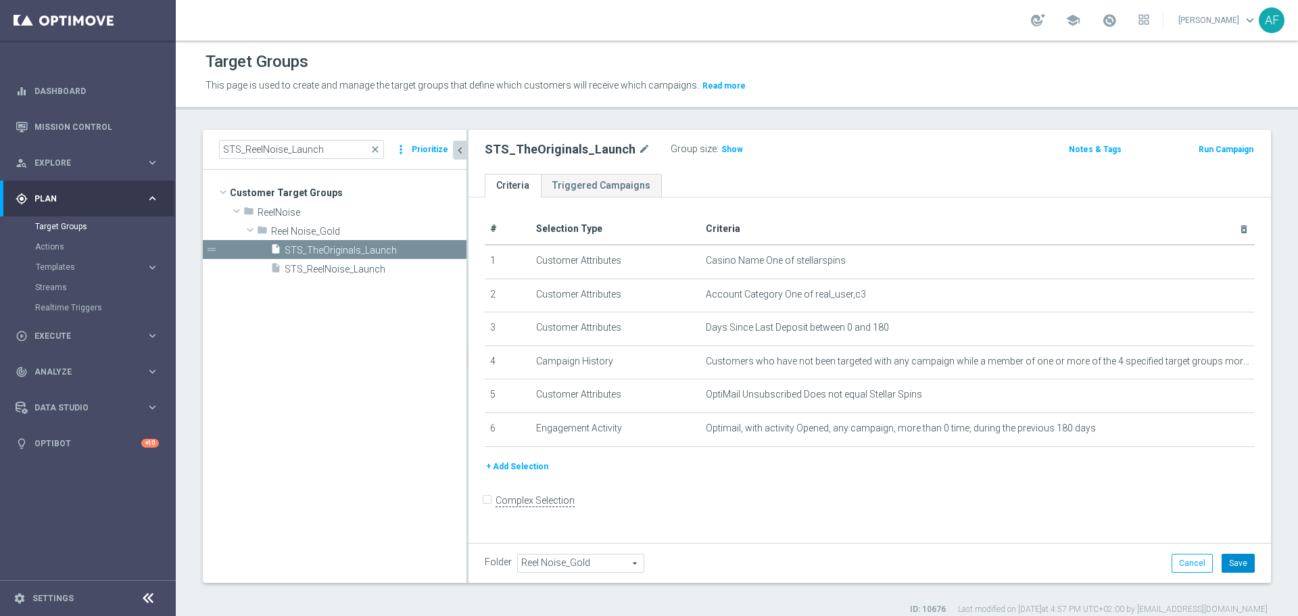
click at [1233, 560] on button "Save" at bounding box center [1237, 562] width 33 height 19
click at [721, 149] on span "Show" at bounding box center [732, 149] width 22 height 9
drag, startPoint x: 627, startPoint y: 149, endPoint x: 460, endPoint y: 158, distance: 167.2
click at [460, 158] on as-split "STS_ReelNoise_Launch close more_vert Prioritize Customer Target Groups library_…" at bounding box center [737, 356] width 1068 height 453
click at [579, 152] on h2 "STS_TheOriginals_Launch" at bounding box center [560, 149] width 151 height 16
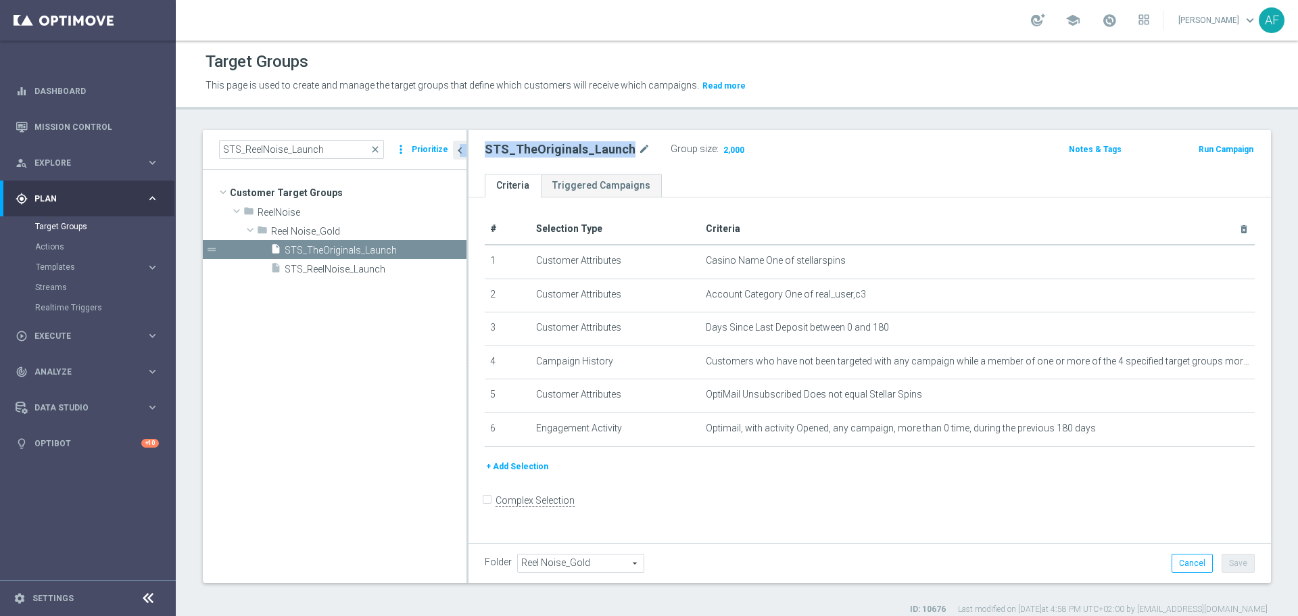
click at [626, 145] on h2 "STS_TheOriginals_Launch" at bounding box center [560, 149] width 151 height 16
click at [626, 147] on h2 "STS_TheOriginals_Launch" at bounding box center [560, 149] width 151 height 16
drag, startPoint x: 658, startPoint y: 163, endPoint x: 627, endPoint y: 155, distance: 31.5
click at [654, 164] on div "STS_TheOriginals_Launch mode_edit Group size : 2,000 Notes & Tags Run Campaign" at bounding box center [869, 152] width 802 height 44
drag, startPoint x: 627, startPoint y: 151, endPoint x: 485, endPoint y: 151, distance: 142.6
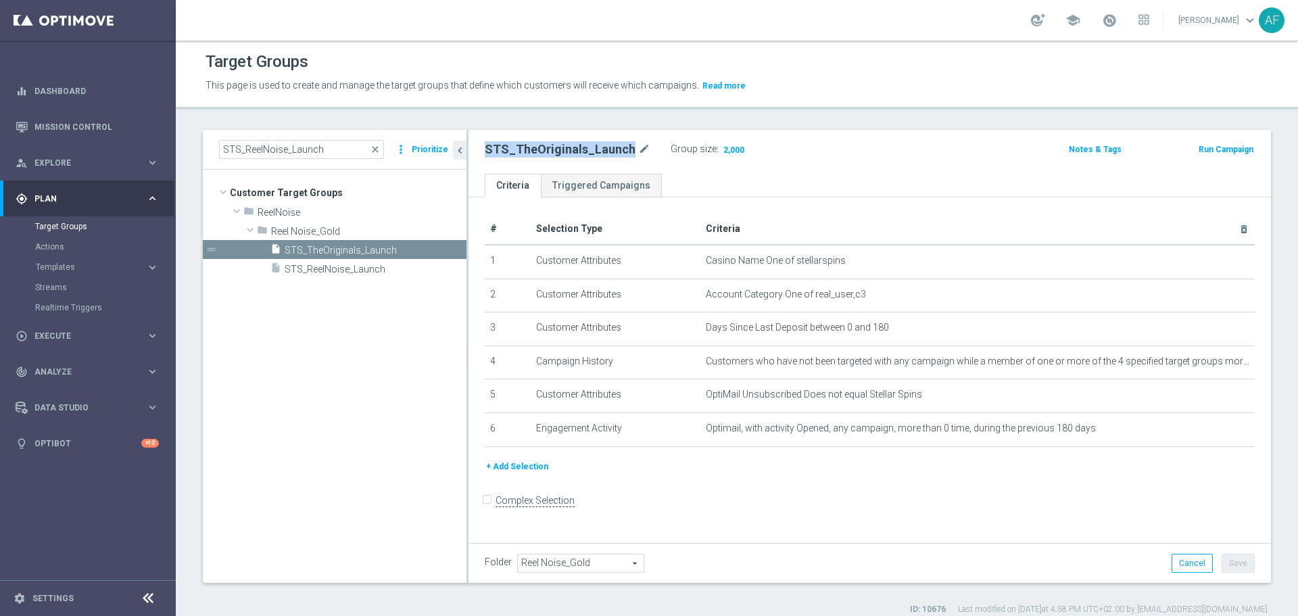
click at [485, 151] on h2 "STS_TheOriginals_Launch" at bounding box center [560, 149] width 151 height 16
copy h2 "STS_TheOriginals_Launch"
drag, startPoint x: 328, startPoint y: 151, endPoint x: 221, endPoint y: 147, distance: 107.5
click at [221, 147] on input "STS_ReelNoise_Launch" at bounding box center [301, 149] width 165 height 19
paste input "TheOriginals"
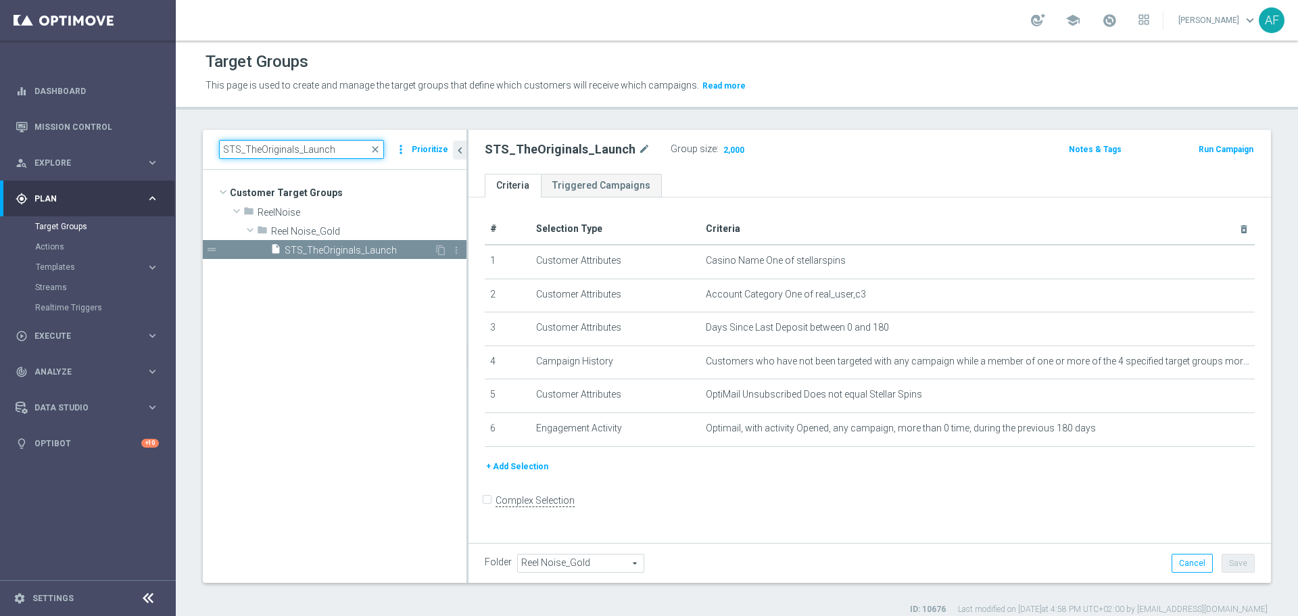
type input "STS_TheOriginals_Launch"
click at [362, 249] on span "STS_TheOriginals_Launch" at bounding box center [359, 250] width 149 height 11
click at [726, 150] on span "Show" at bounding box center [732, 149] width 22 height 9
click at [594, 564] on span "Reel Noise_Gold" at bounding box center [581, 563] width 126 height 18
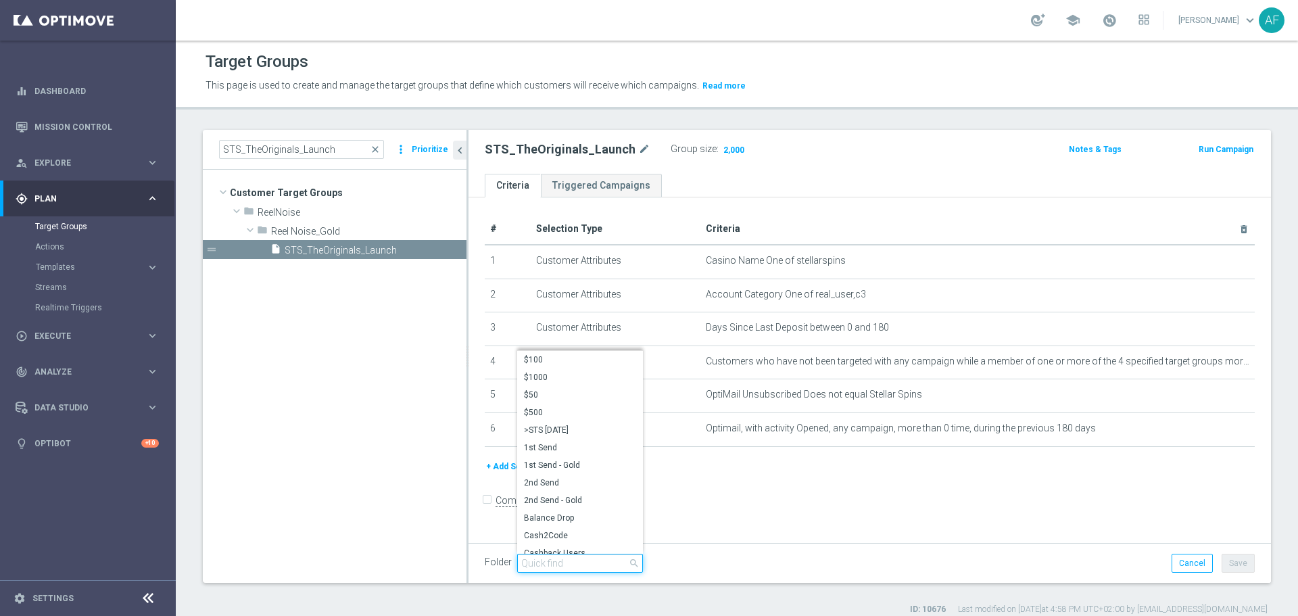
click at [570, 565] on input "search" at bounding box center [580, 562] width 126 height 19
type input "TheOri"
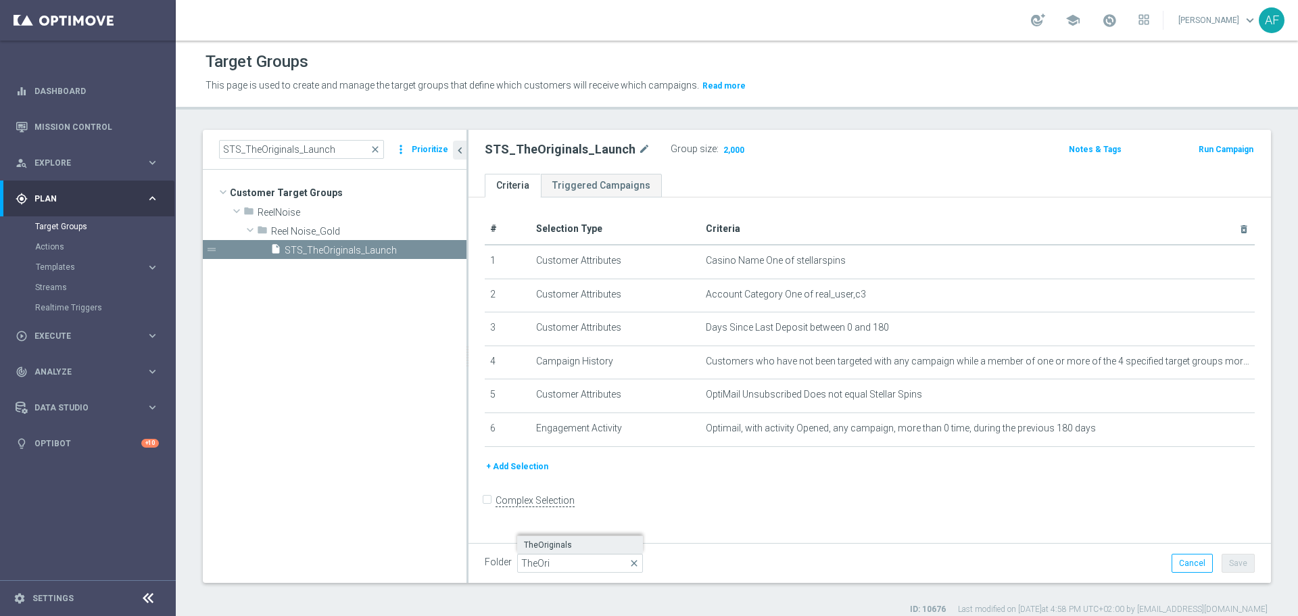
click at [585, 549] on span "TheOriginals" at bounding box center [580, 544] width 112 height 11
type input "TheOriginals"
click at [1235, 562] on button "Save" at bounding box center [1237, 562] width 33 height 19
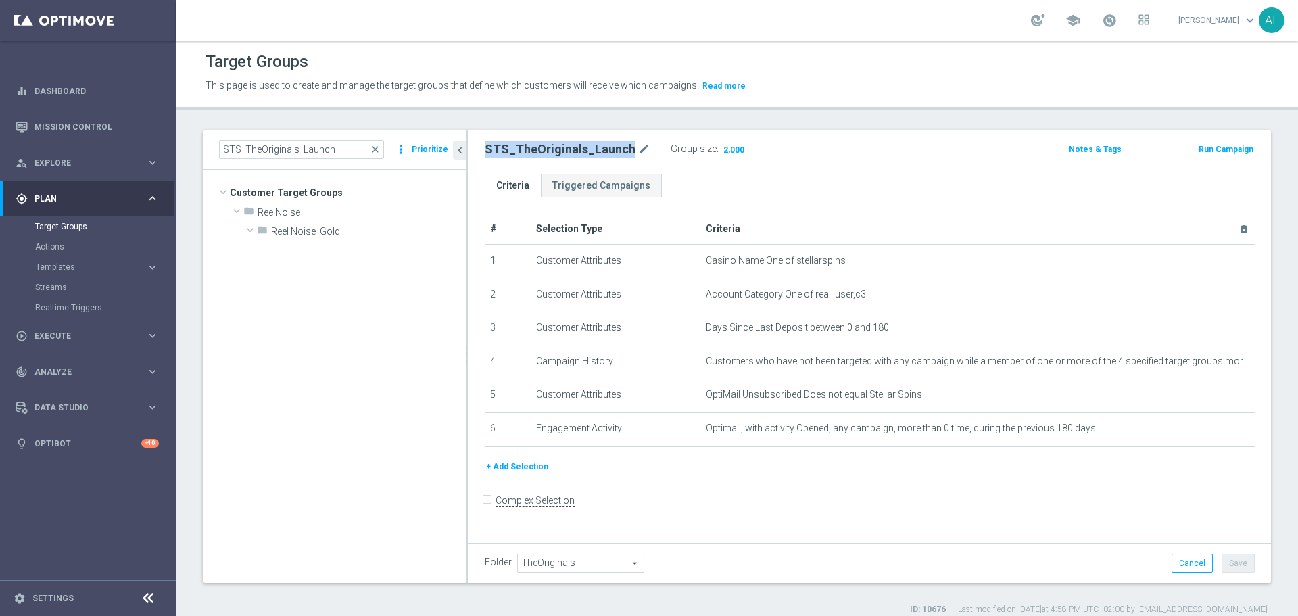
drag, startPoint x: 626, startPoint y: 147, endPoint x: 475, endPoint y: 151, distance: 151.4
click at [475, 151] on div "STS_TheOriginals_Launch mode_edit Group size : 2,000" at bounding box center [737, 149] width 526 height 19
copy h2 "STS_TheOriginals_Launch"
drag, startPoint x: 331, startPoint y: 146, endPoint x: 193, endPoint y: 146, distance: 138.5
click at [193, 146] on div "STS_TheOriginals_Launch close more_vert Prioritize Customer Target Groups libra…" at bounding box center [737, 372] width 1122 height 485
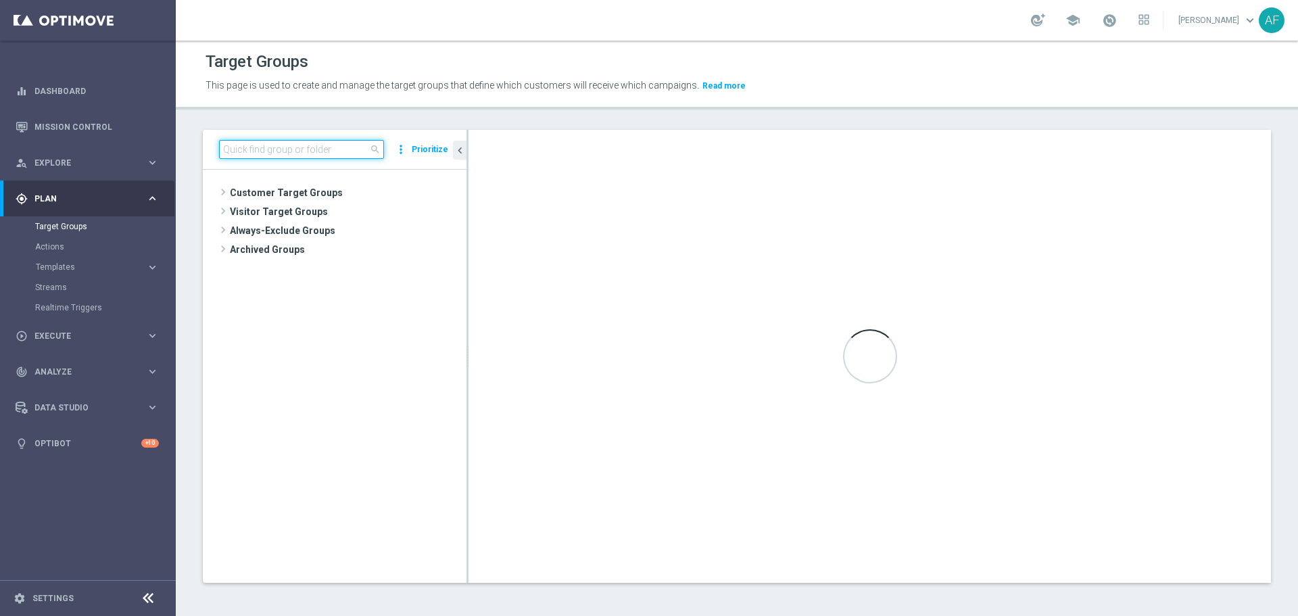
click at [285, 146] on input at bounding box center [301, 149] width 165 height 19
paste input "STS_TheOriginals_Launch"
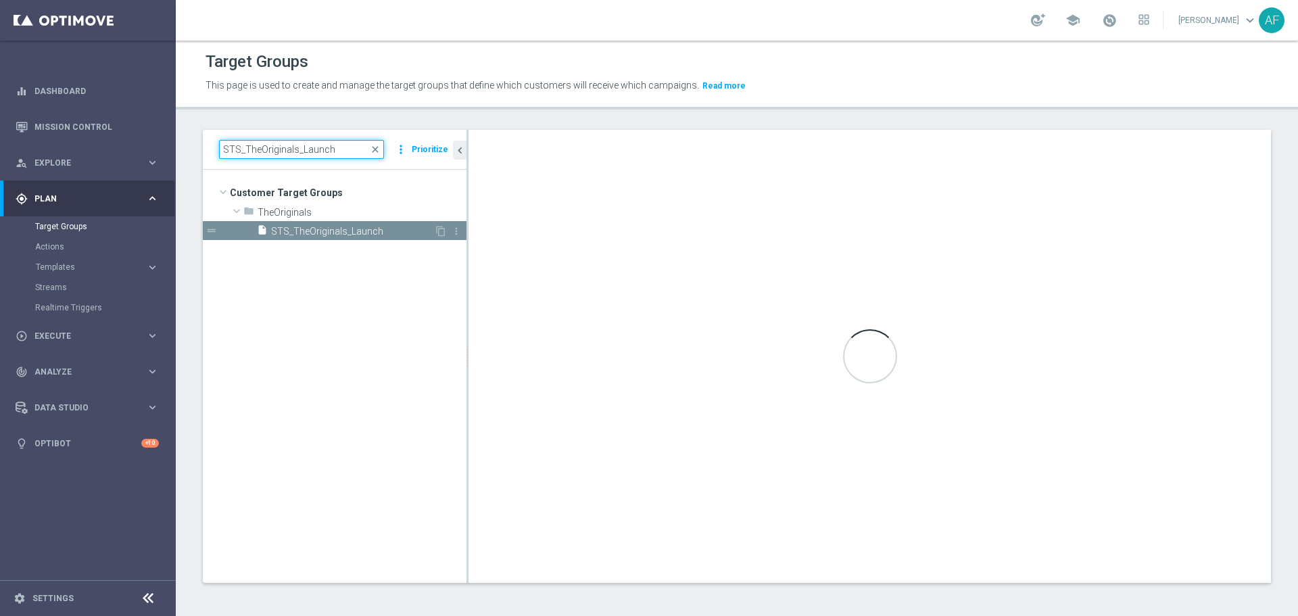
type input "STS_TheOriginals_Launch"
click at [310, 229] on span "STS_TheOriginals_Launch" at bounding box center [352, 231] width 163 height 11
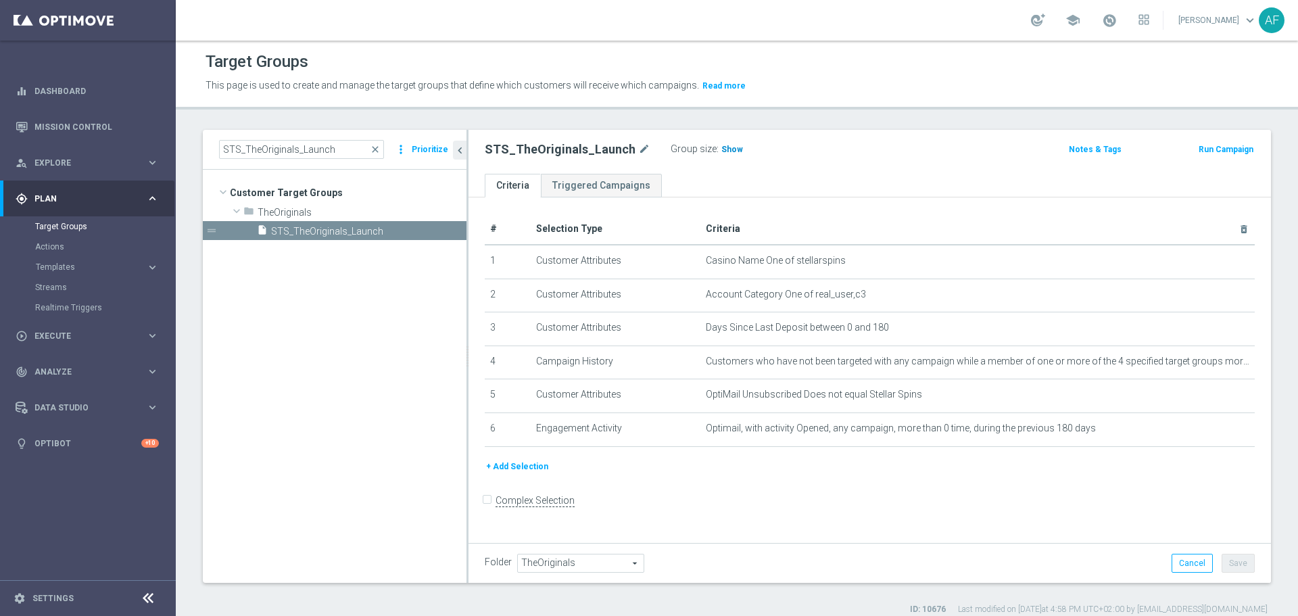
click at [721, 151] on span "Show" at bounding box center [732, 149] width 22 height 9
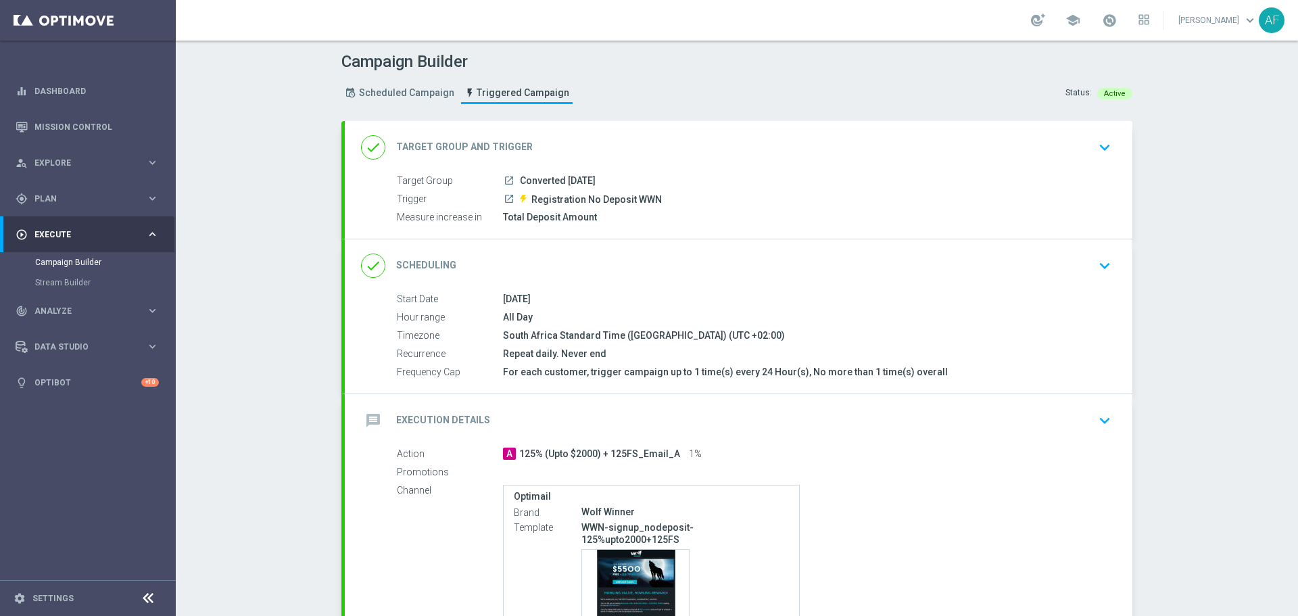
drag, startPoint x: 513, startPoint y: 298, endPoint x: 649, endPoint y: 368, distance: 153.2
click at [649, 368] on div "Start Date [DATE] Hour range All Day Timezone South Africa Standard Time ([GEOG…" at bounding box center [738, 336] width 787 height 88
click at [650, 368] on div "For each customer, trigger campaign up to 1 time(s) every 24 Hour(s), No more t…" at bounding box center [804, 372] width 603 height 14
drag, startPoint x: 698, startPoint y: 373, endPoint x: 528, endPoint y: 301, distance: 184.4
click at [528, 301] on div "Start Date [DATE] Hour range All Day Timezone South Africa Standard Time ([GEOG…" at bounding box center [738, 336] width 787 height 88
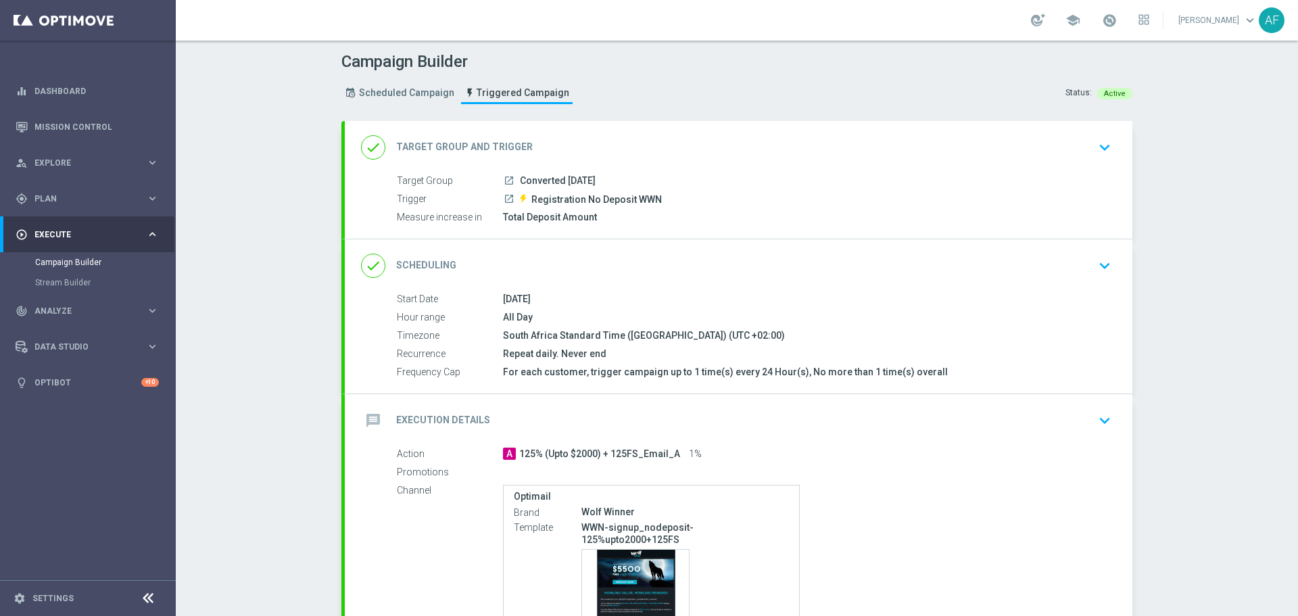
click at [528, 300] on div "[DATE]" at bounding box center [804, 299] width 603 height 14
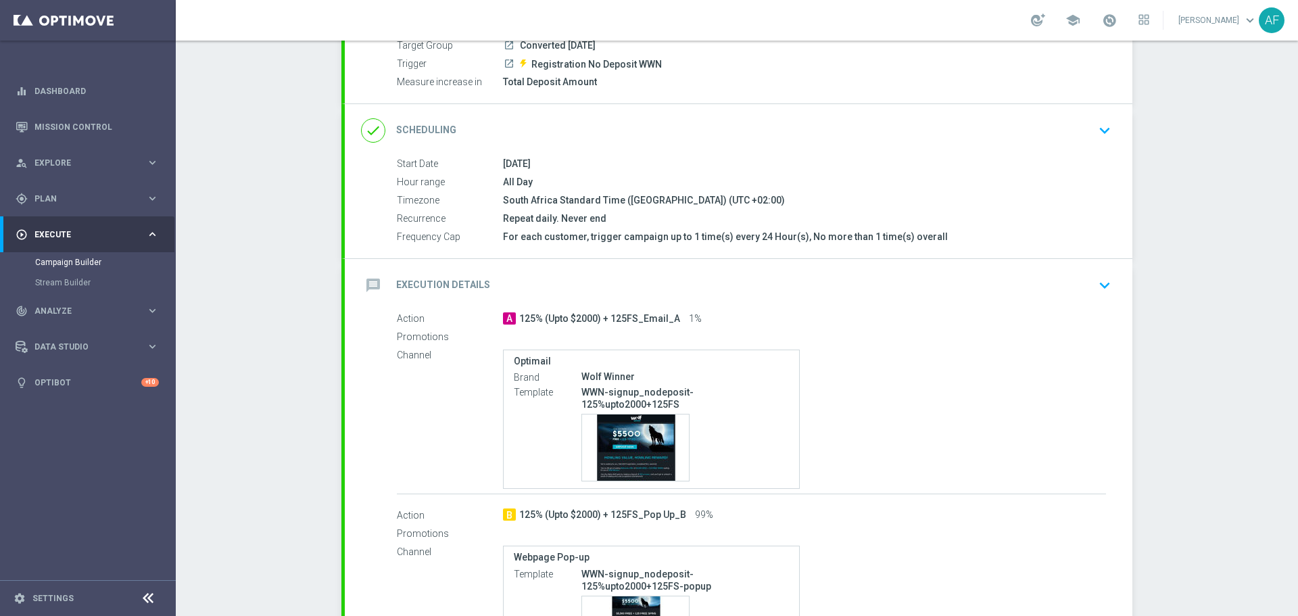
scroll to position [203, 0]
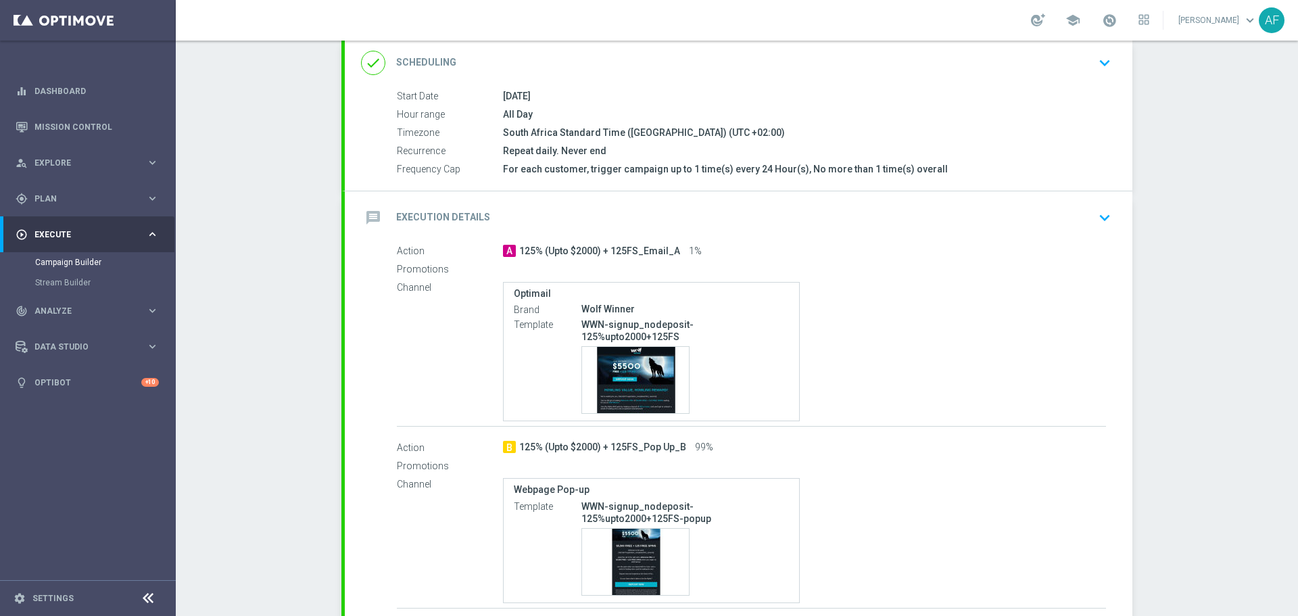
click at [908, 235] on div "message Execution Details keyboard_arrow_down" at bounding box center [738, 217] width 787 height 53
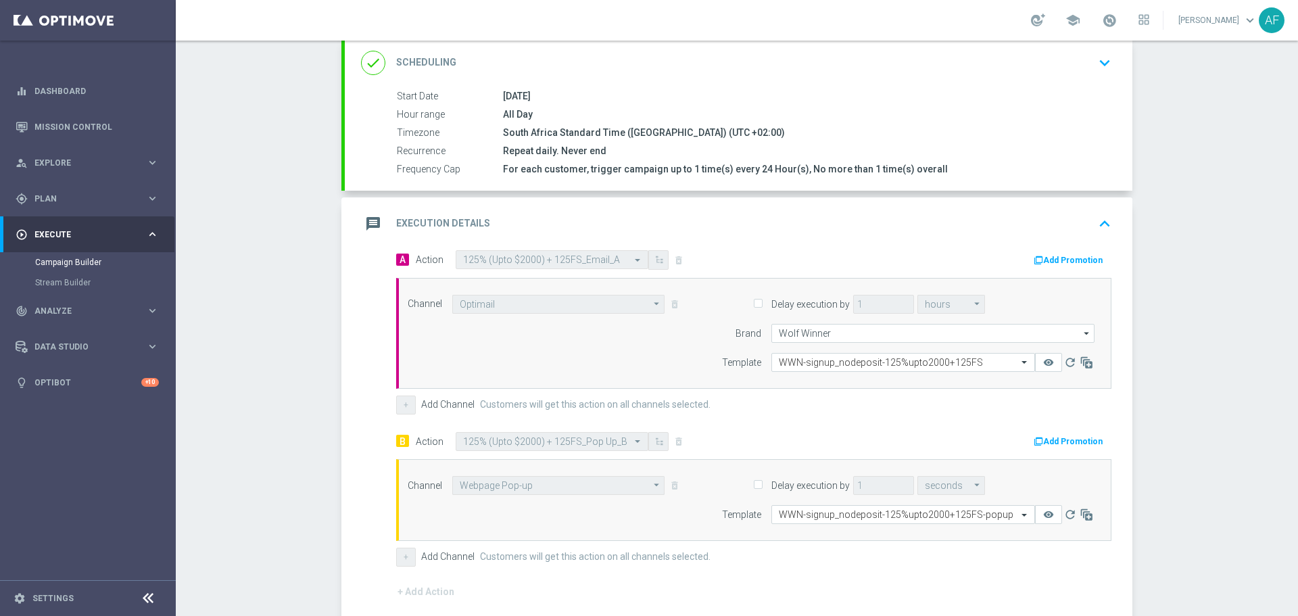
click at [906, 226] on div "message Execution Details keyboard_arrow_up Action A 125% (Upto $2000) + 125FS_…" at bounding box center [738, 453] width 787 height 512
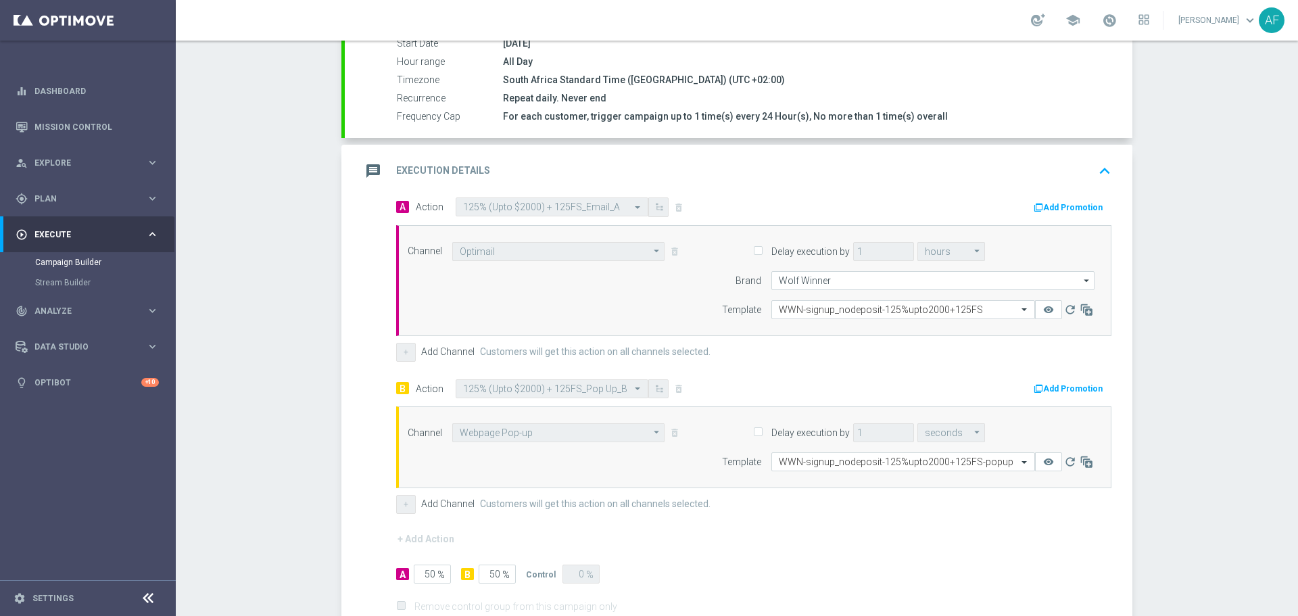
scroll to position [370, 0]
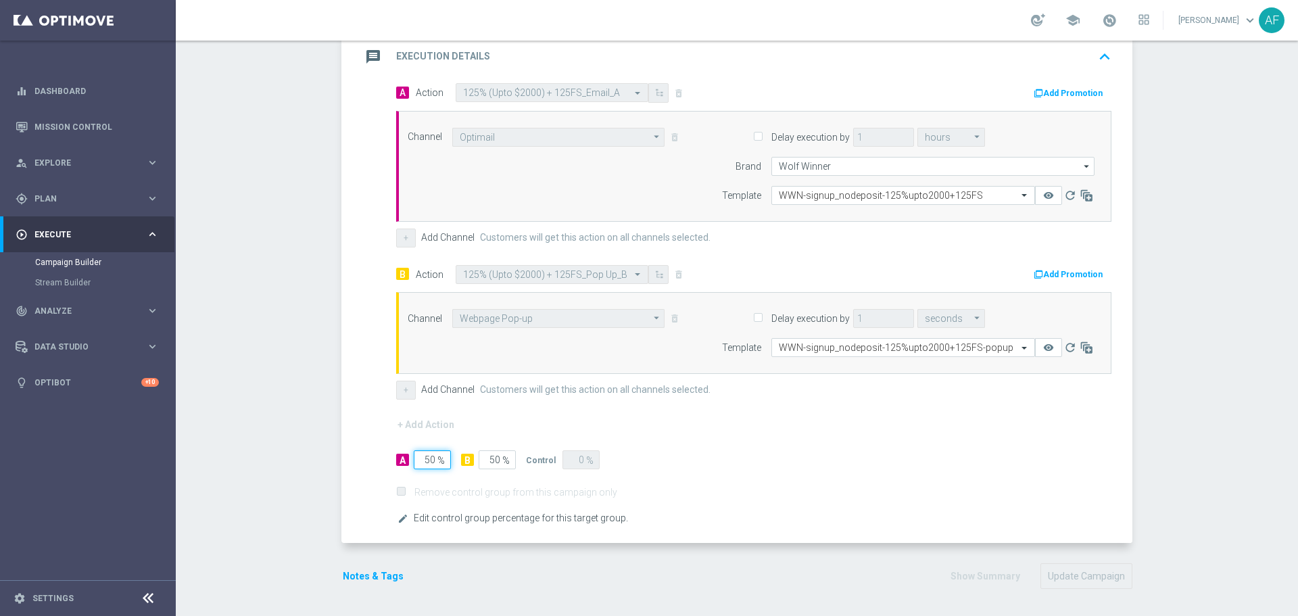
click at [429, 459] on input "50" at bounding box center [432, 459] width 37 height 19
type input "5"
type input "95"
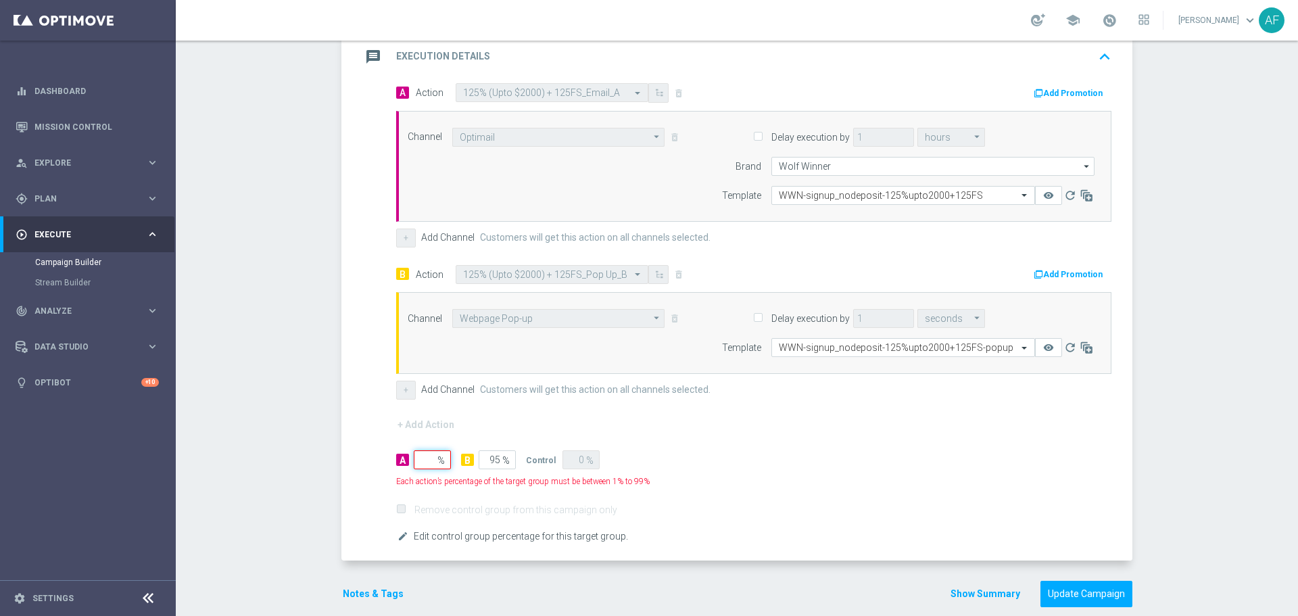
type input "0"
type input "100"
type input "45"
type input "55"
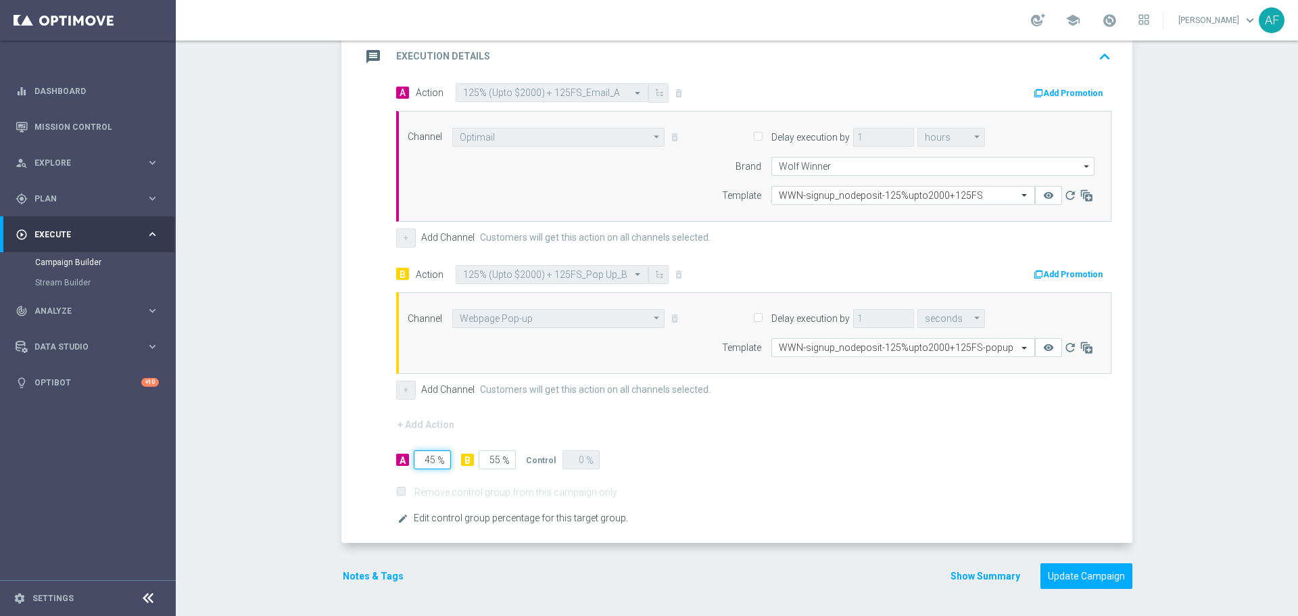
type input "45"
click at [495, 462] on input "55" at bounding box center [496, 459] width 37 height 19
type input "5"
type input "95"
type input "4"
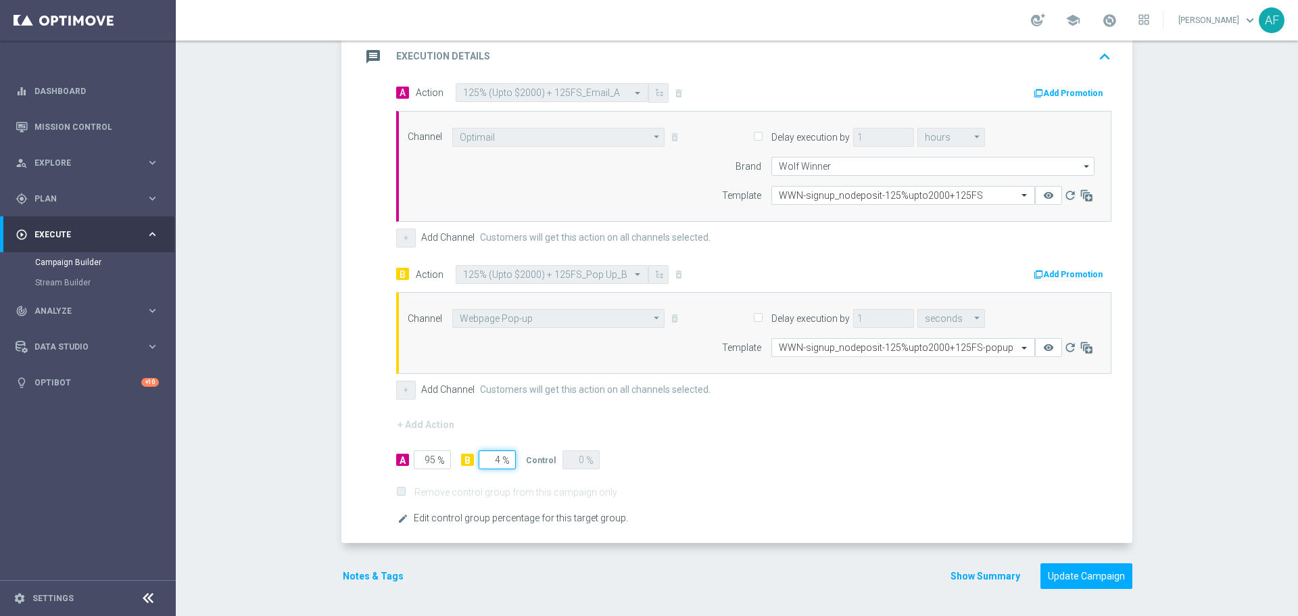
type input "96"
type input "45"
type input "55"
type input "45"
click at [397, 516] on icon "edit" at bounding box center [402, 518] width 11 height 11
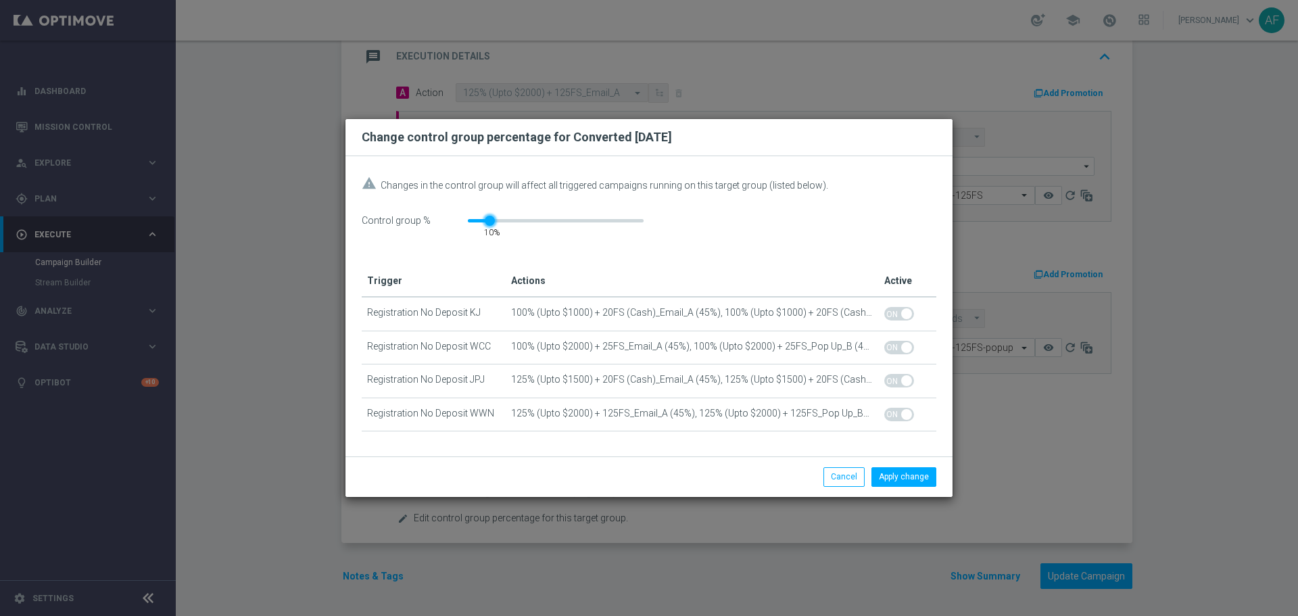
drag, startPoint x: 471, startPoint y: 220, endPoint x: 487, endPoint y: 222, distance: 16.3
click at [487, 222] on div "10" at bounding box center [491, 218] width 11 height 7
click at [913, 472] on button "Apply change" at bounding box center [903, 476] width 65 height 19
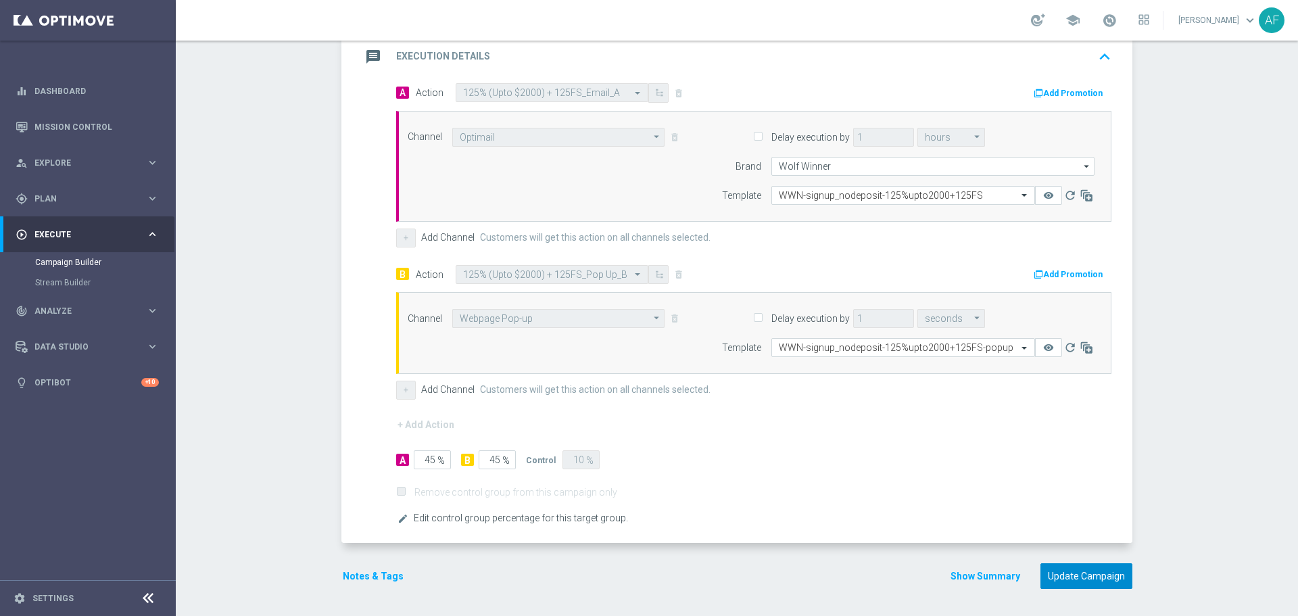
click at [1090, 572] on button "Update Campaign" at bounding box center [1086, 576] width 92 height 26
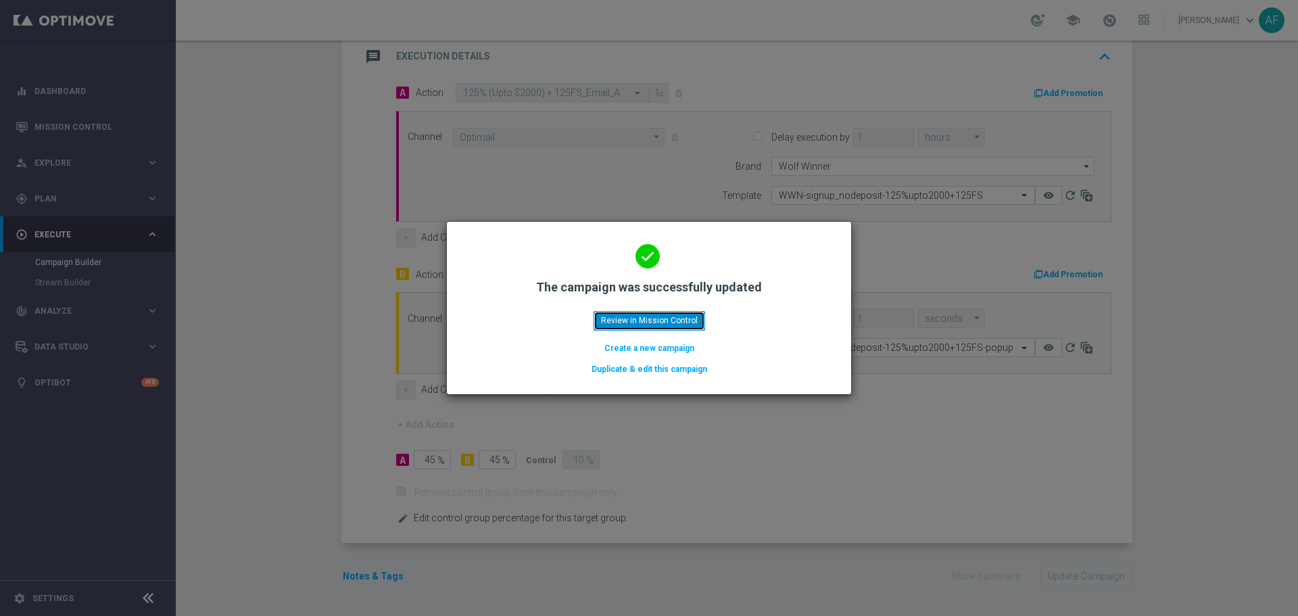
click at [639, 320] on button "Review in Mission Control" at bounding box center [649, 320] width 112 height 19
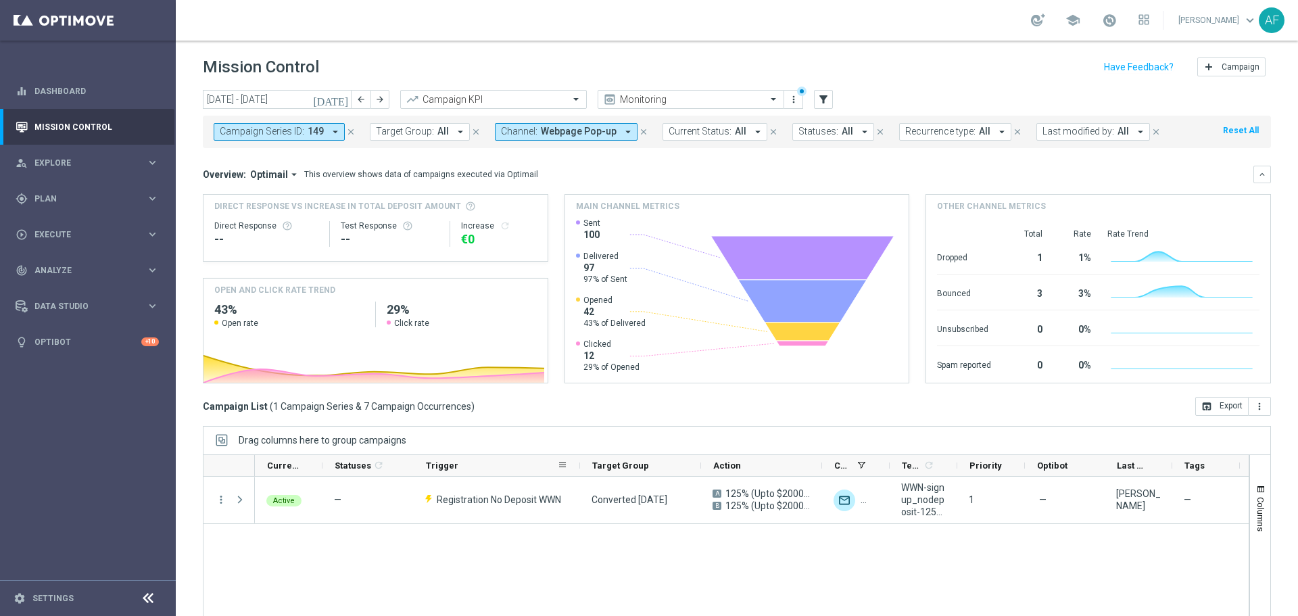
drag, startPoint x: 533, startPoint y: 468, endPoint x: 578, endPoint y: 472, distance: 45.5
click at [578, 472] on div at bounding box center [579, 465] width 5 height 21
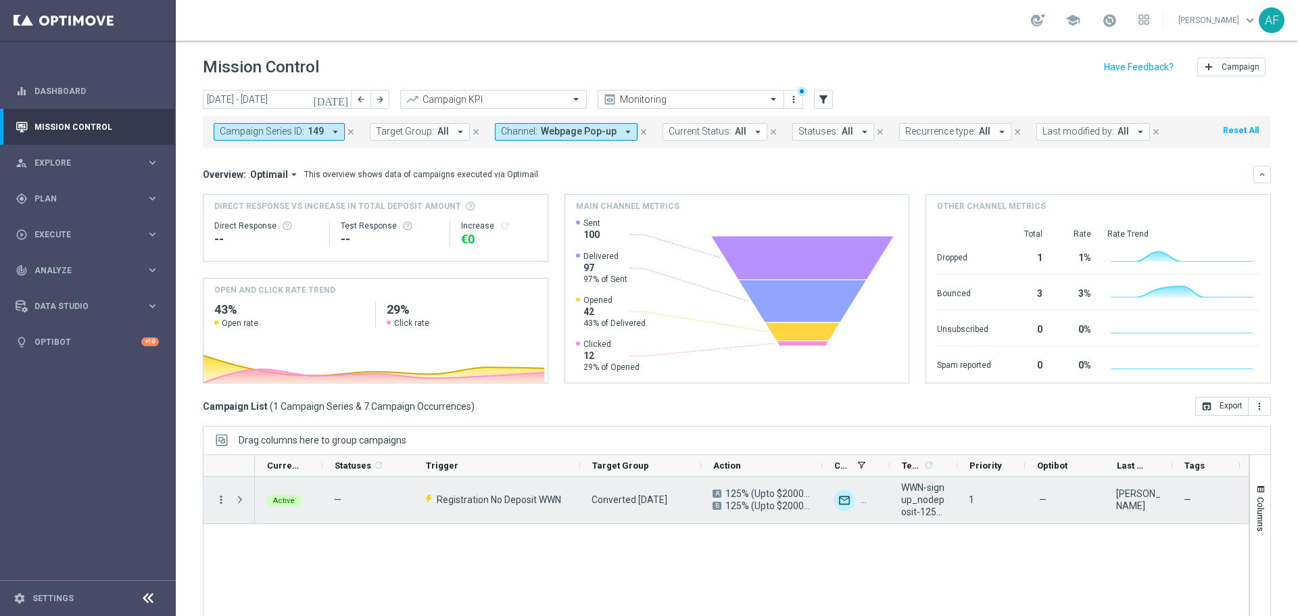
click at [220, 495] on icon "more_vert" at bounding box center [221, 499] width 12 height 12
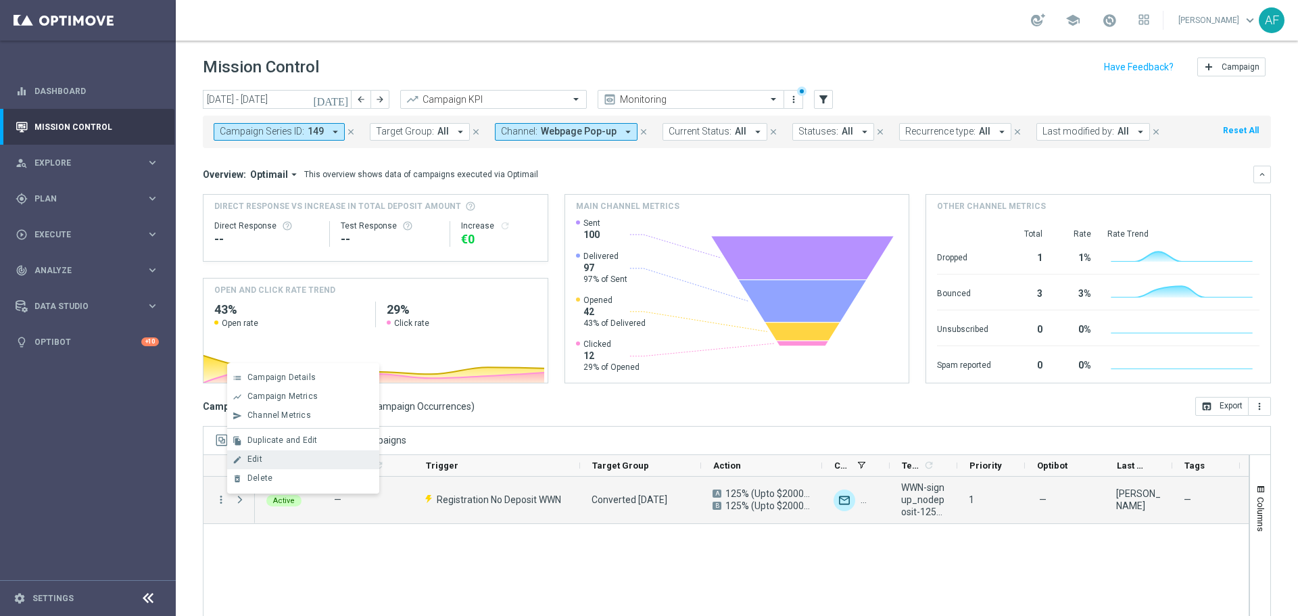
click at [270, 459] on div "Edit" at bounding box center [310, 458] width 126 height 9
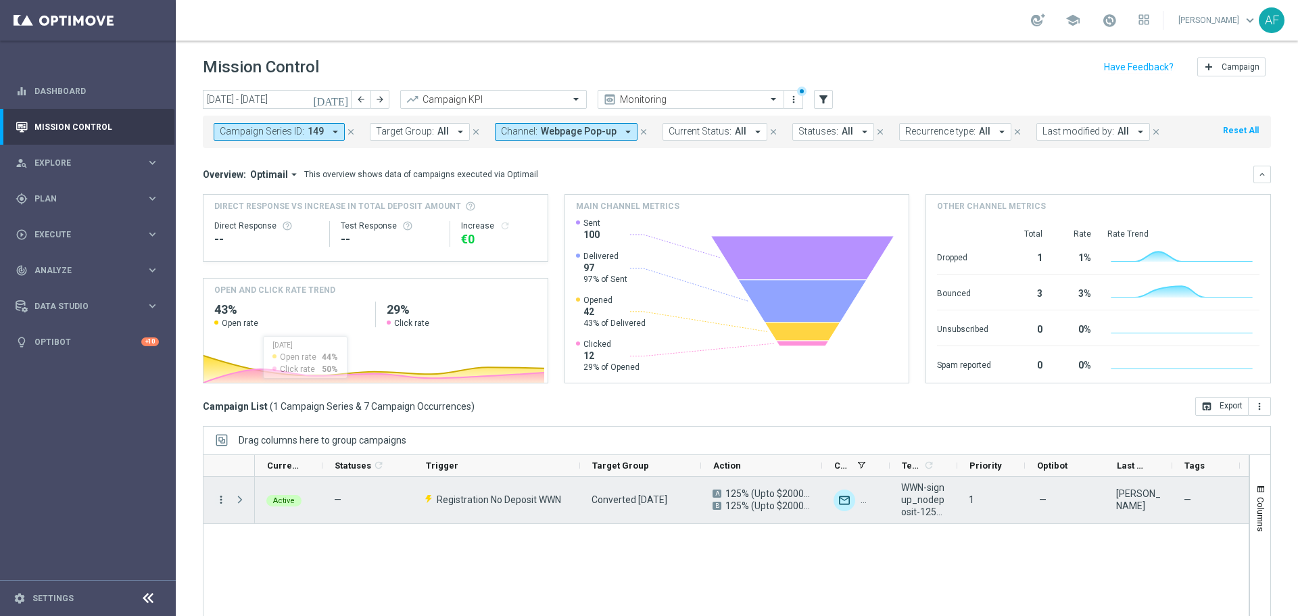
click at [222, 503] on icon "more_vert" at bounding box center [221, 499] width 12 height 12
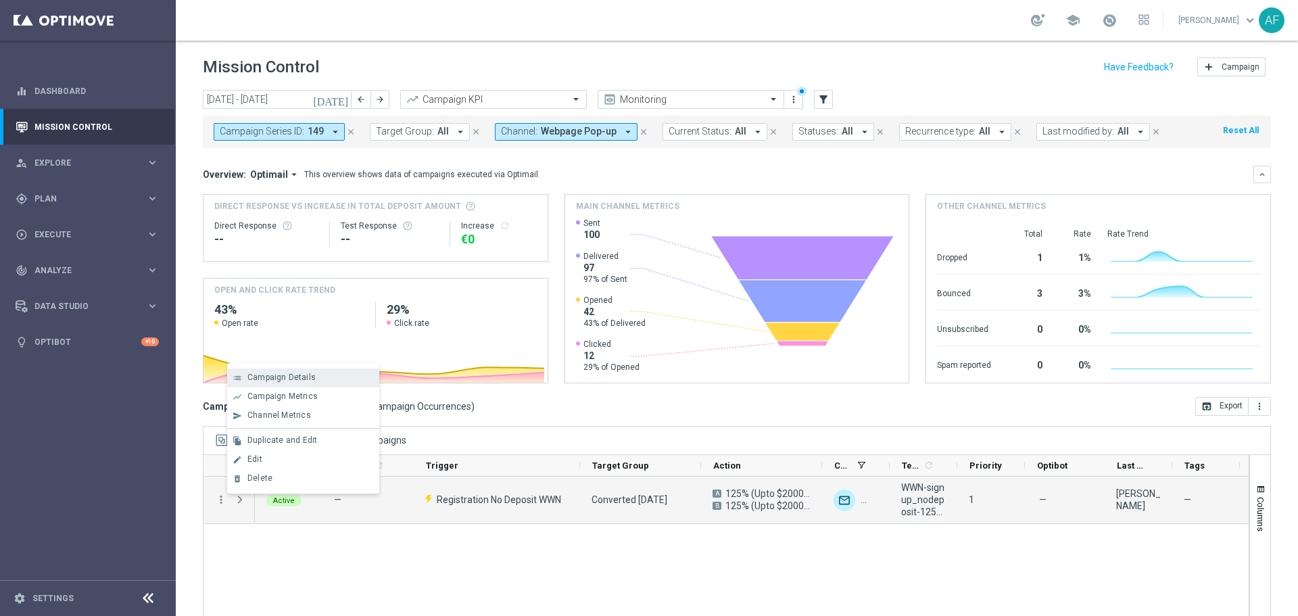
click at [277, 375] on span "Campaign Details" at bounding box center [281, 376] width 68 height 9
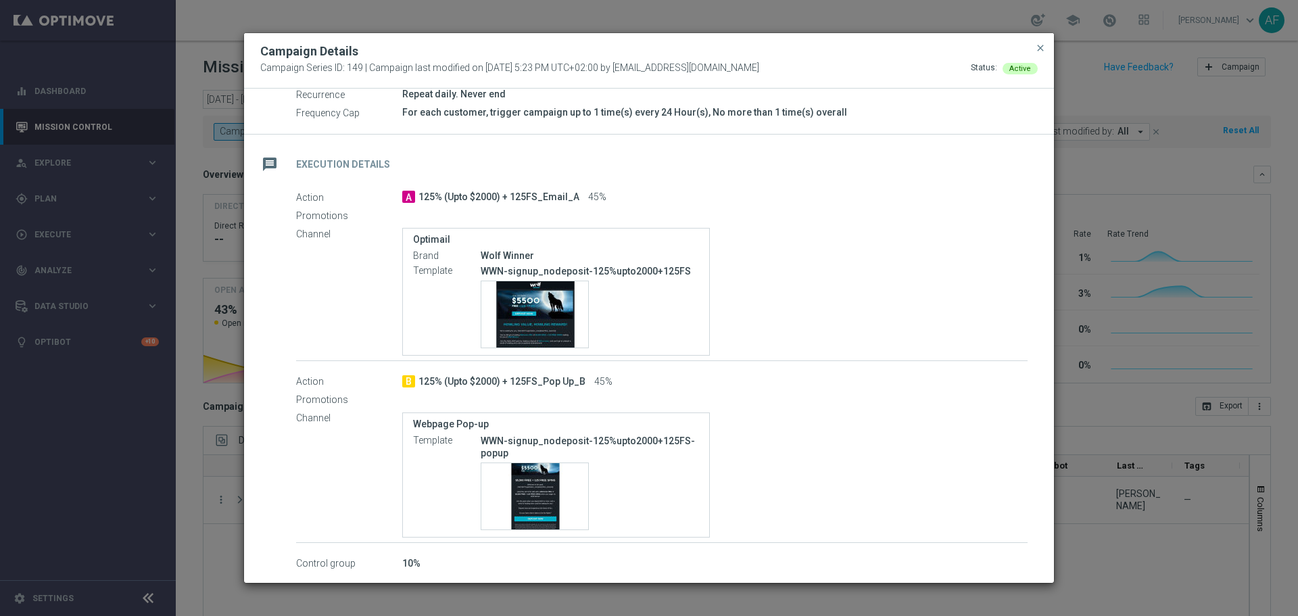
scroll to position [216, 0]
click at [524, 376] on span "125% (Upto $2000) + 125FS_Pop Up_B" at bounding box center [501, 380] width 167 height 12
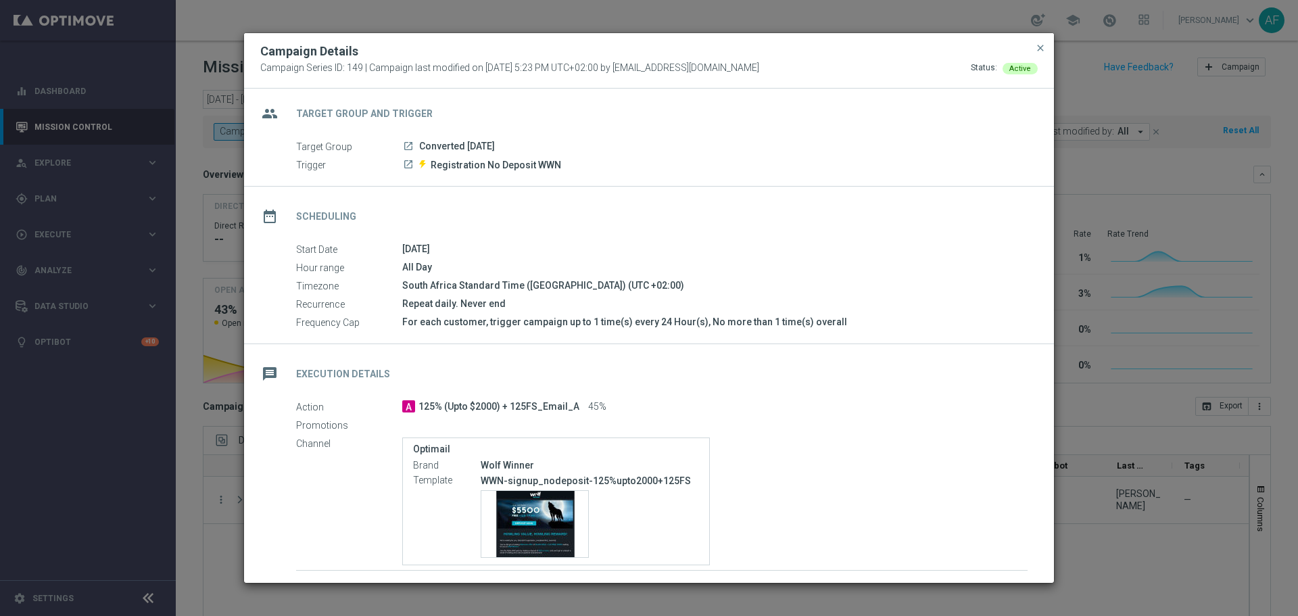
scroll to position [0, 0]
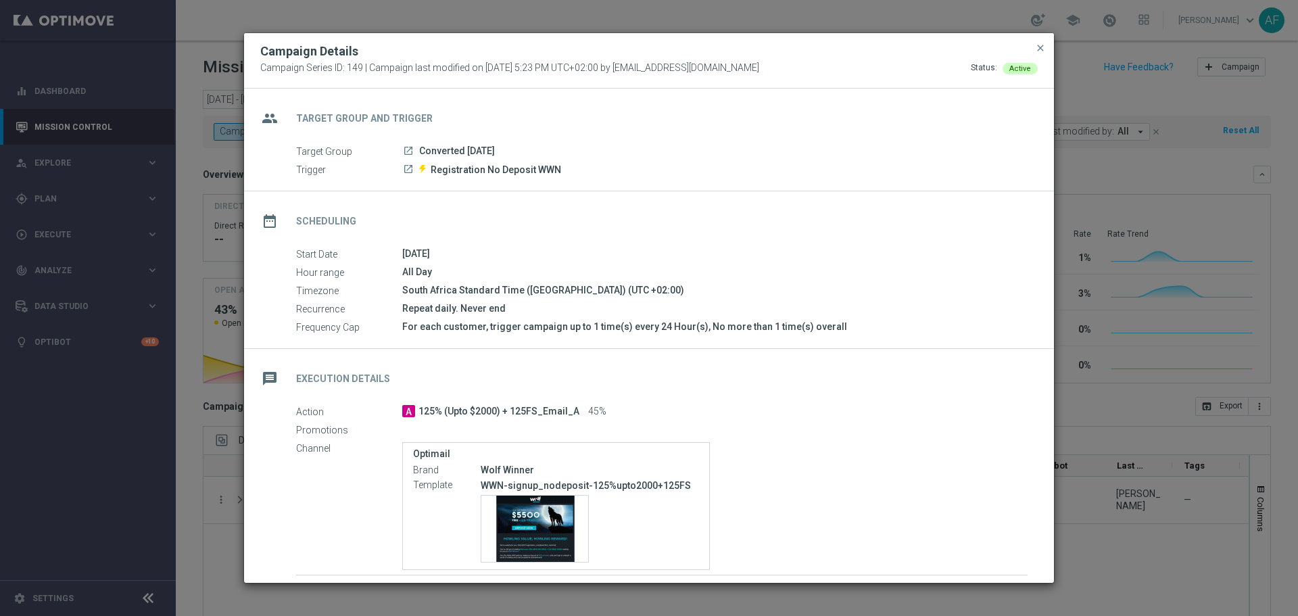
click at [1039, 51] on span "close" at bounding box center [1040, 48] width 11 height 11
